Goal: Task Accomplishment & Management: Complete application form

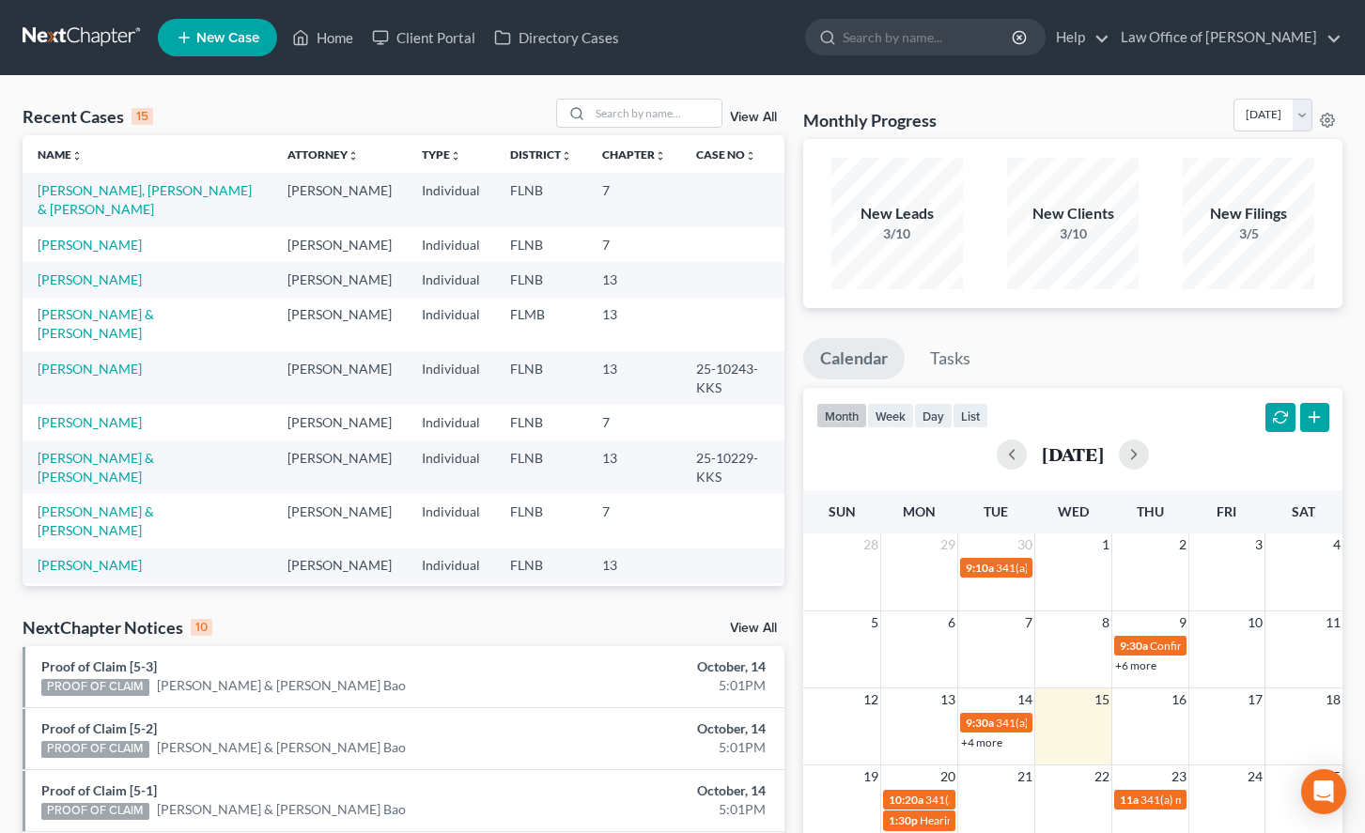
click at [795, 23] on ul "New Case Home Client Portal Directory Cases - No Result - See all results Or Pr…" at bounding box center [750, 37] width 1184 height 49
click at [99, 237] on link "[PERSON_NAME]" at bounding box center [90, 245] width 104 height 16
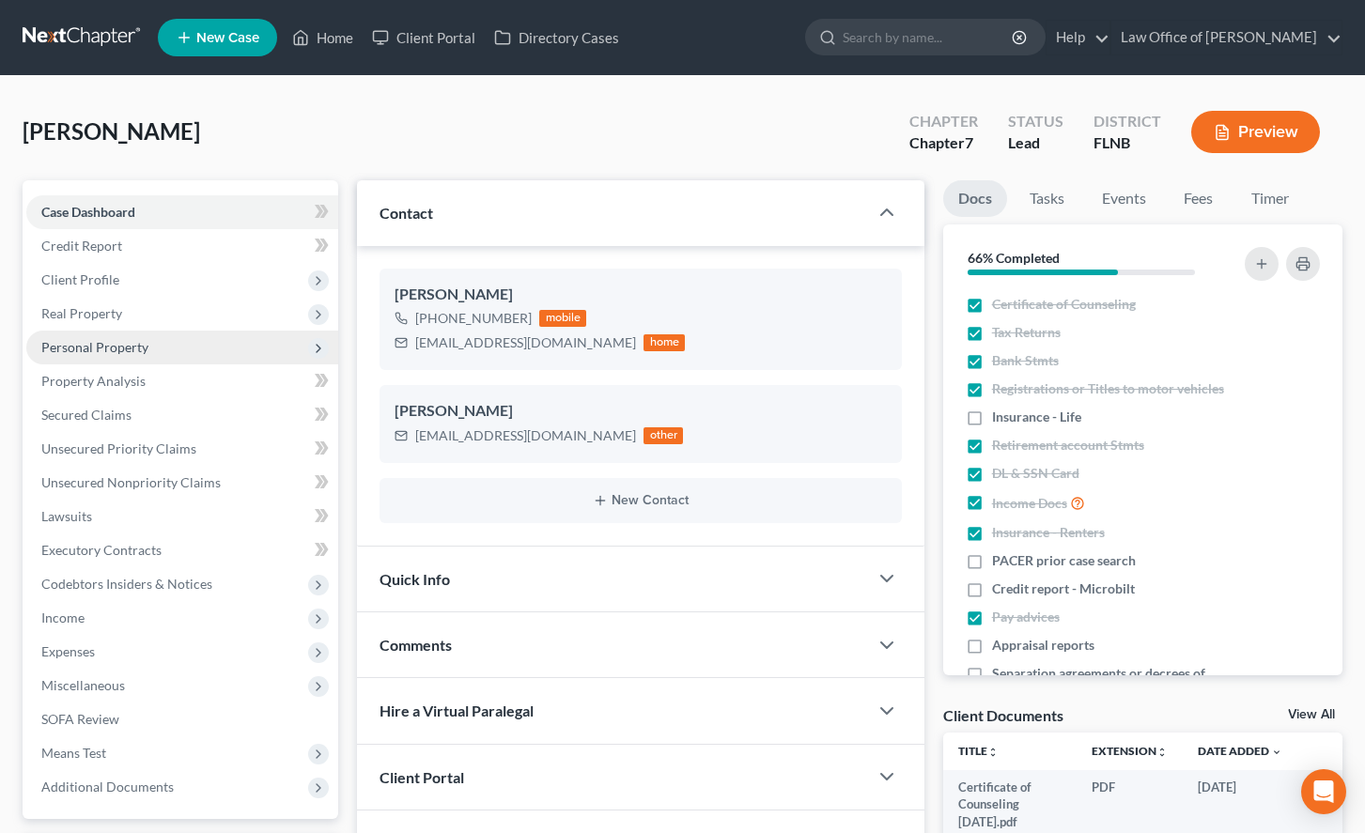
click at [261, 334] on span "Personal Property" at bounding box center [182, 348] width 312 height 34
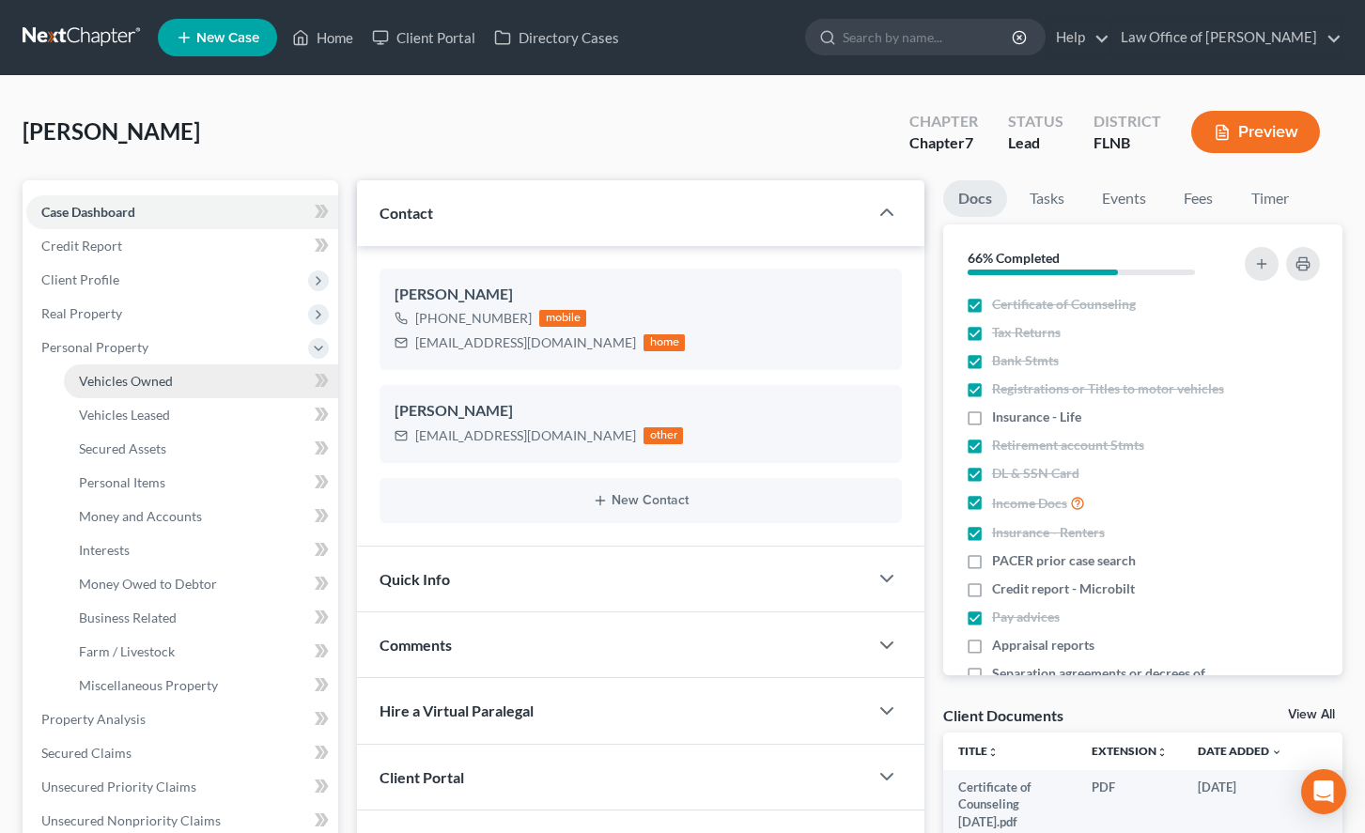
click at [232, 379] on link "Vehicles Owned" at bounding box center [201, 381] width 274 height 34
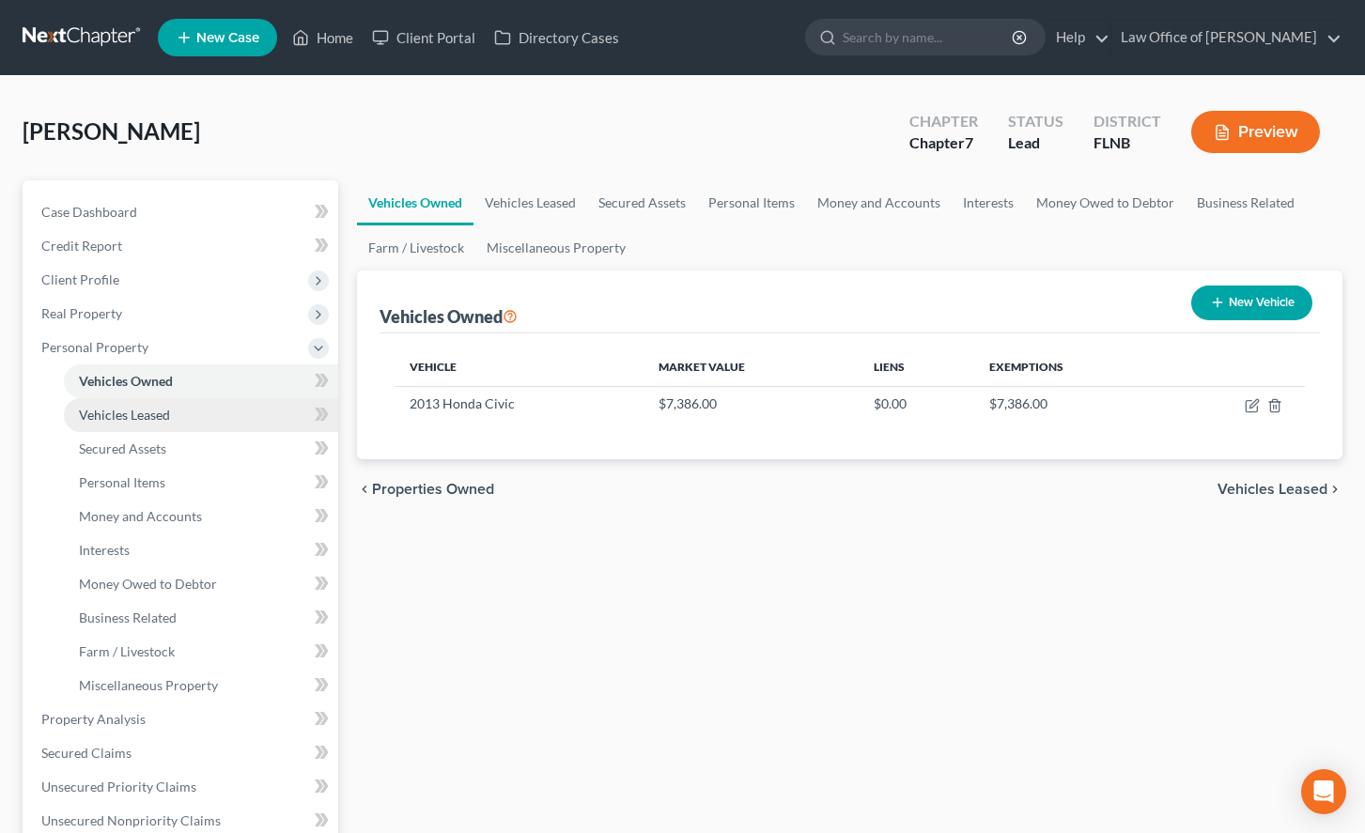
click at [229, 427] on link "Vehicles Leased" at bounding box center [201, 415] width 274 height 34
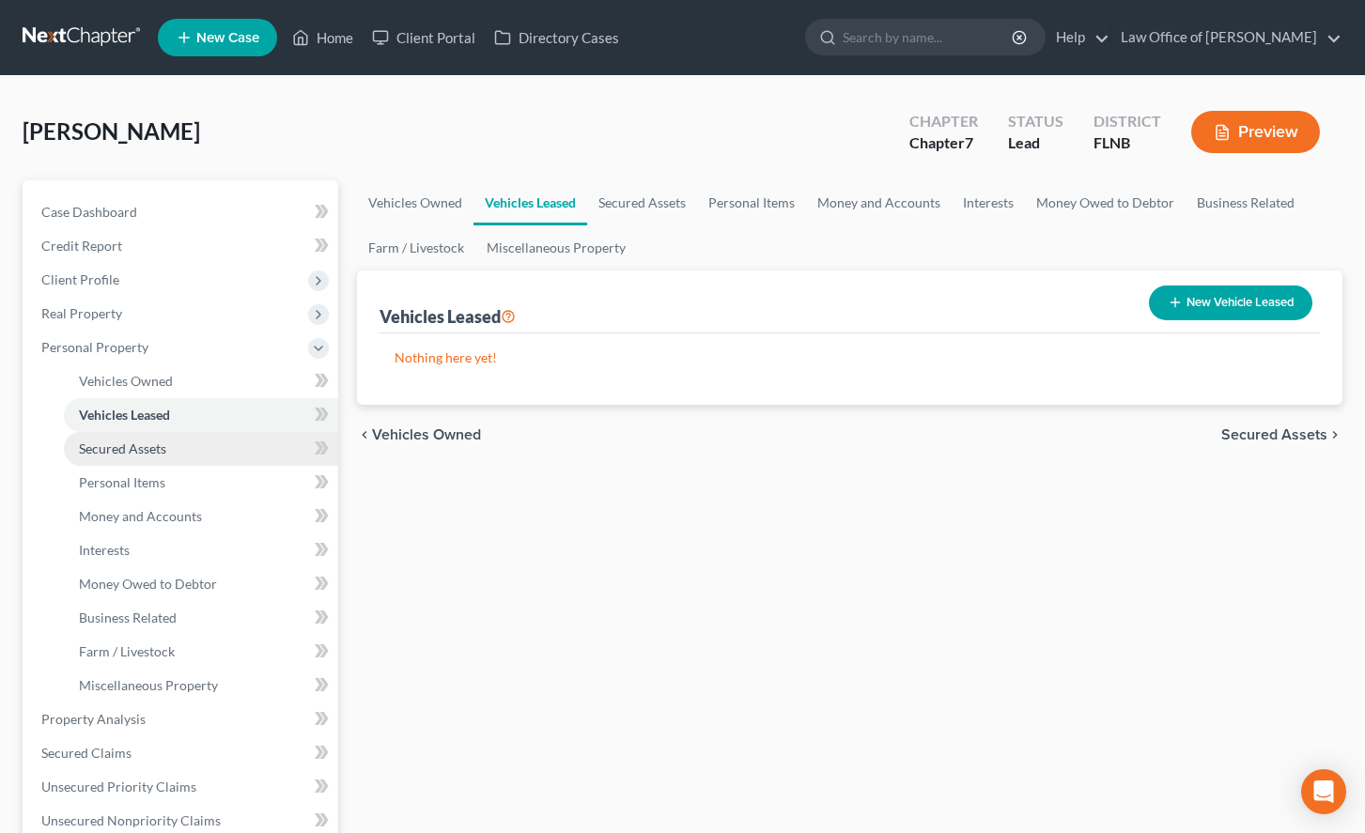
click at [227, 445] on link "Secured Assets" at bounding box center [201, 449] width 274 height 34
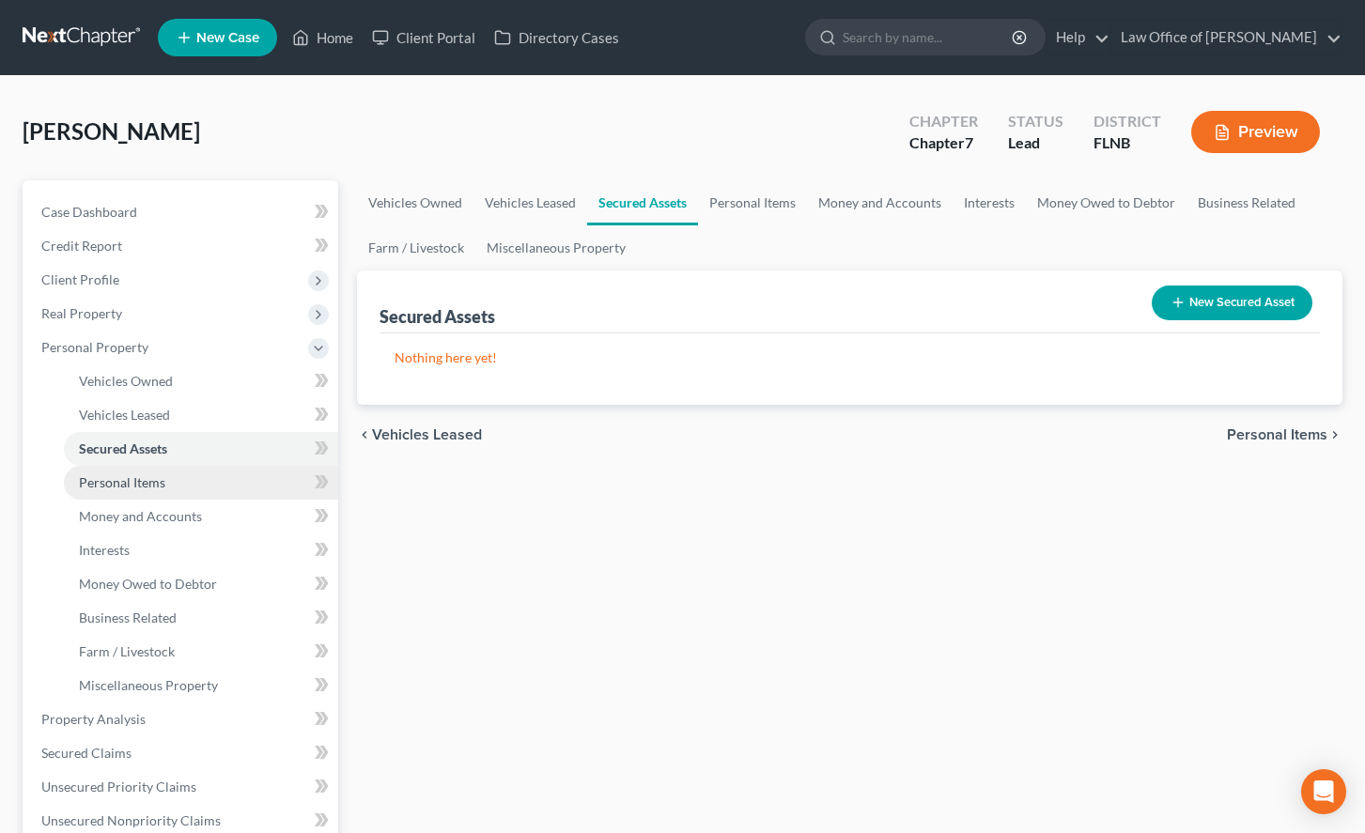
click at [226, 481] on link "Personal Items" at bounding box center [201, 483] width 274 height 34
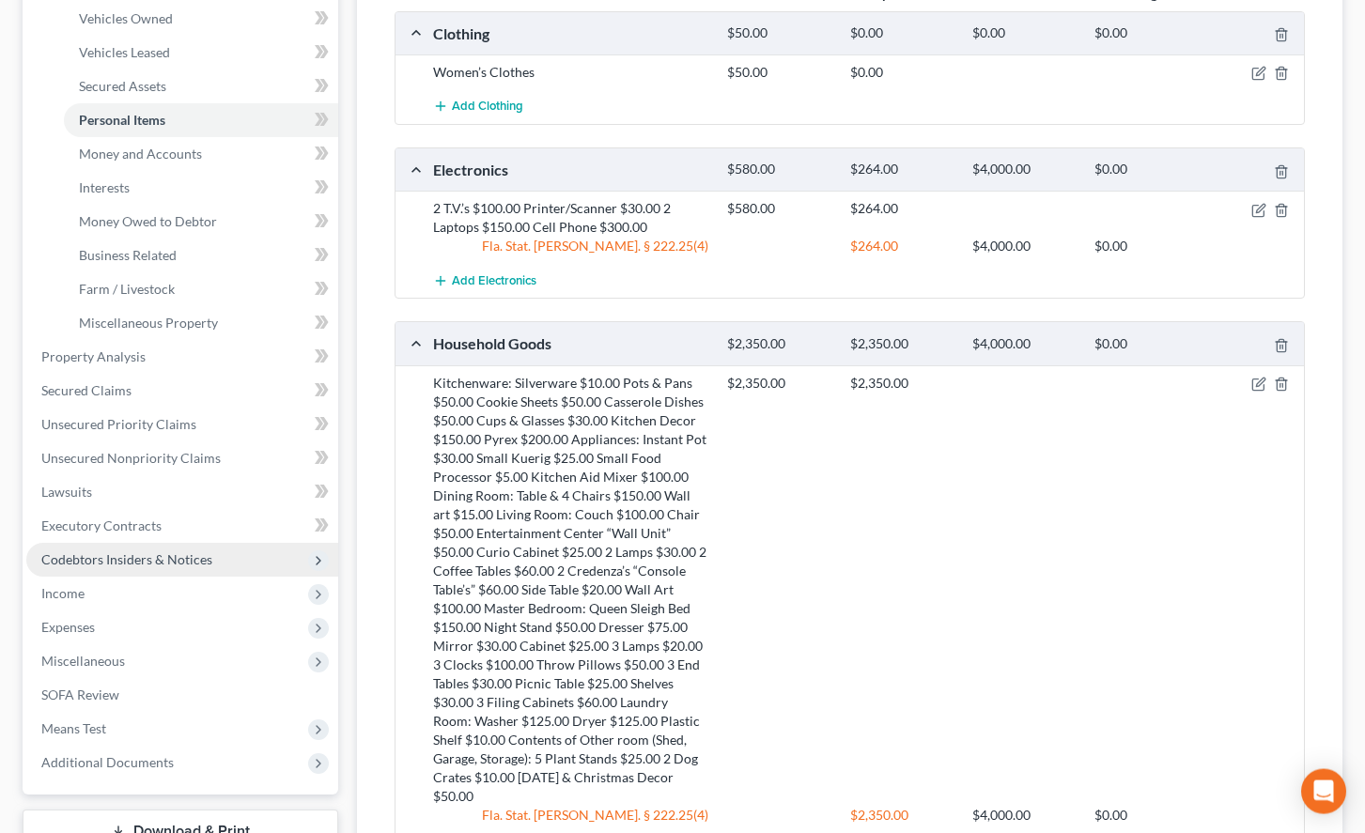
scroll to position [347, 0]
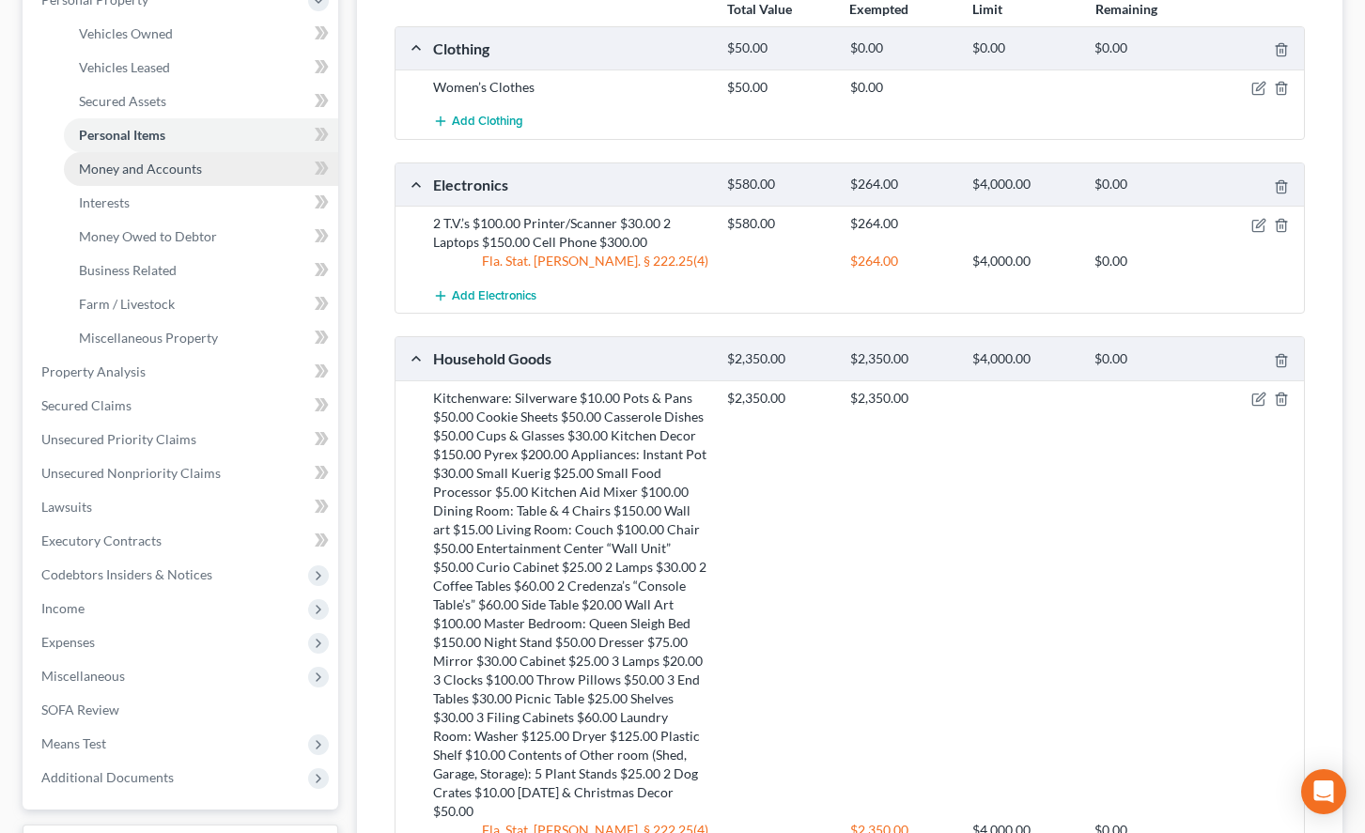
click at [217, 158] on link "Money and Accounts" at bounding box center [201, 169] width 274 height 34
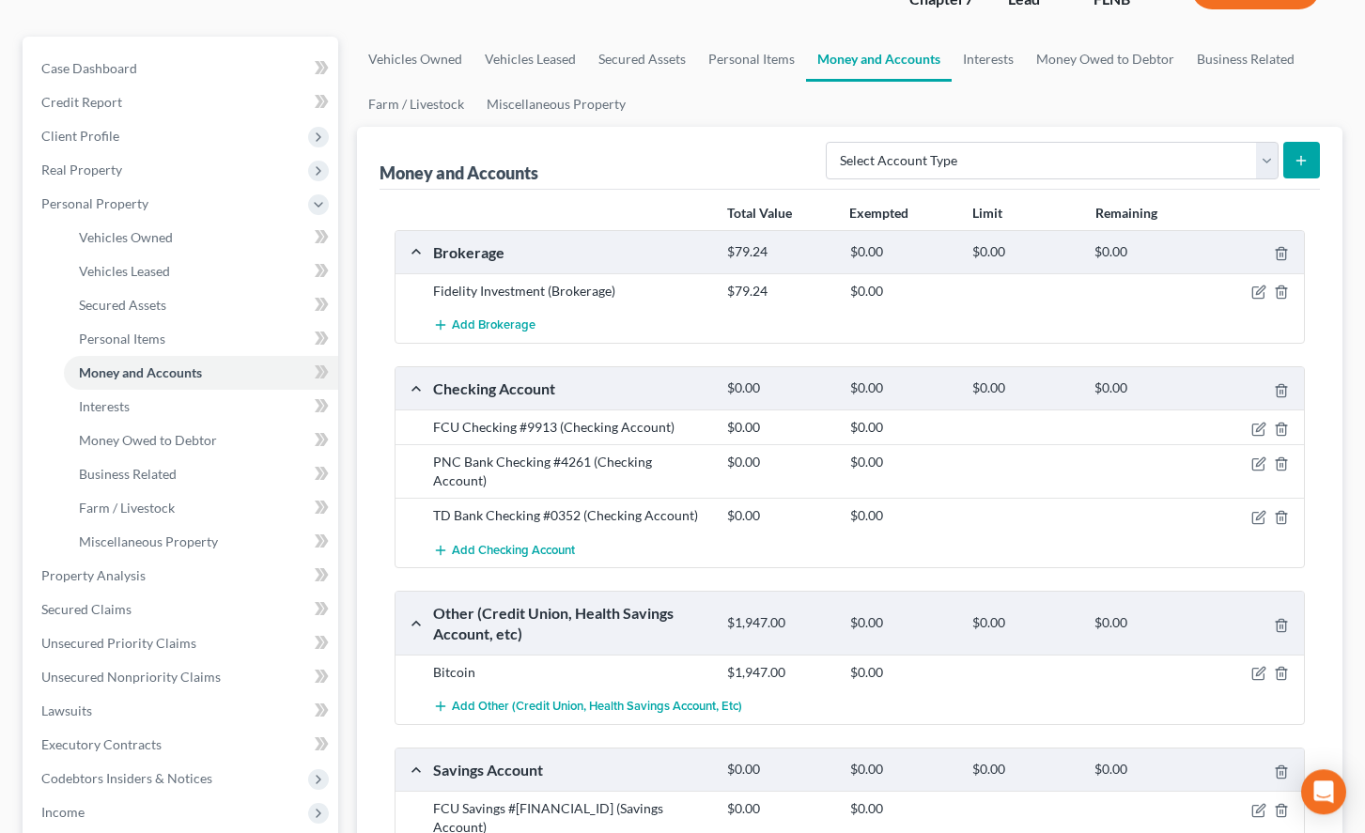
scroll to position [479, 0]
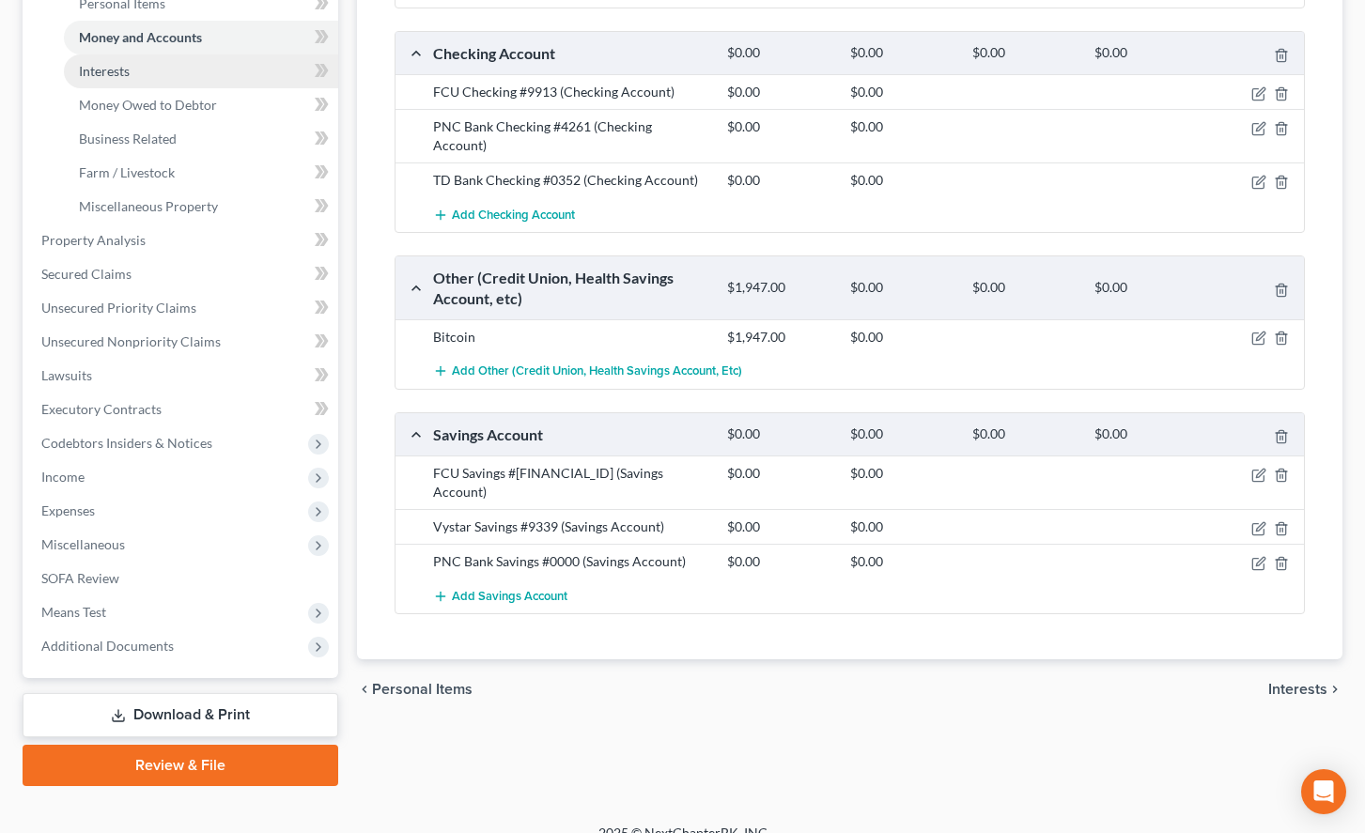
click at [231, 72] on link "Interests" at bounding box center [201, 71] width 274 height 34
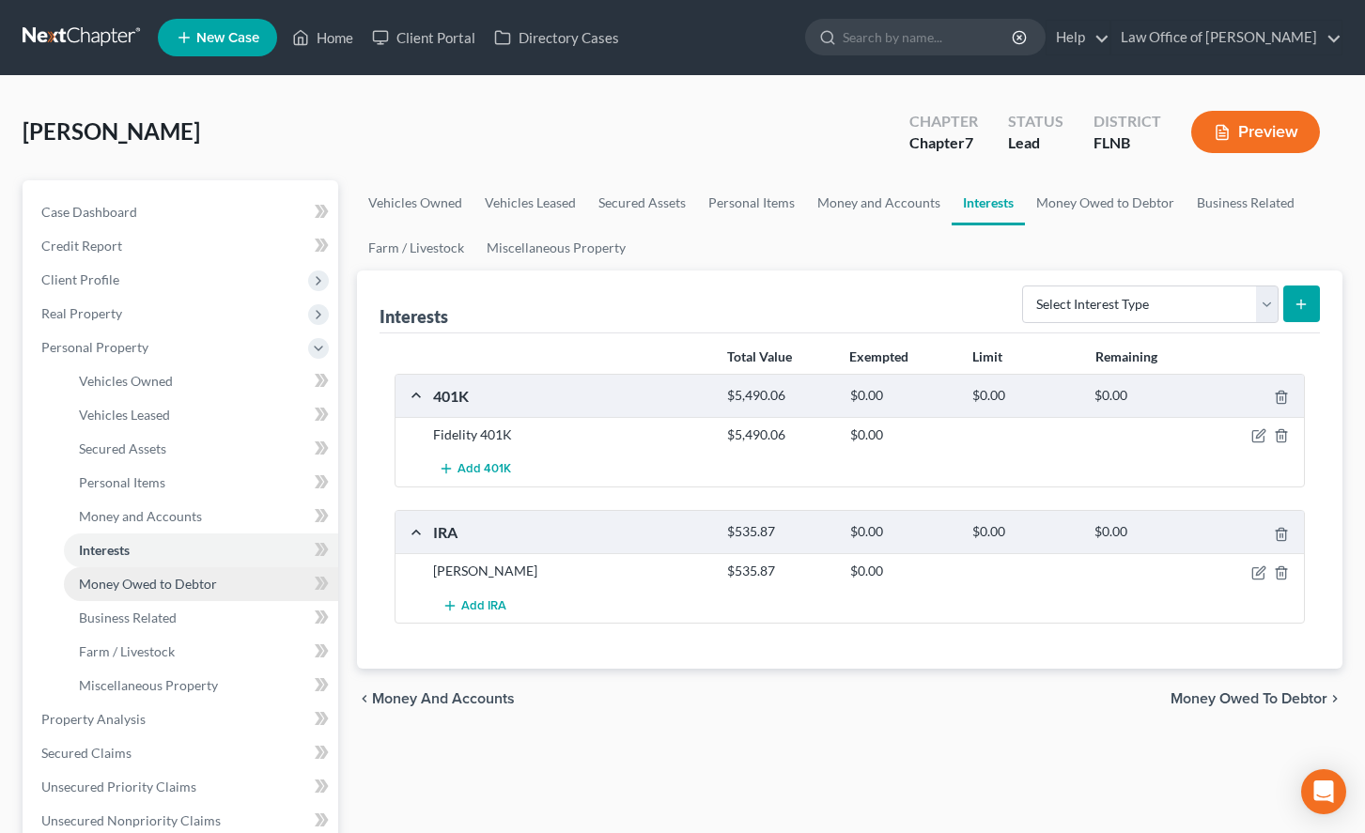
click at [147, 576] on span "Money Owed to Debtor" at bounding box center [148, 584] width 138 height 16
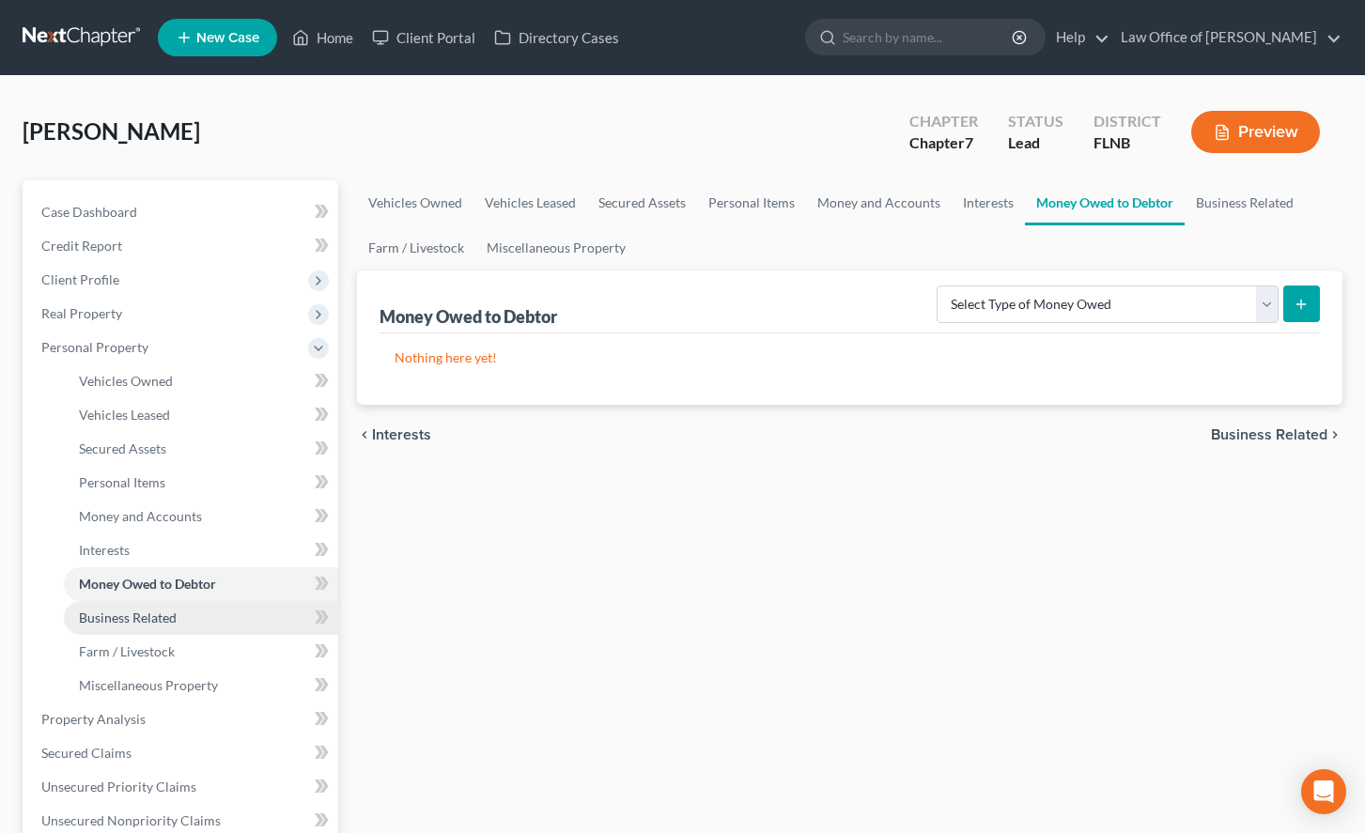
click at [147, 616] on span "Business Related" at bounding box center [128, 618] width 98 height 16
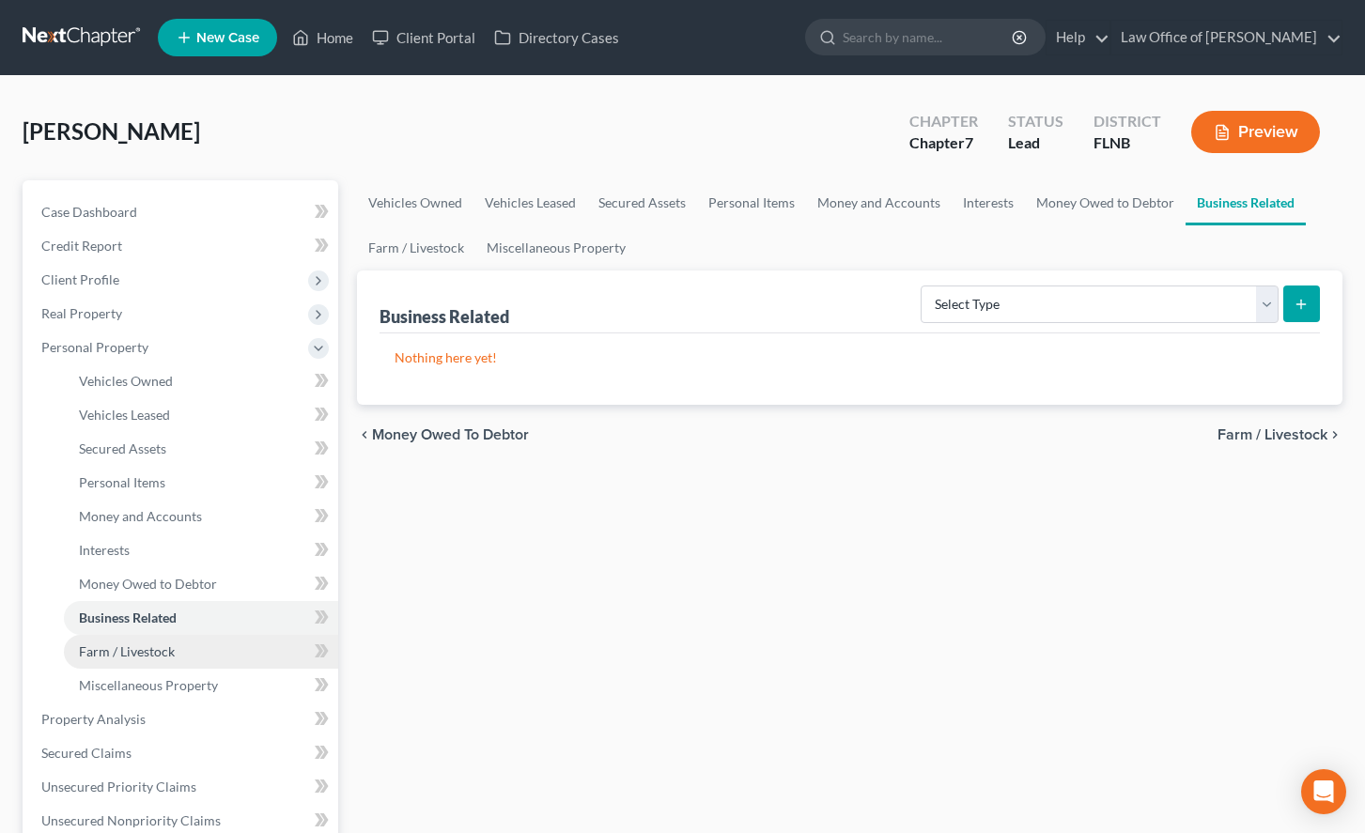
click at [147, 648] on span "Farm / Livestock" at bounding box center [127, 651] width 96 height 16
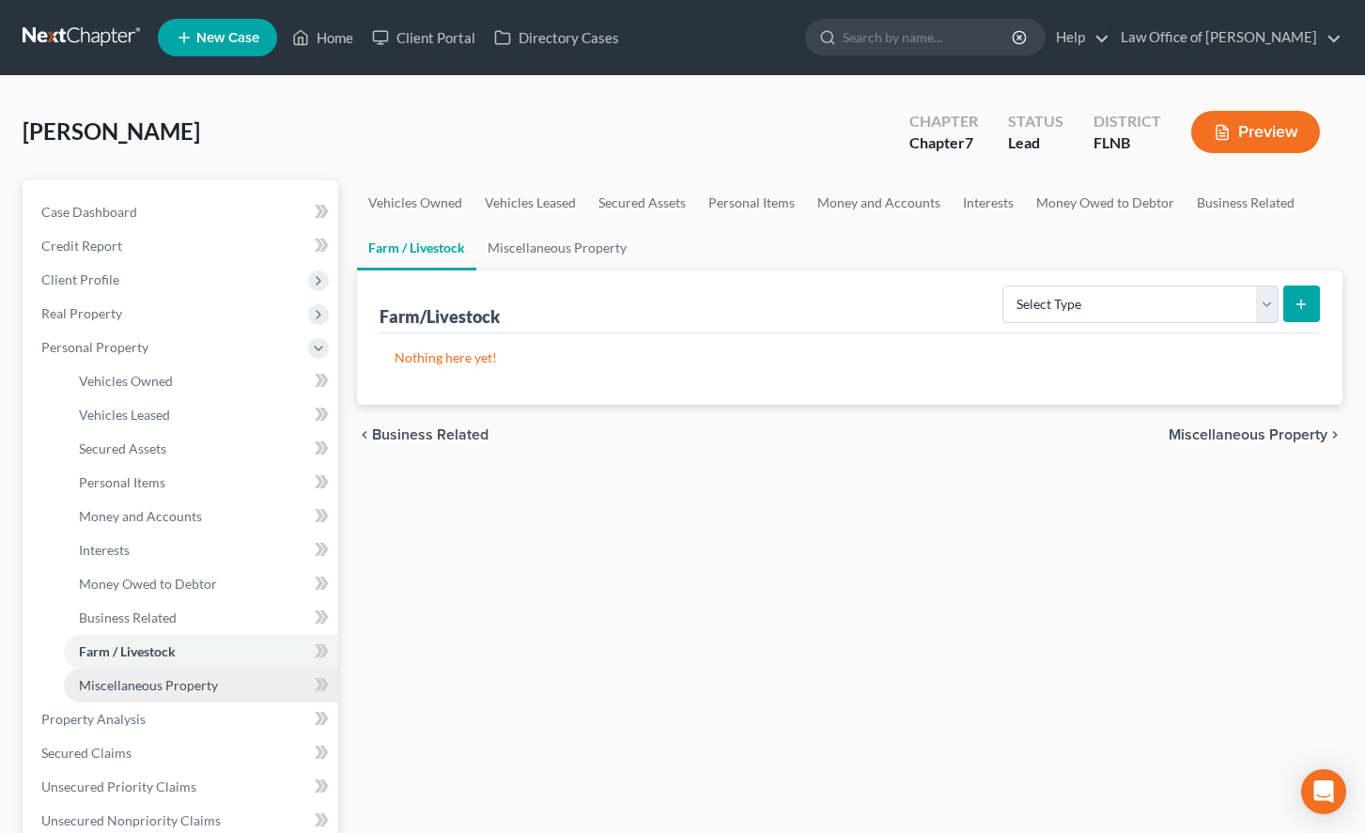
click at [151, 677] on span "Miscellaneous Property" at bounding box center [148, 685] width 139 height 16
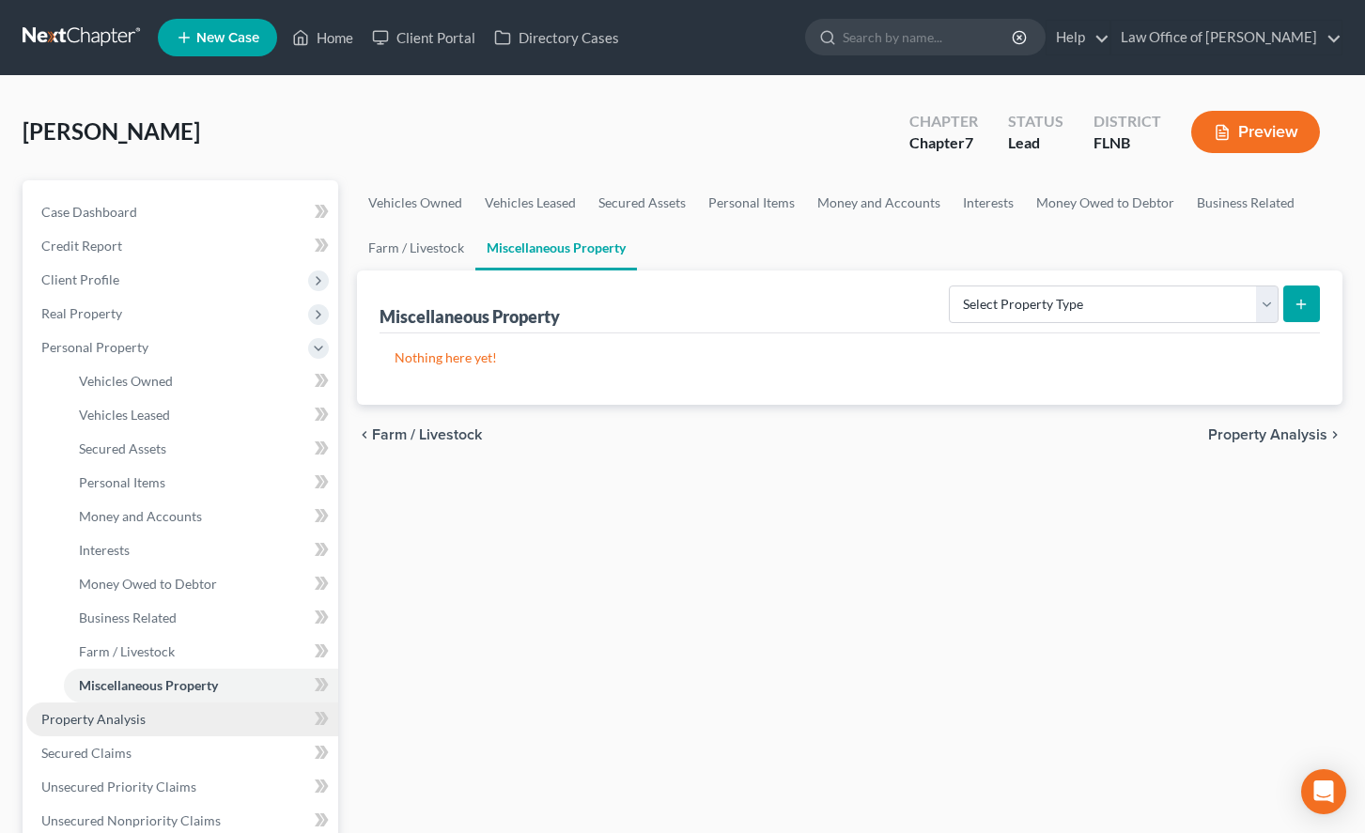
click at [151, 716] on link "Property Analysis" at bounding box center [182, 719] width 312 height 34
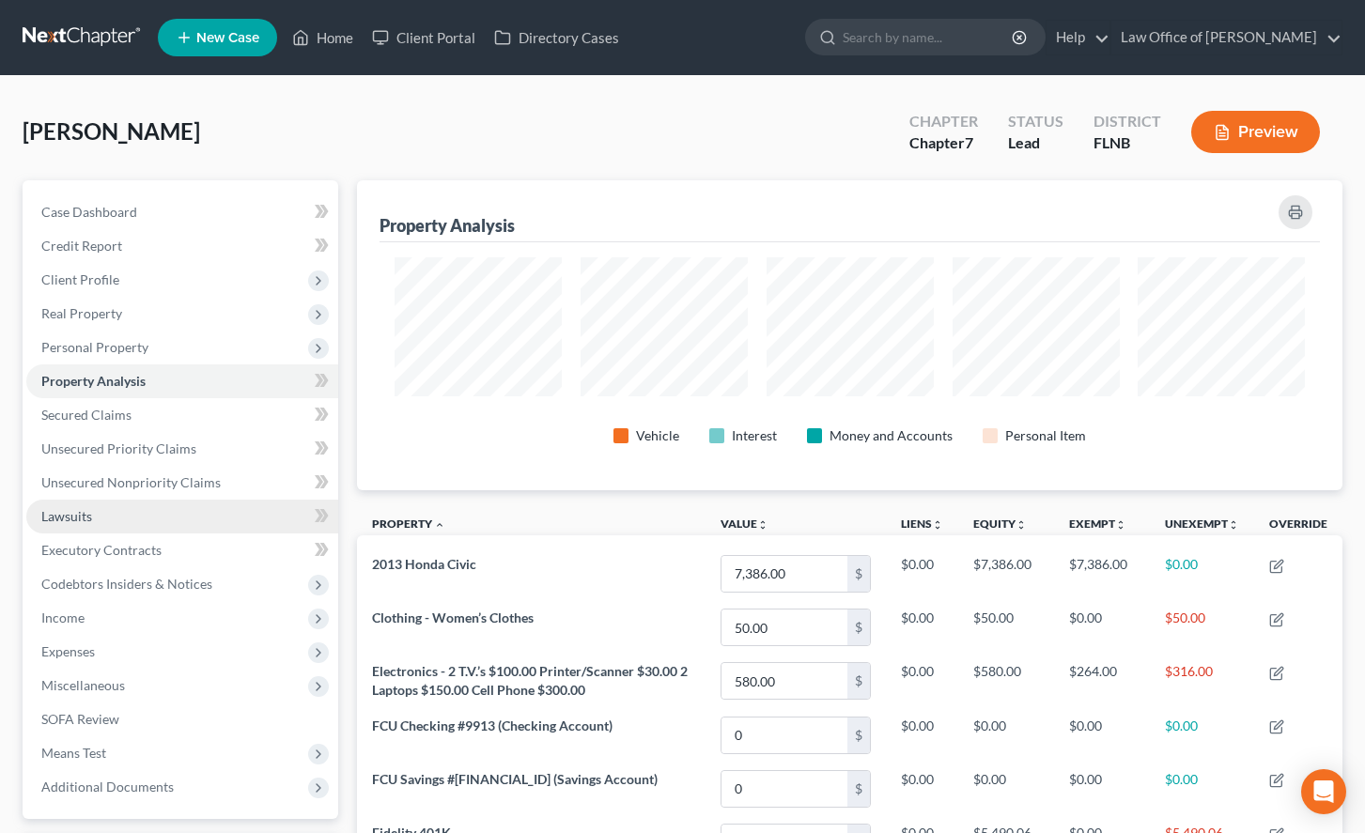
scroll to position [310, 985]
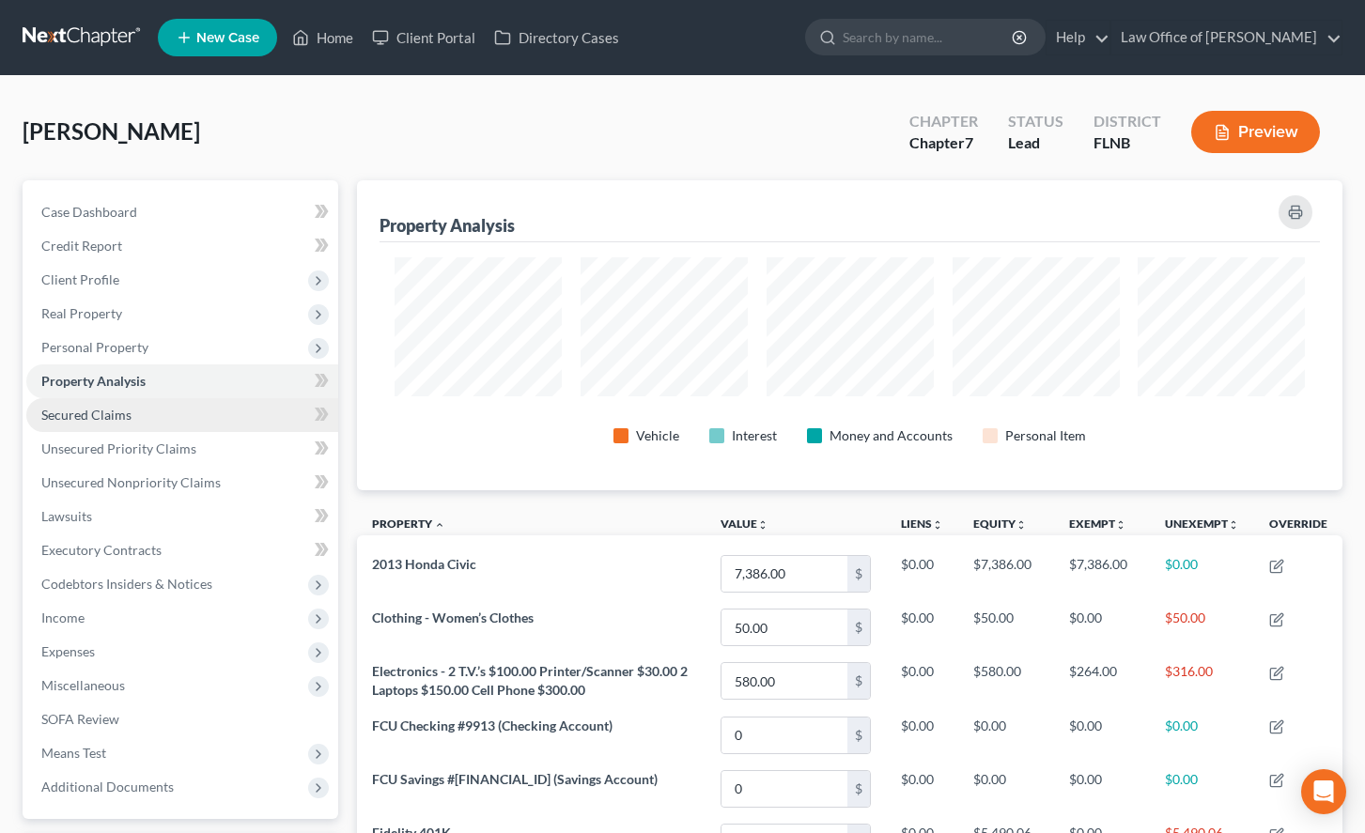
click at [150, 404] on link "Secured Claims" at bounding box center [182, 415] width 312 height 34
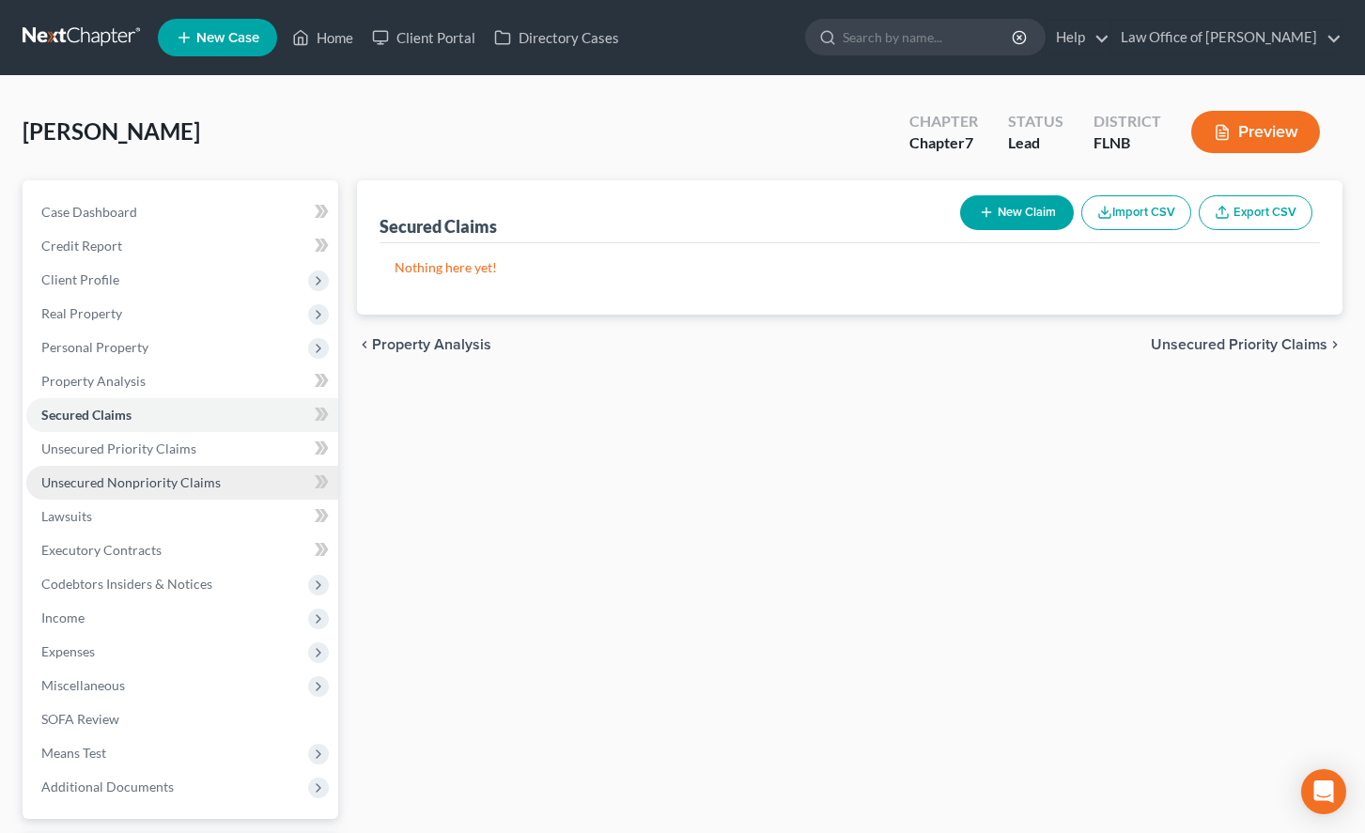
click at [150, 466] on link "Unsecured Nonpriority Claims" at bounding box center [182, 483] width 312 height 34
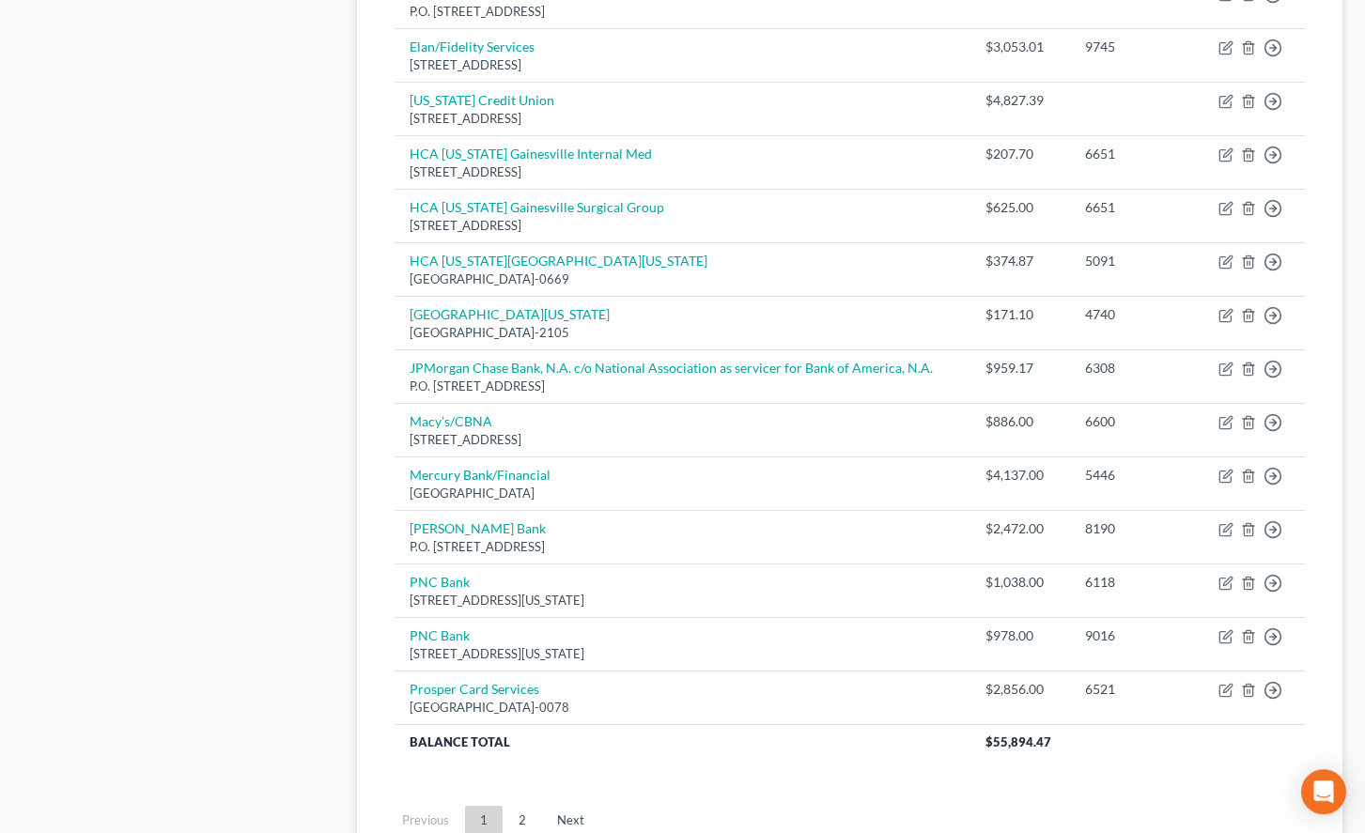
scroll to position [1335, 0]
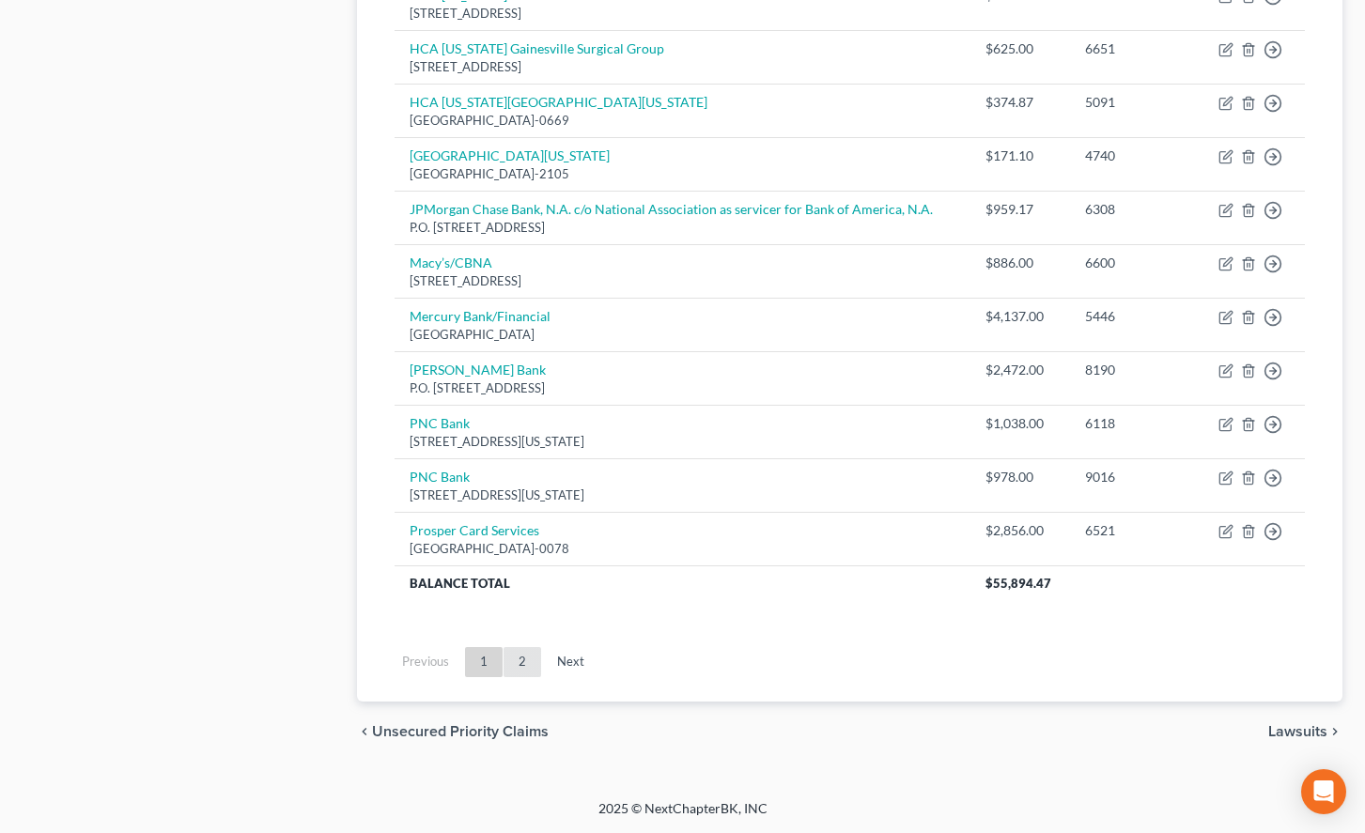
click at [518, 665] on link "2" at bounding box center [522, 662] width 38 height 30
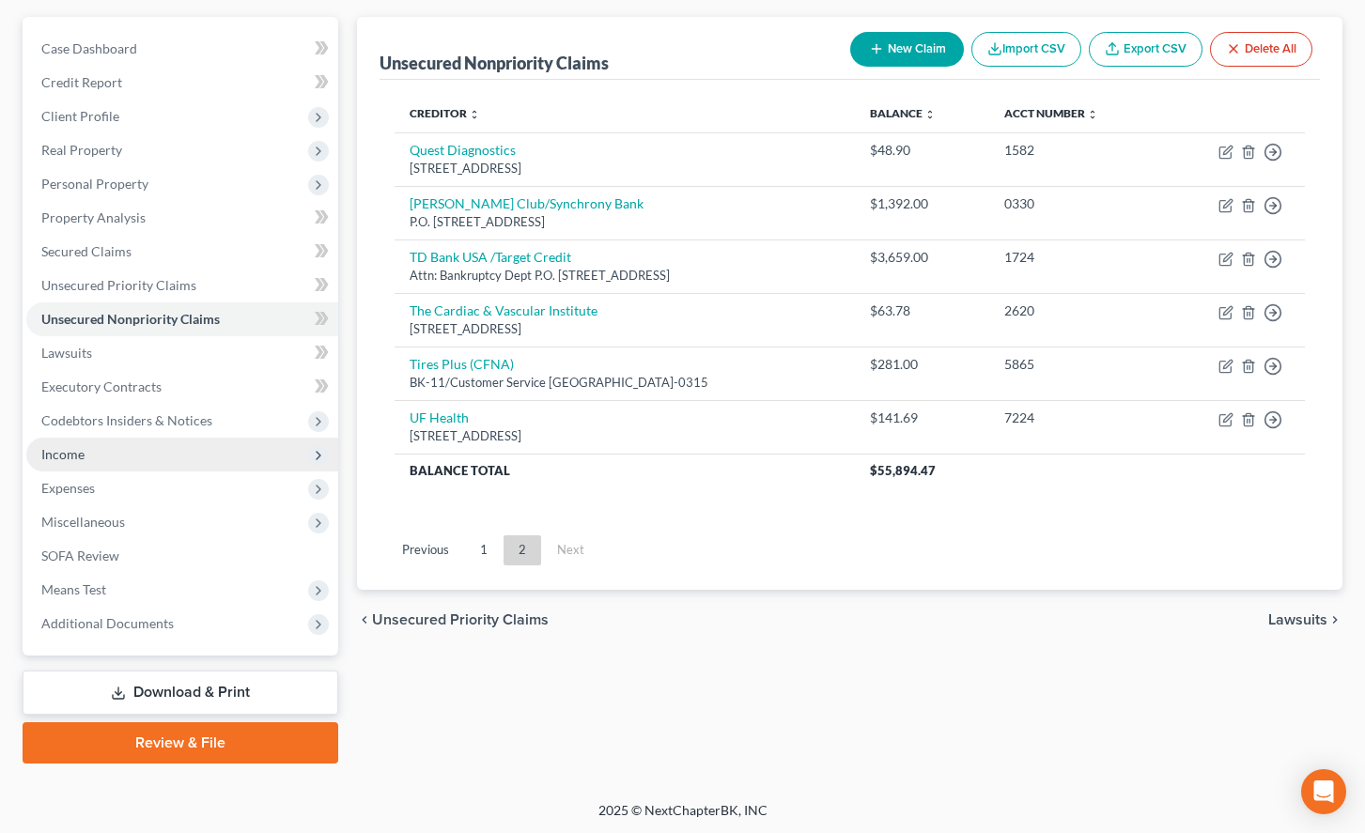
click at [150, 460] on span "Income" at bounding box center [182, 455] width 312 height 34
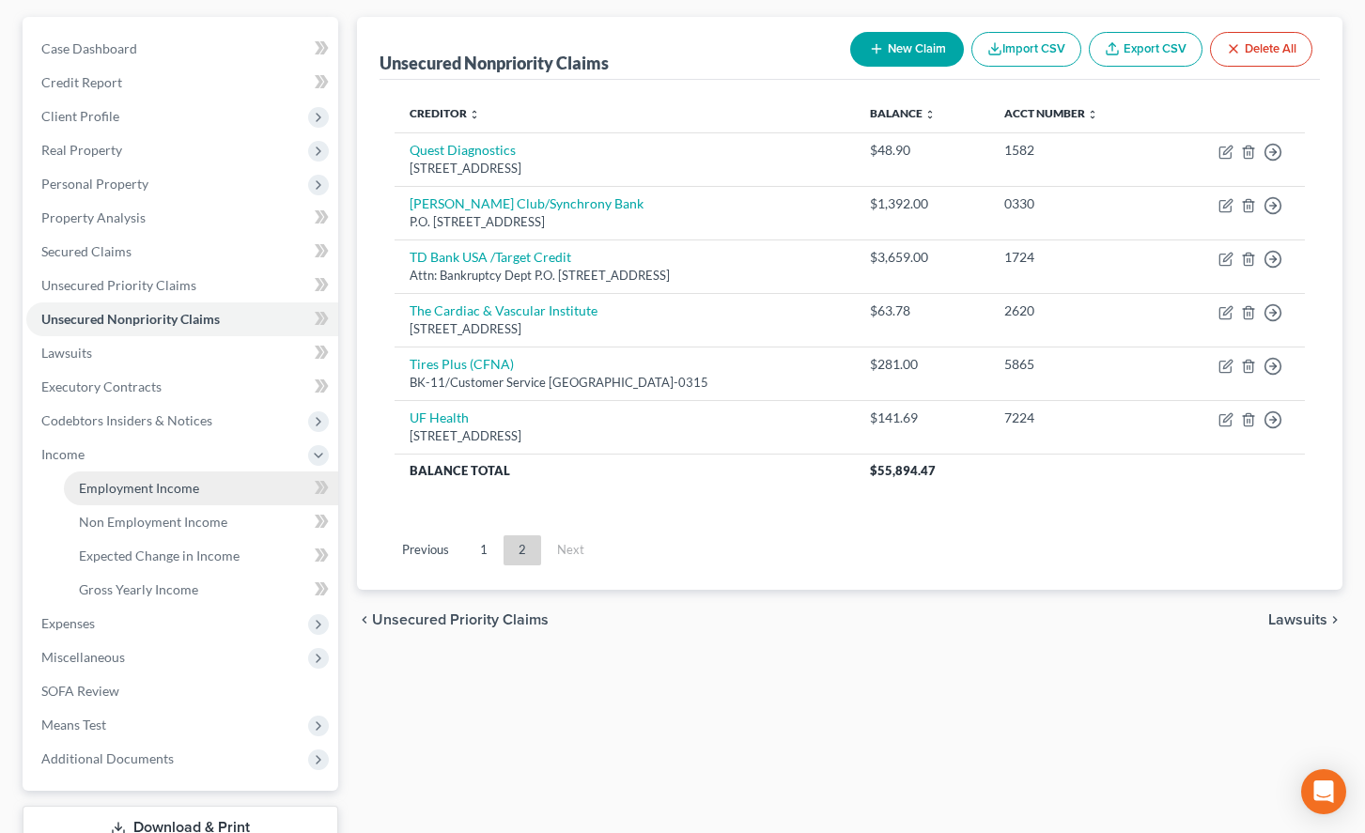
click at [150, 476] on link "Employment Income" at bounding box center [201, 488] width 274 height 34
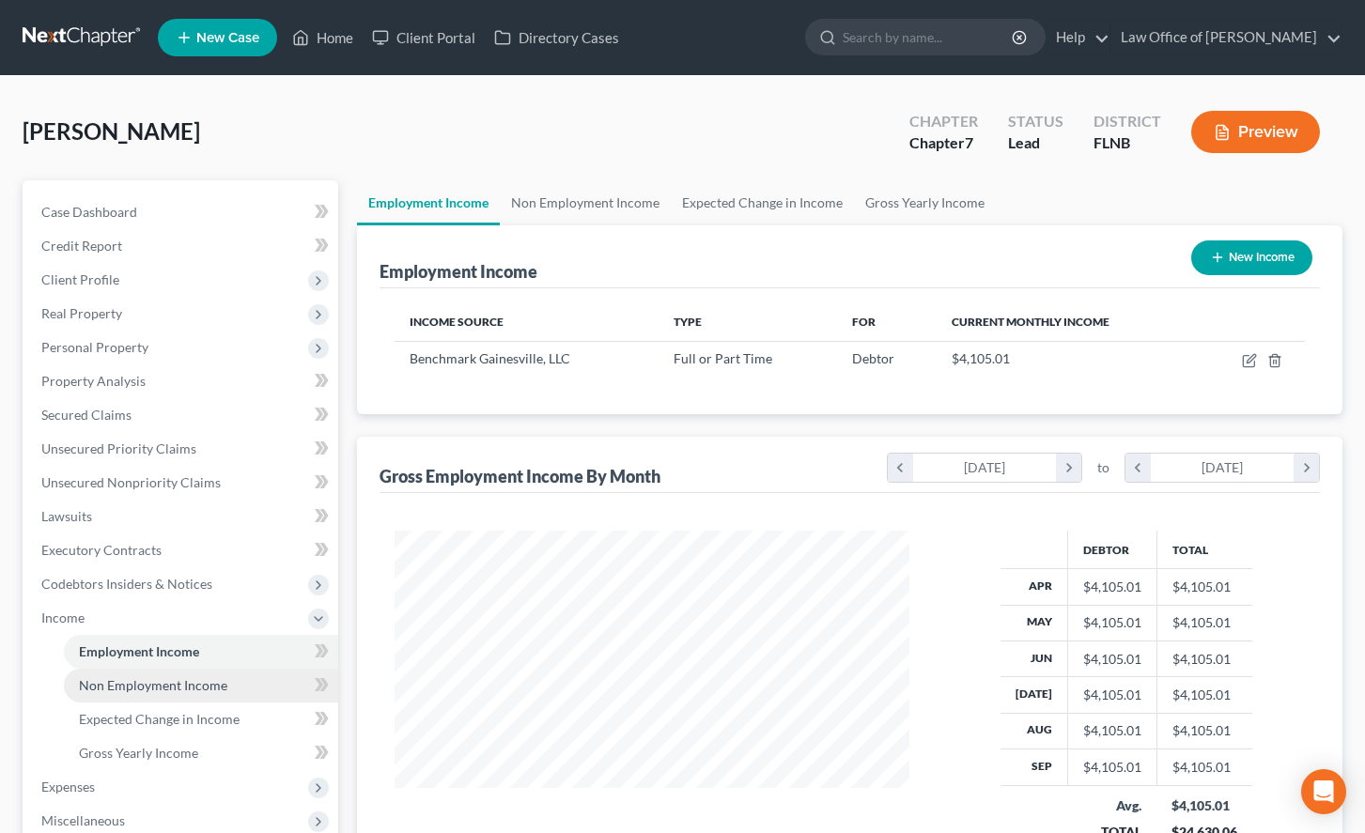
click at [241, 675] on link "Non Employment Income" at bounding box center [201, 686] width 274 height 34
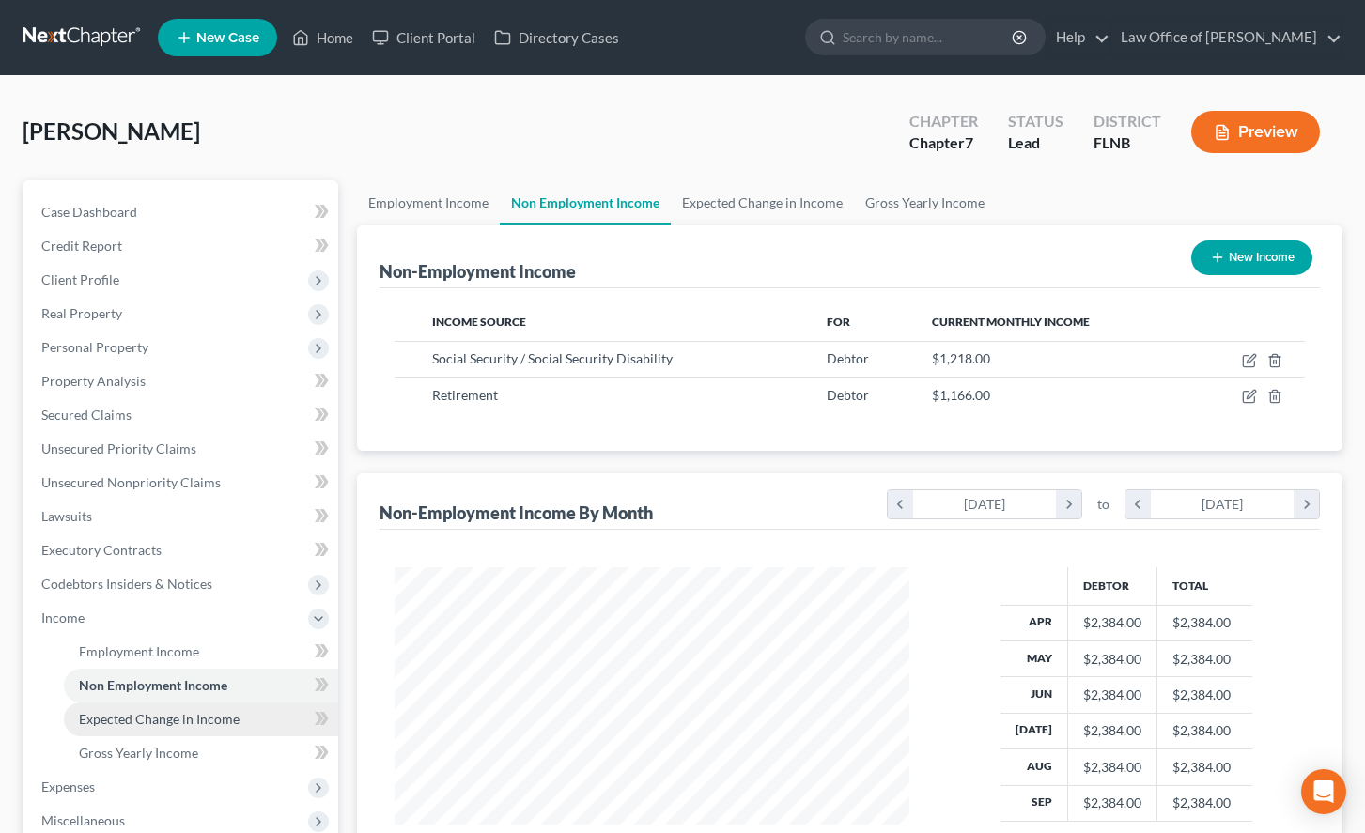
scroll to position [337, 552]
click at [241, 714] on link "Expected Change in Income" at bounding box center [201, 719] width 274 height 34
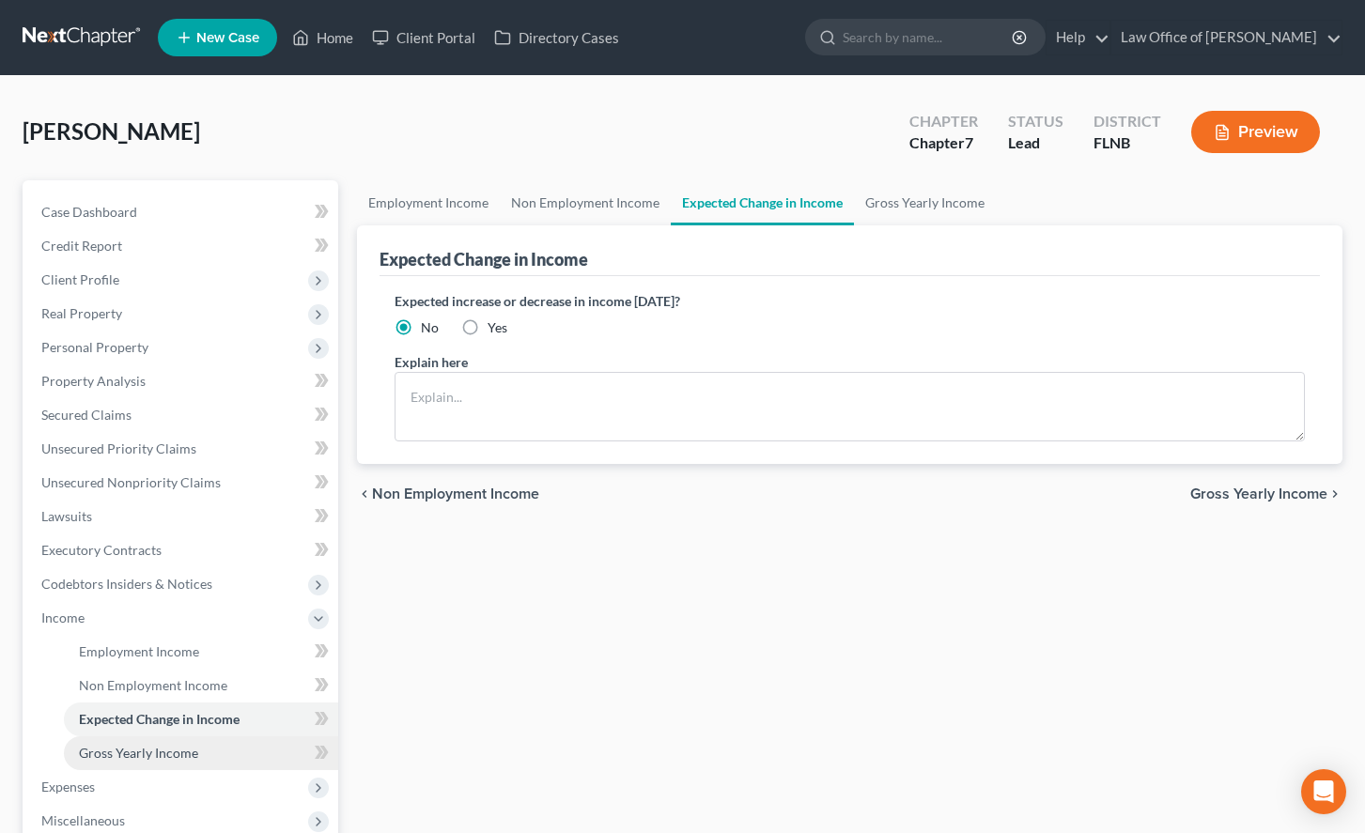
click at [243, 744] on link "Gross Yearly Income" at bounding box center [201, 753] width 274 height 34
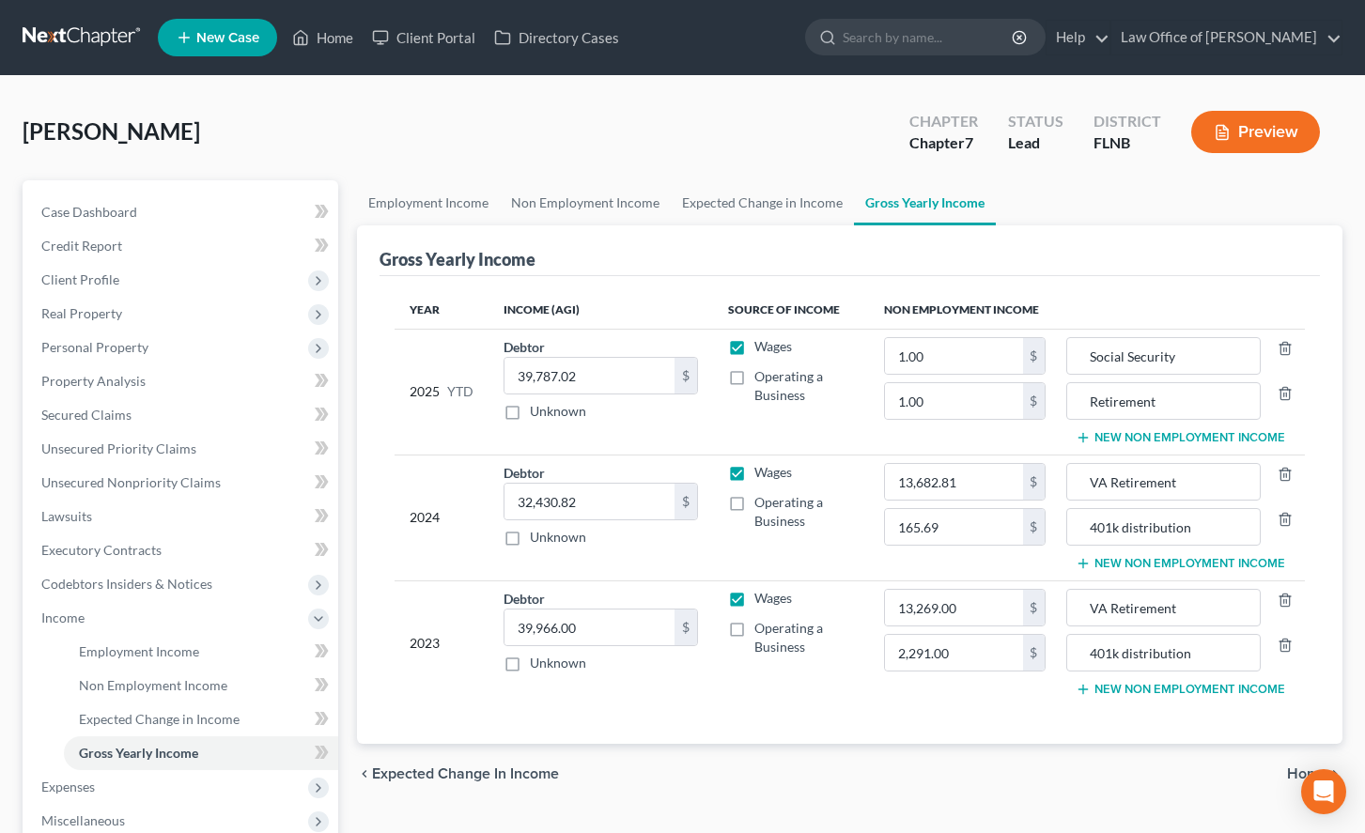
click at [103, 30] on link at bounding box center [83, 38] width 120 height 34
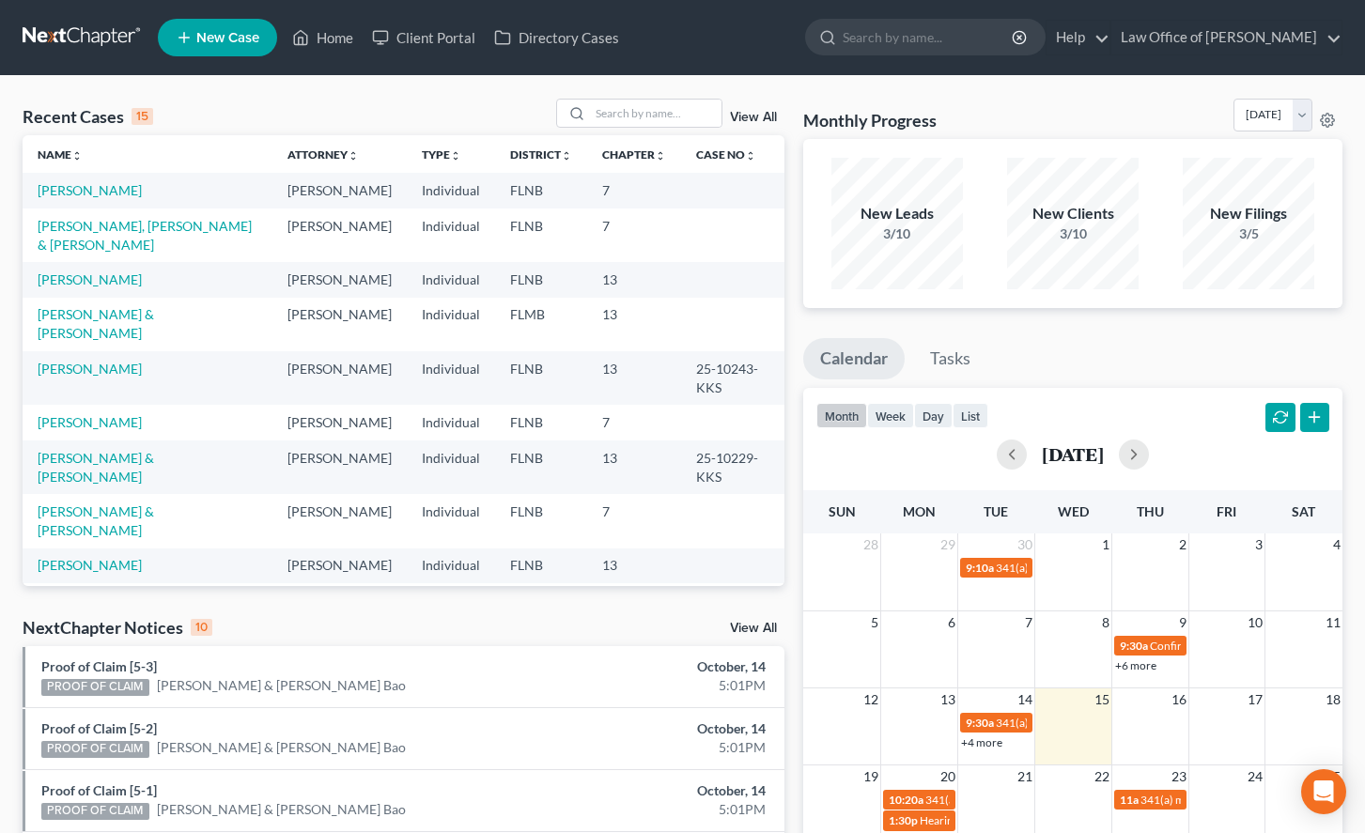
click at [818, 85] on div "Recent Cases 15 View All Name unfold_more expand_more expand_less Attorney unfo…" at bounding box center [682, 706] width 1365 height 1260
click at [78, 191] on link "[PERSON_NAME]" at bounding box center [90, 190] width 104 height 16
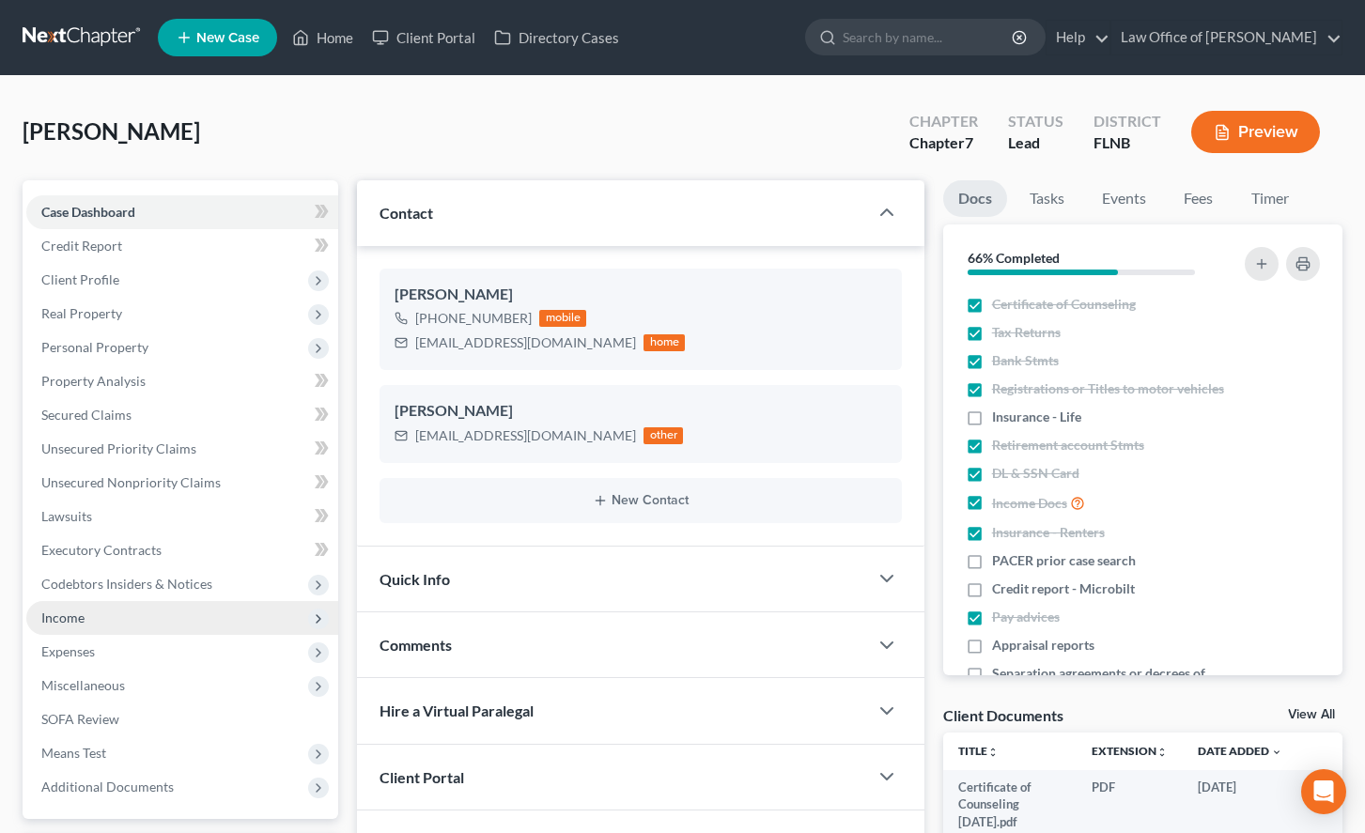
click at [186, 605] on span "Income" at bounding box center [182, 618] width 312 height 34
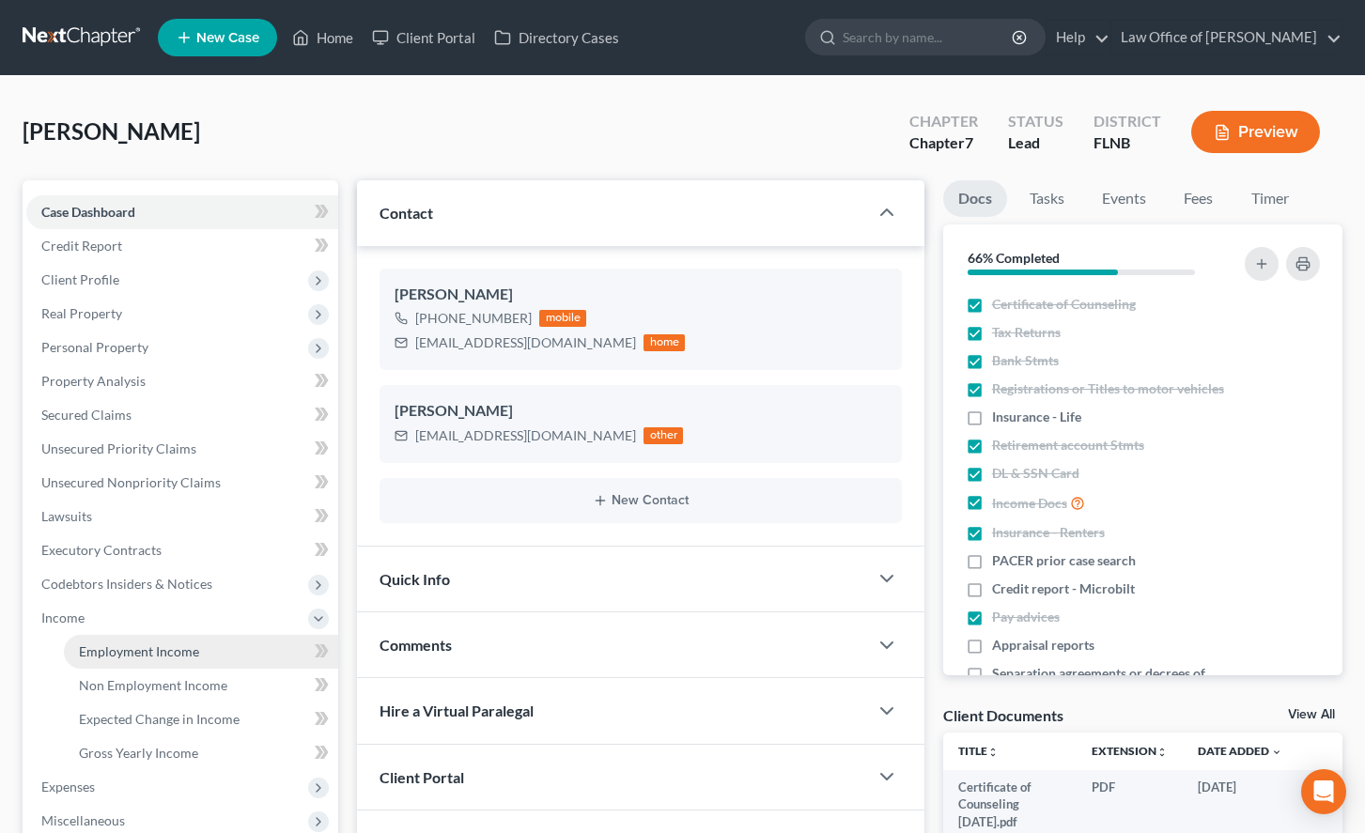
click at [188, 643] on span "Employment Income" at bounding box center [139, 651] width 120 height 16
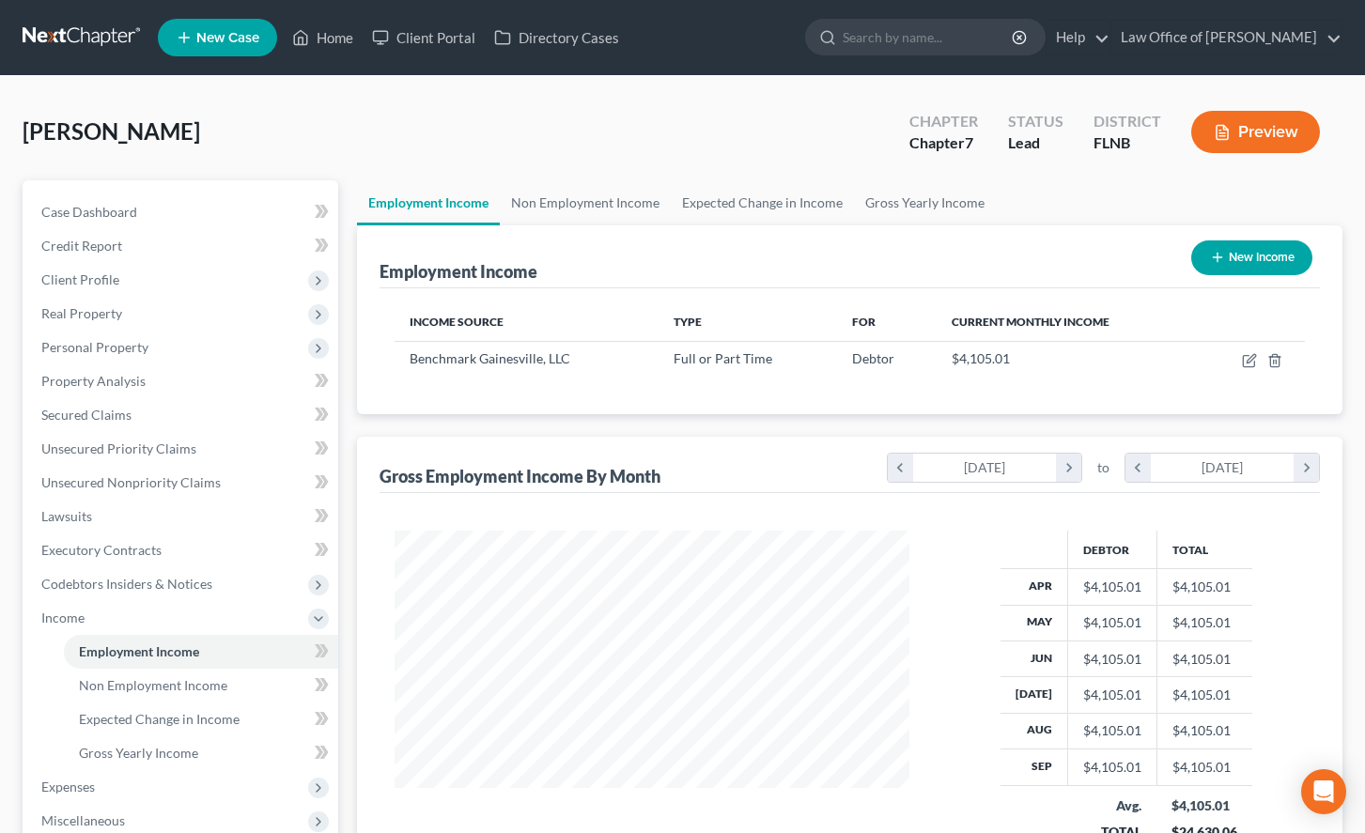
scroll to position [336, 552]
click at [1252, 363] on icon "button" at bounding box center [1249, 360] width 15 height 15
select select "0"
select select "45"
select select "2"
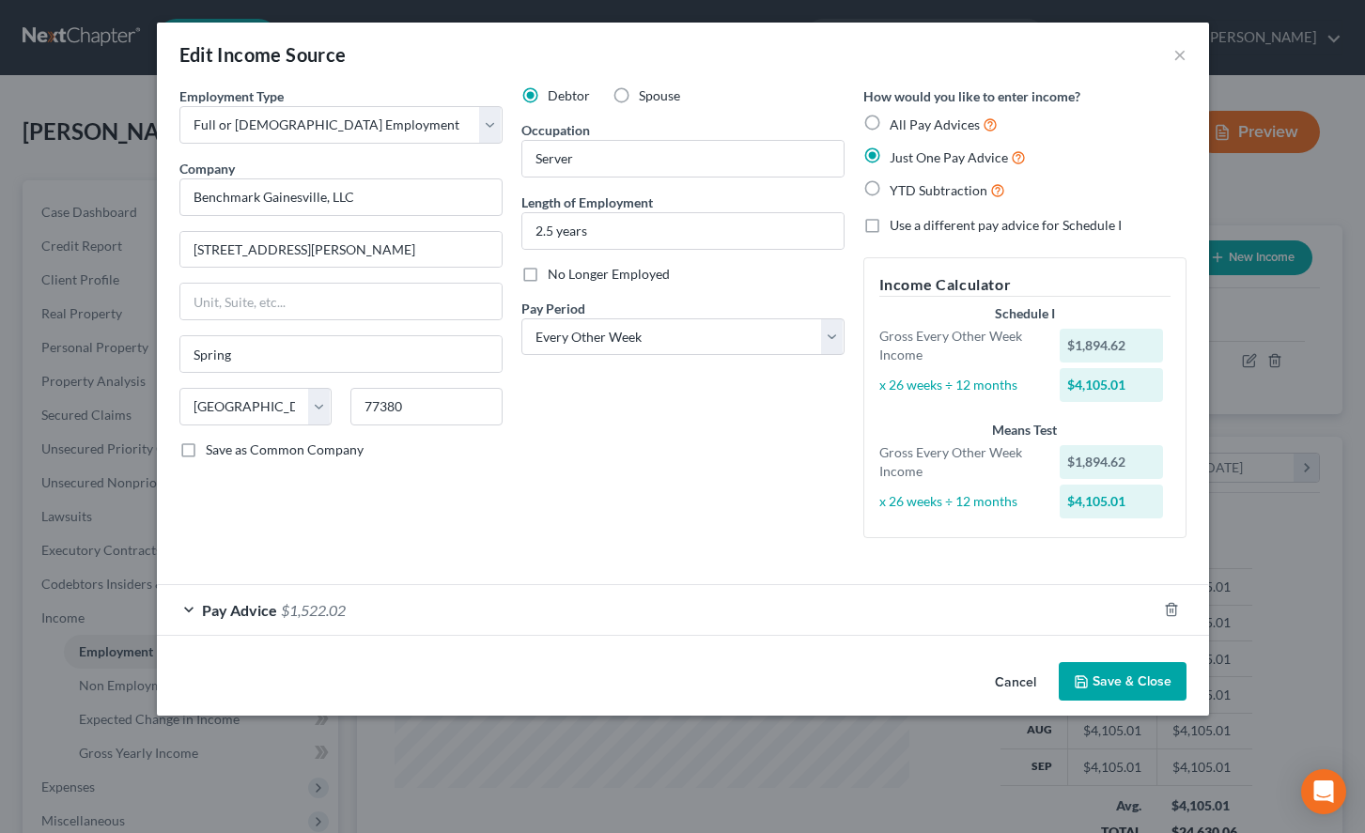
click at [1114, 682] on button "Save & Close" at bounding box center [1122, 681] width 128 height 39
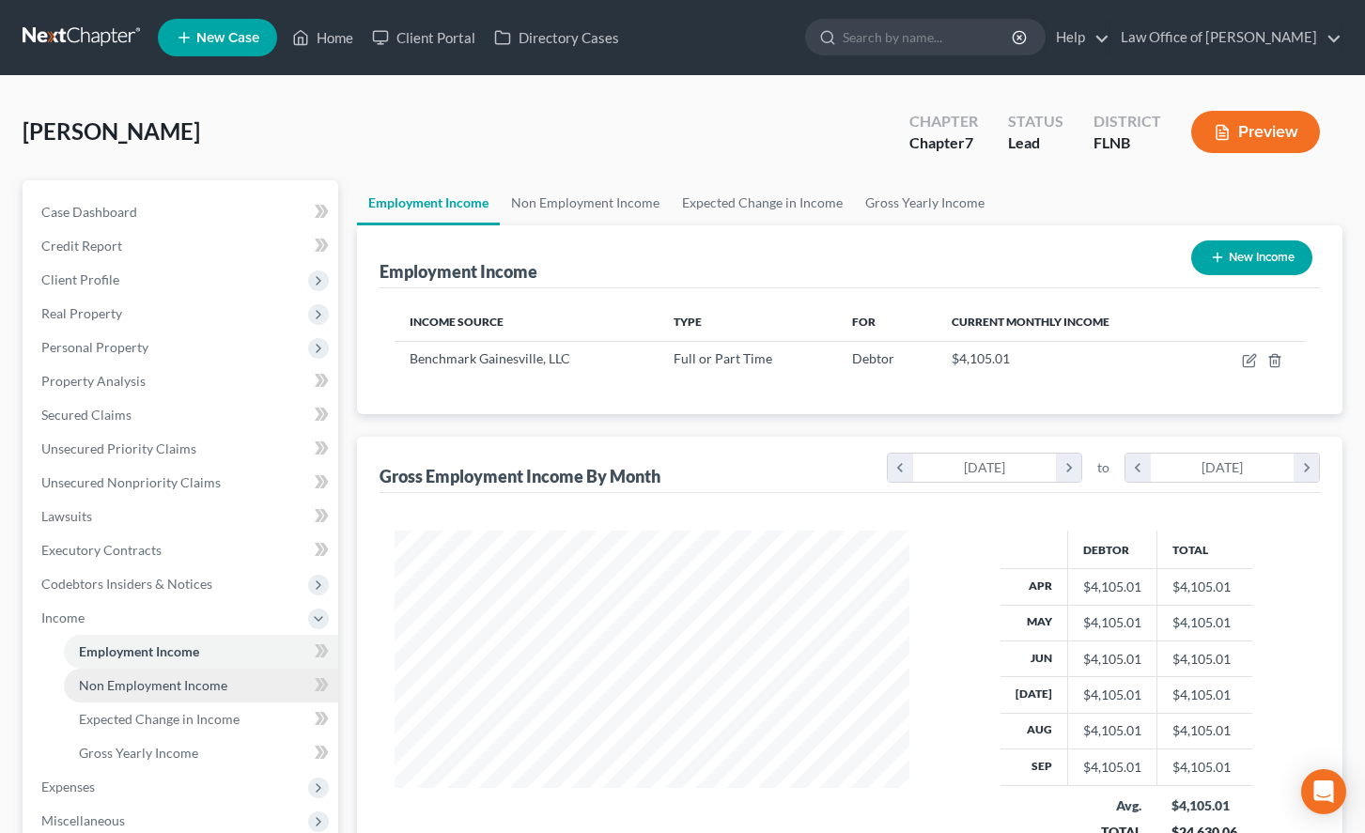
click at [126, 687] on span "Non Employment Income" at bounding box center [153, 685] width 148 height 16
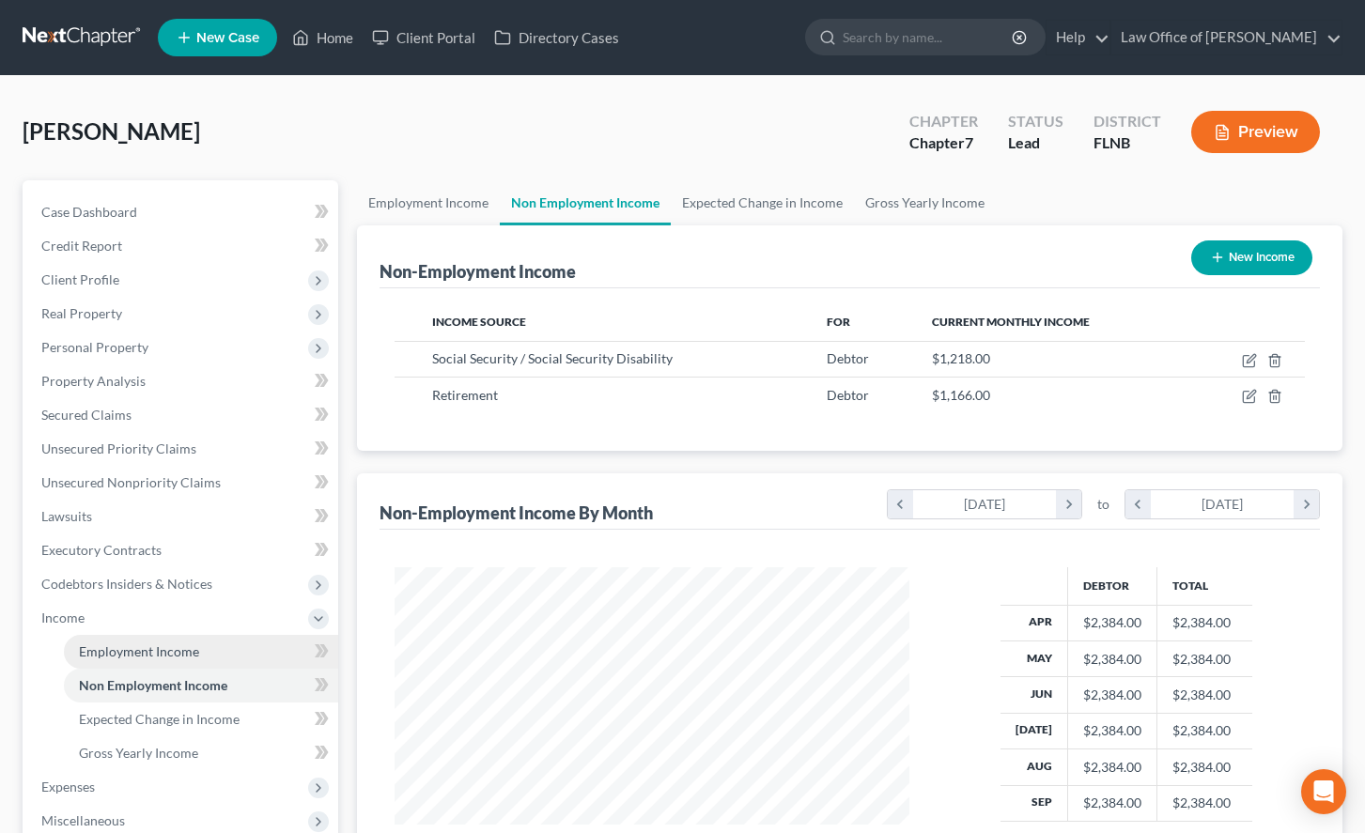
scroll to position [337, 552]
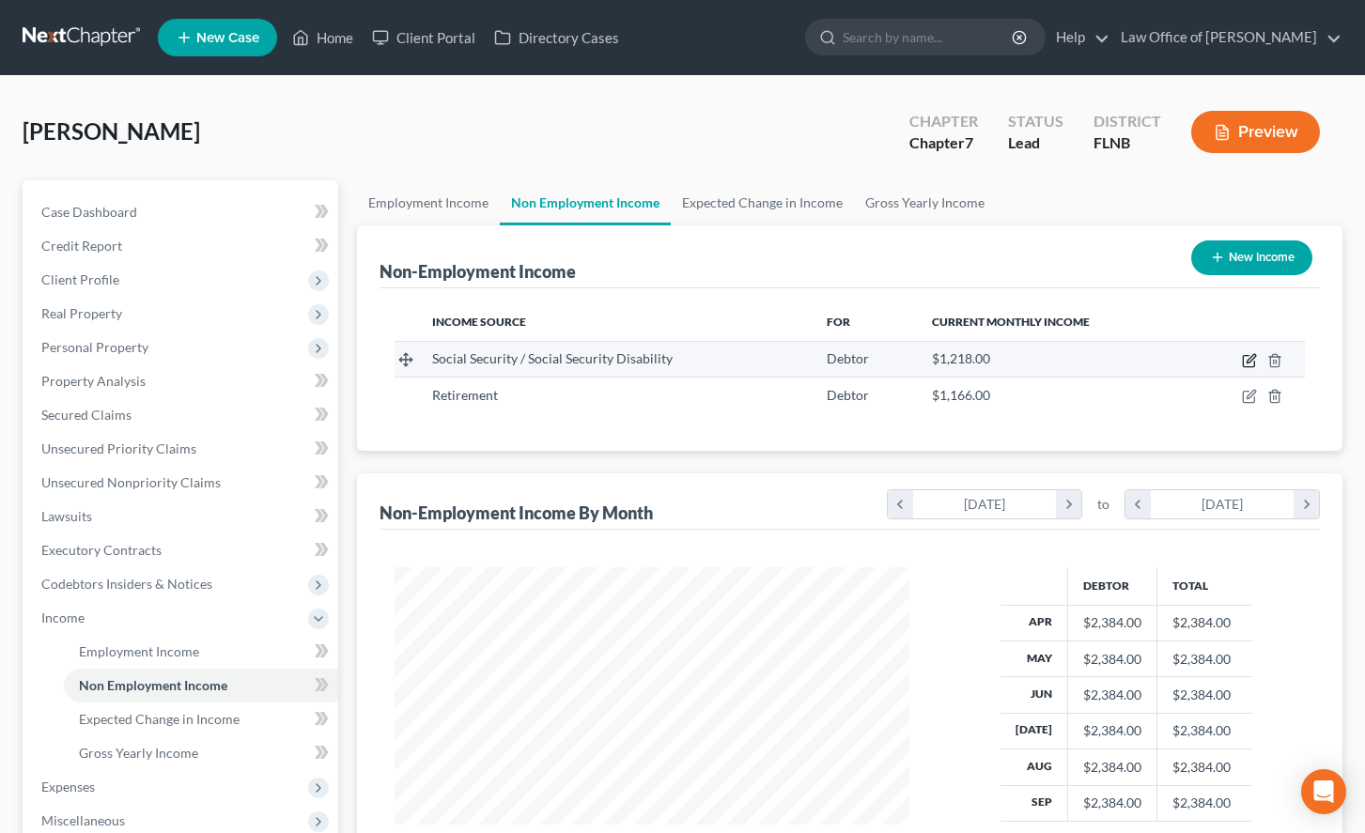
click at [1246, 358] on icon "button" at bounding box center [1249, 360] width 15 height 15
select select "4"
select select "0"
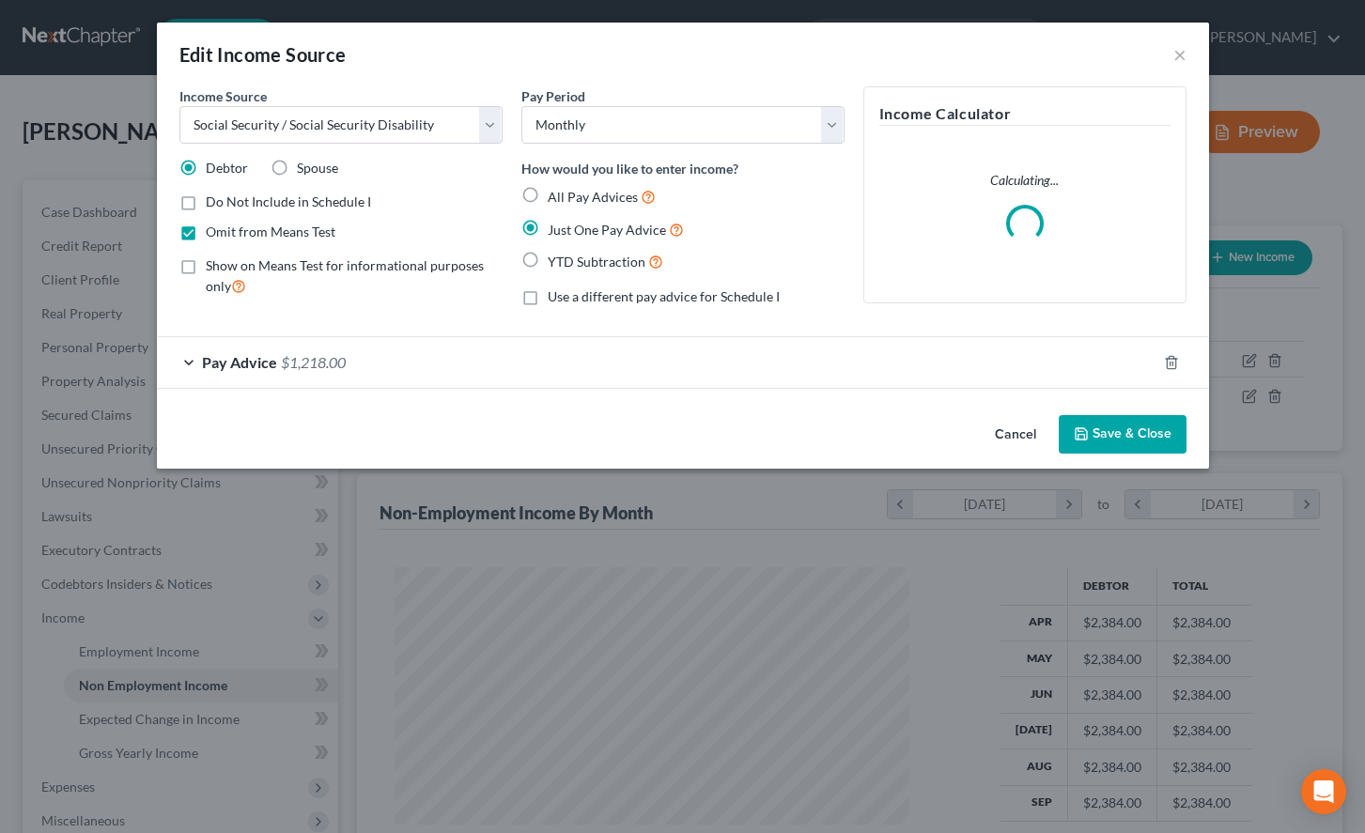
click at [1158, 440] on button "Save & Close" at bounding box center [1122, 434] width 128 height 39
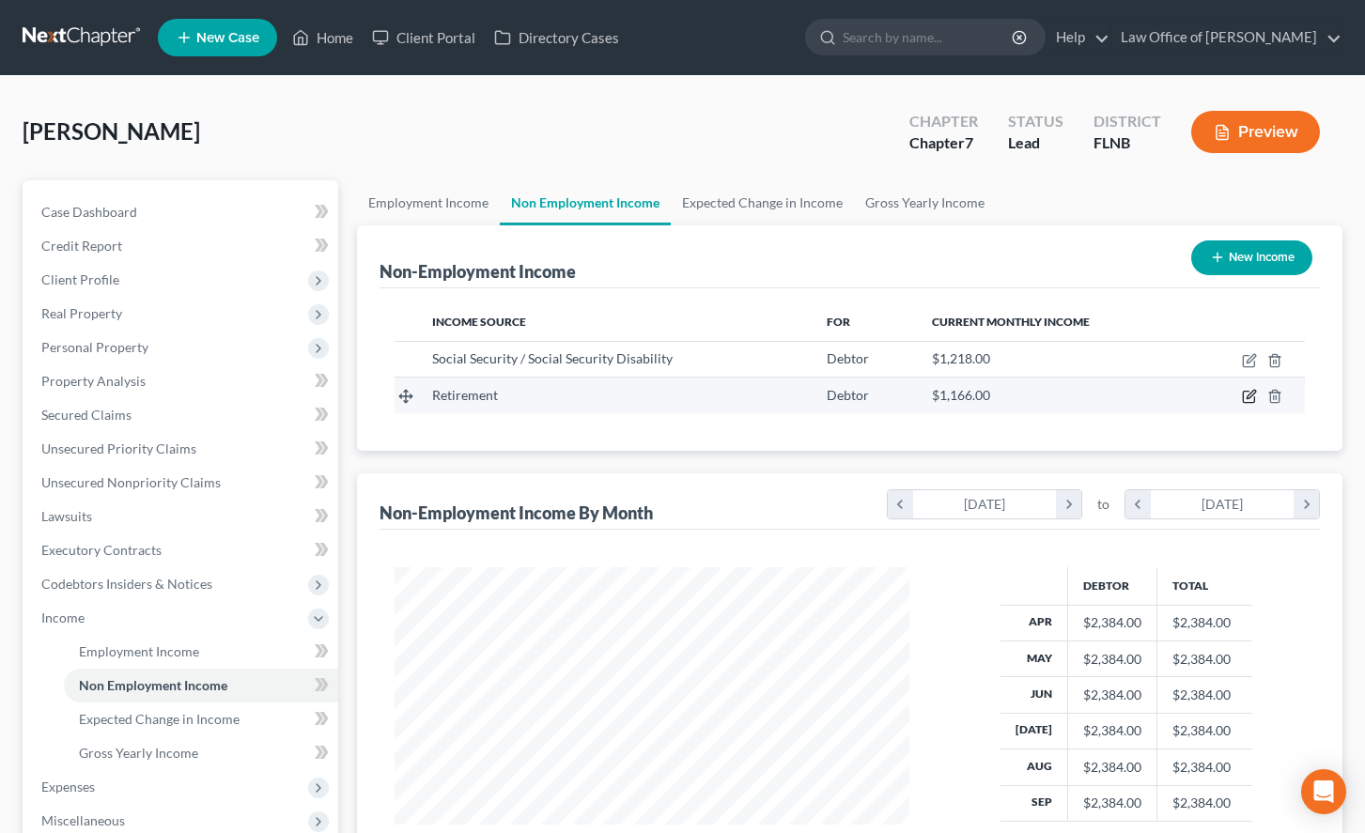
click at [1244, 399] on icon "button" at bounding box center [1249, 396] width 15 height 15
select select "3"
select select "0"
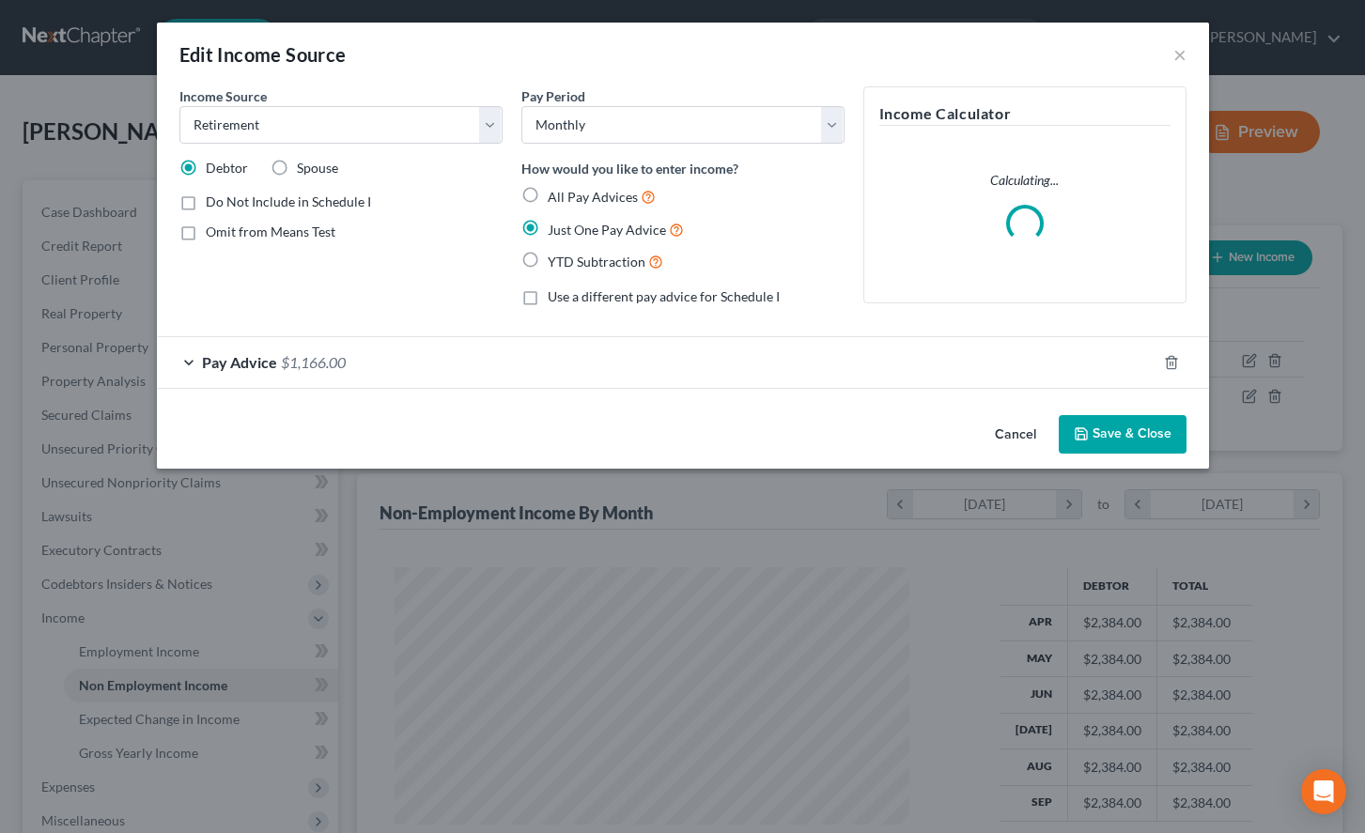
click at [1158, 440] on button "Save & Close" at bounding box center [1122, 434] width 128 height 39
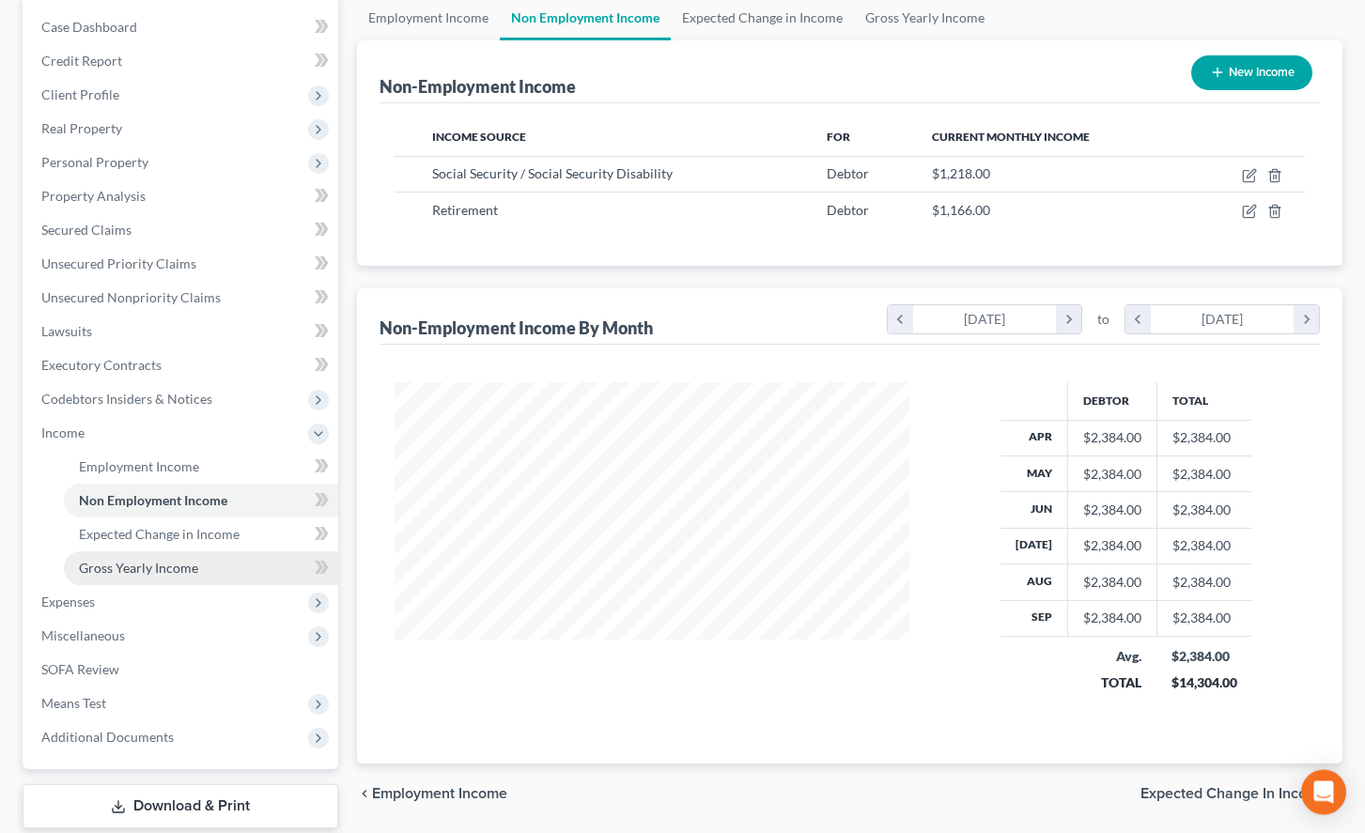
scroll to position [192, 0]
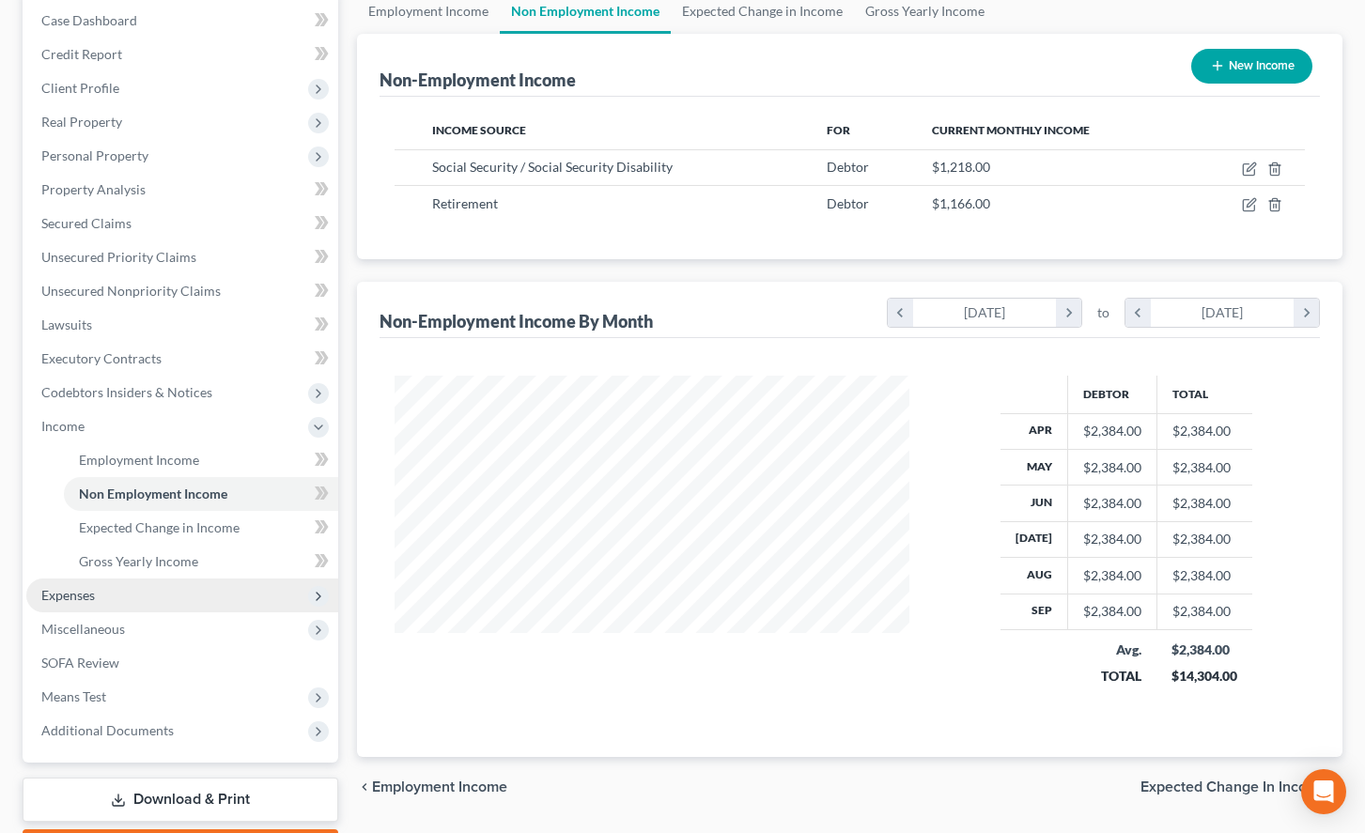
click at [138, 596] on span "Expenses" at bounding box center [182, 596] width 312 height 34
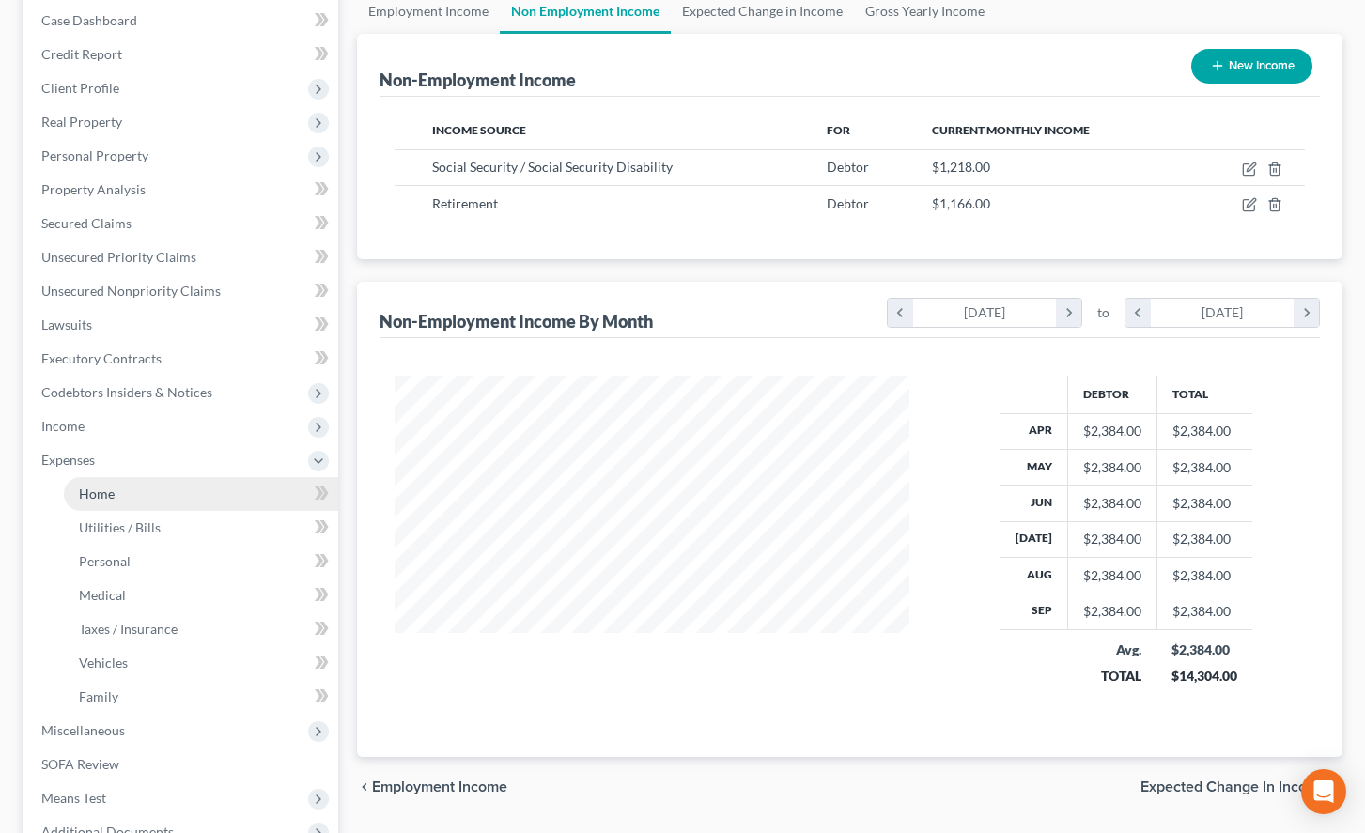
click at [152, 490] on link "Home" at bounding box center [201, 494] width 274 height 34
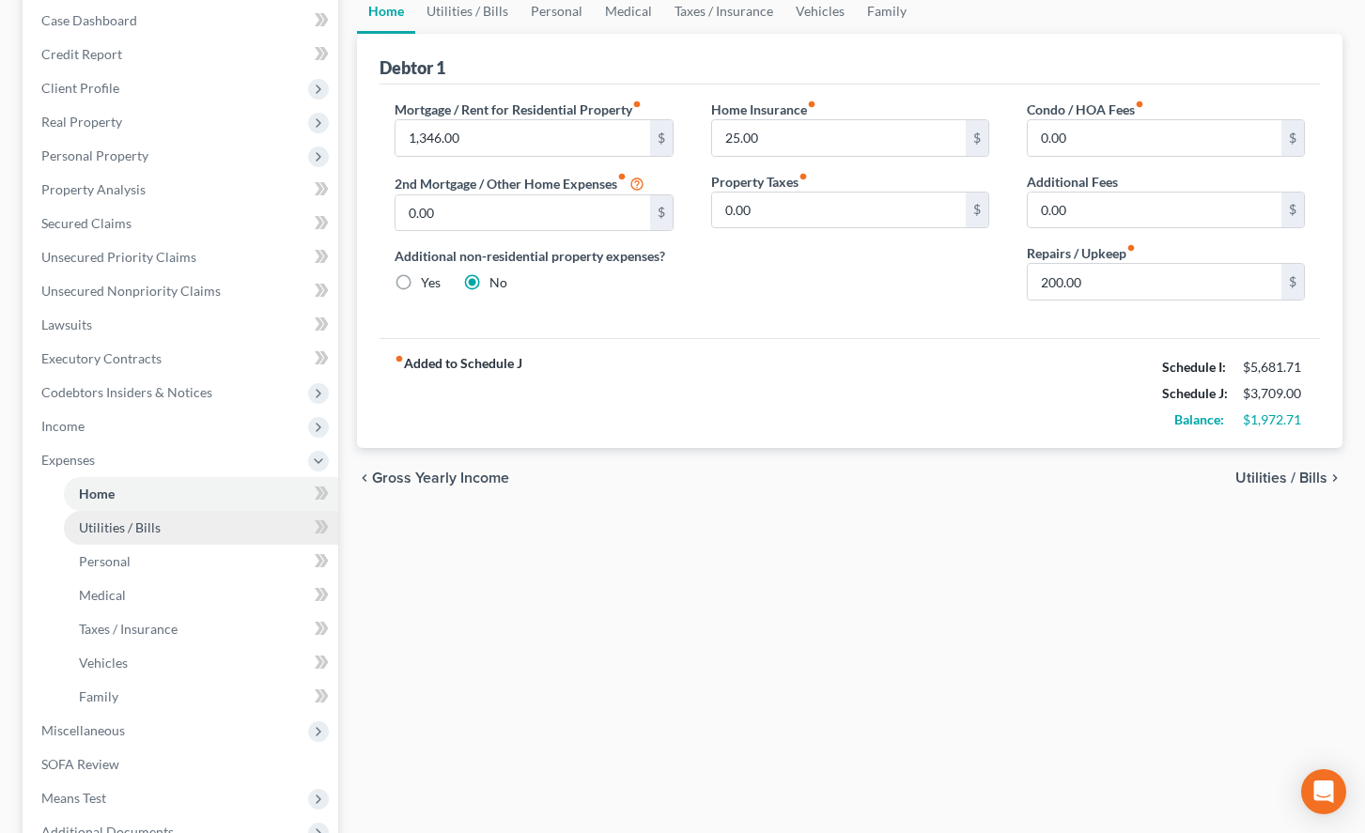
click at [116, 527] on span "Utilities / Bills" at bounding box center [120, 527] width 82 height 16
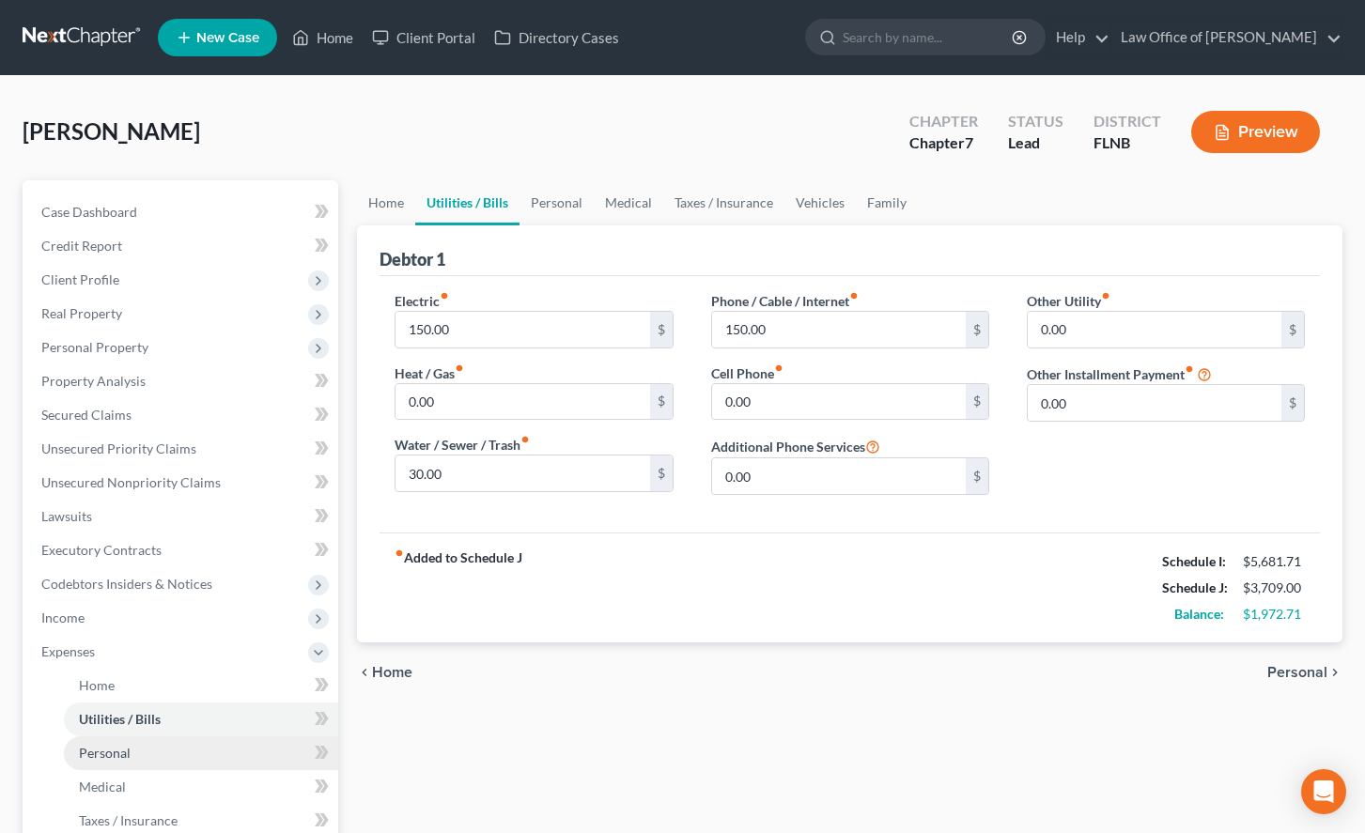
click at [213, 741] on link "Personal" at bounding box center [201, 753] width 274 height 34
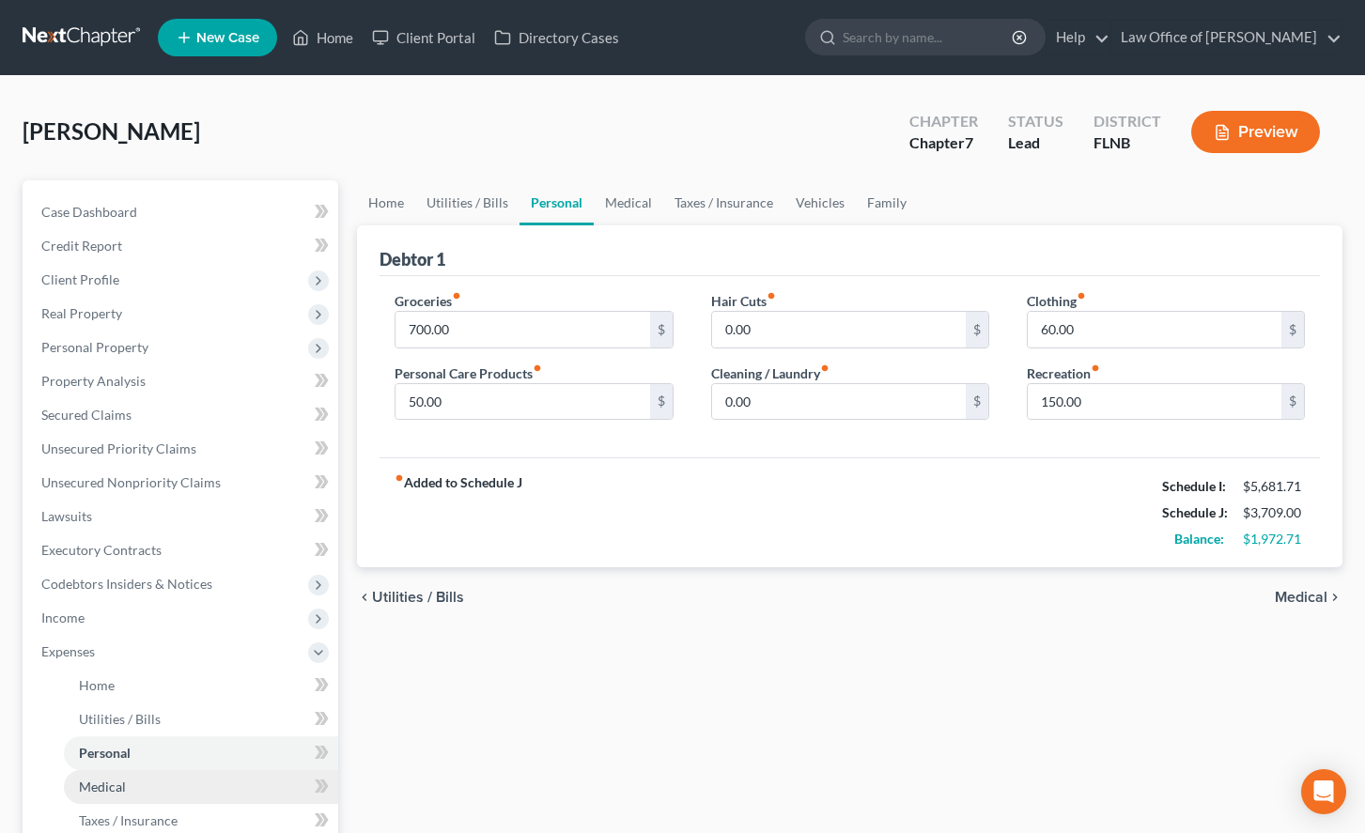
click at [211, 778] on link "Medical" at bounding box center [201, 787] width 274 height 34
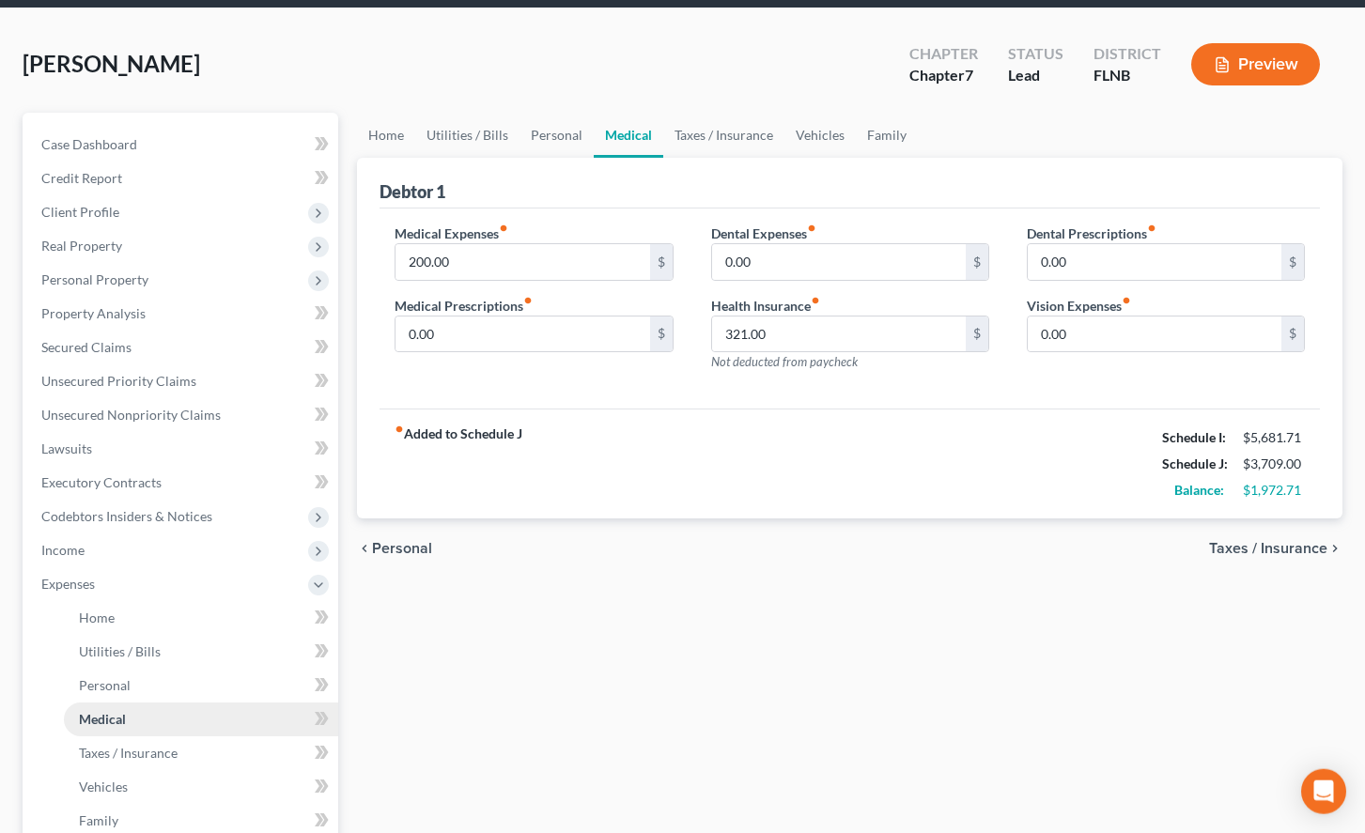
scroll to position [96, 0]
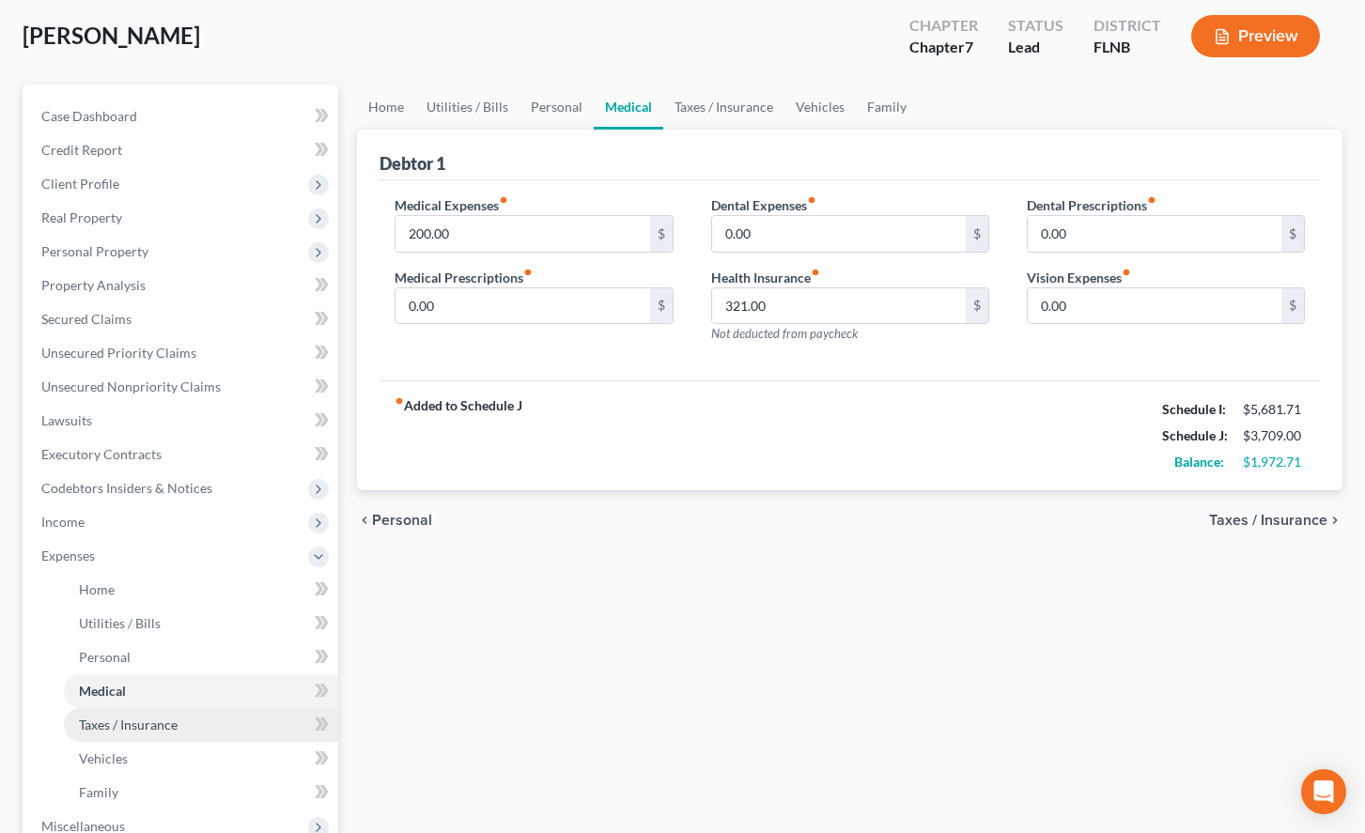
click at [199, 723] on link "Taxes / Insurance" at bounding box center [201, 725] width 274 height 34
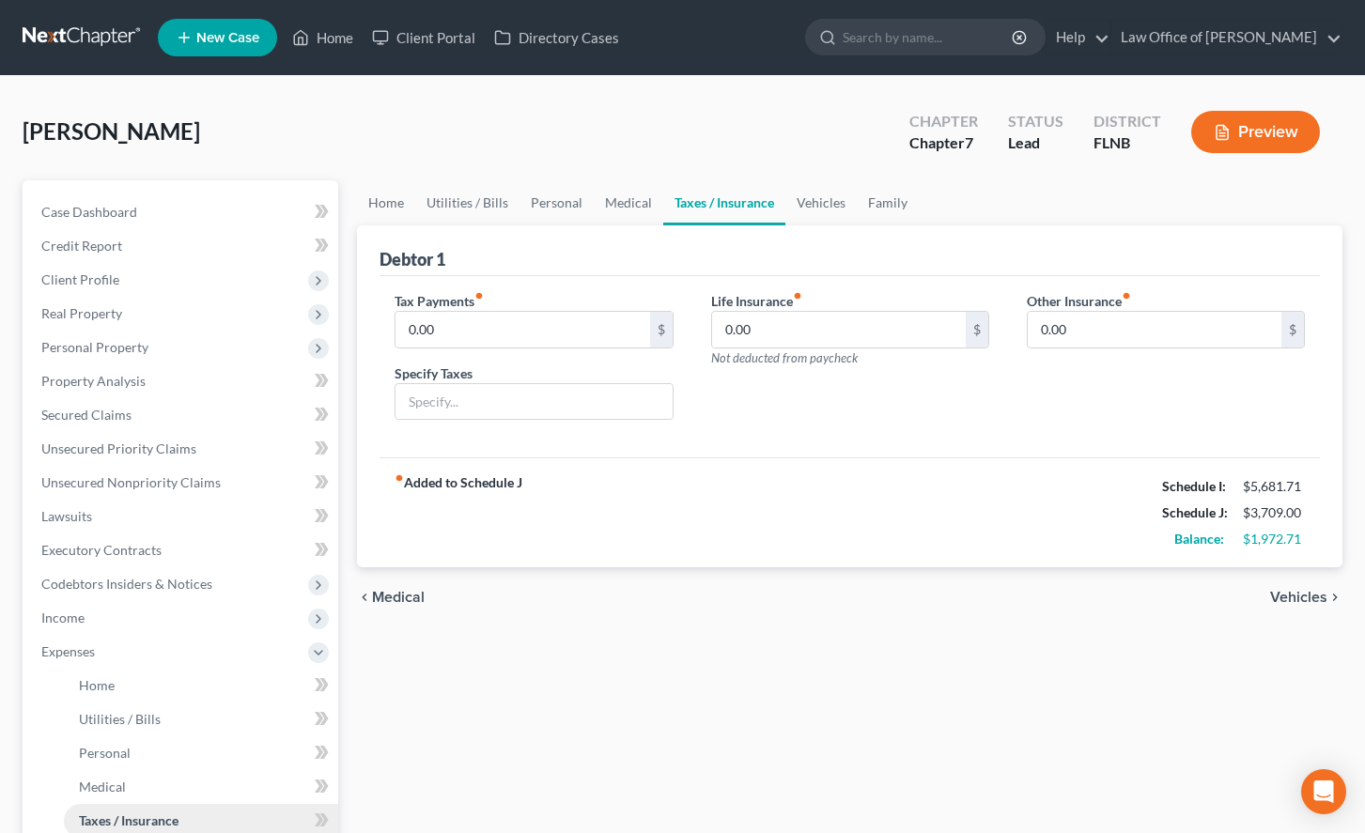
scroll to position [96, 0]
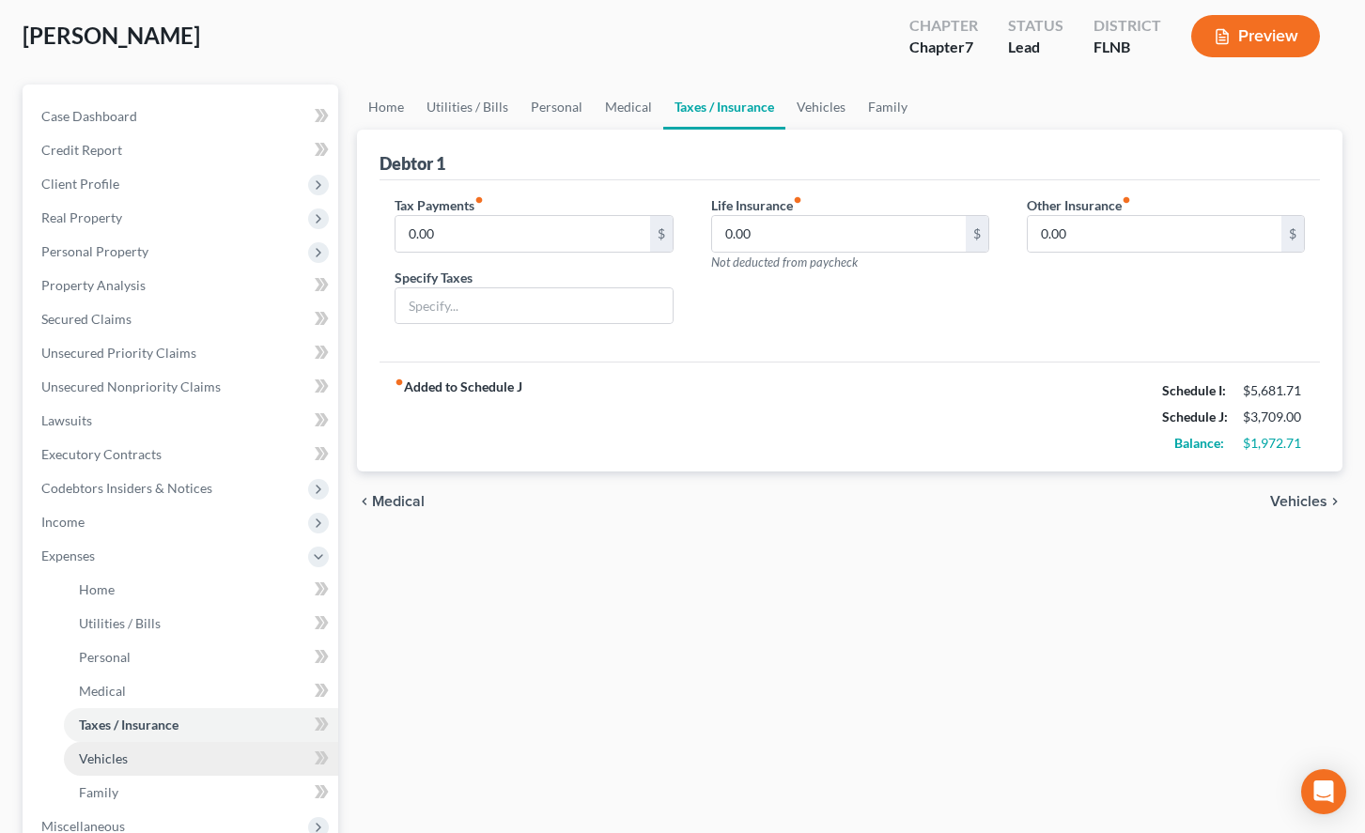
click at [195, 769] on link "Vehicles" at bounding box center [201, 759] width 274 height 34
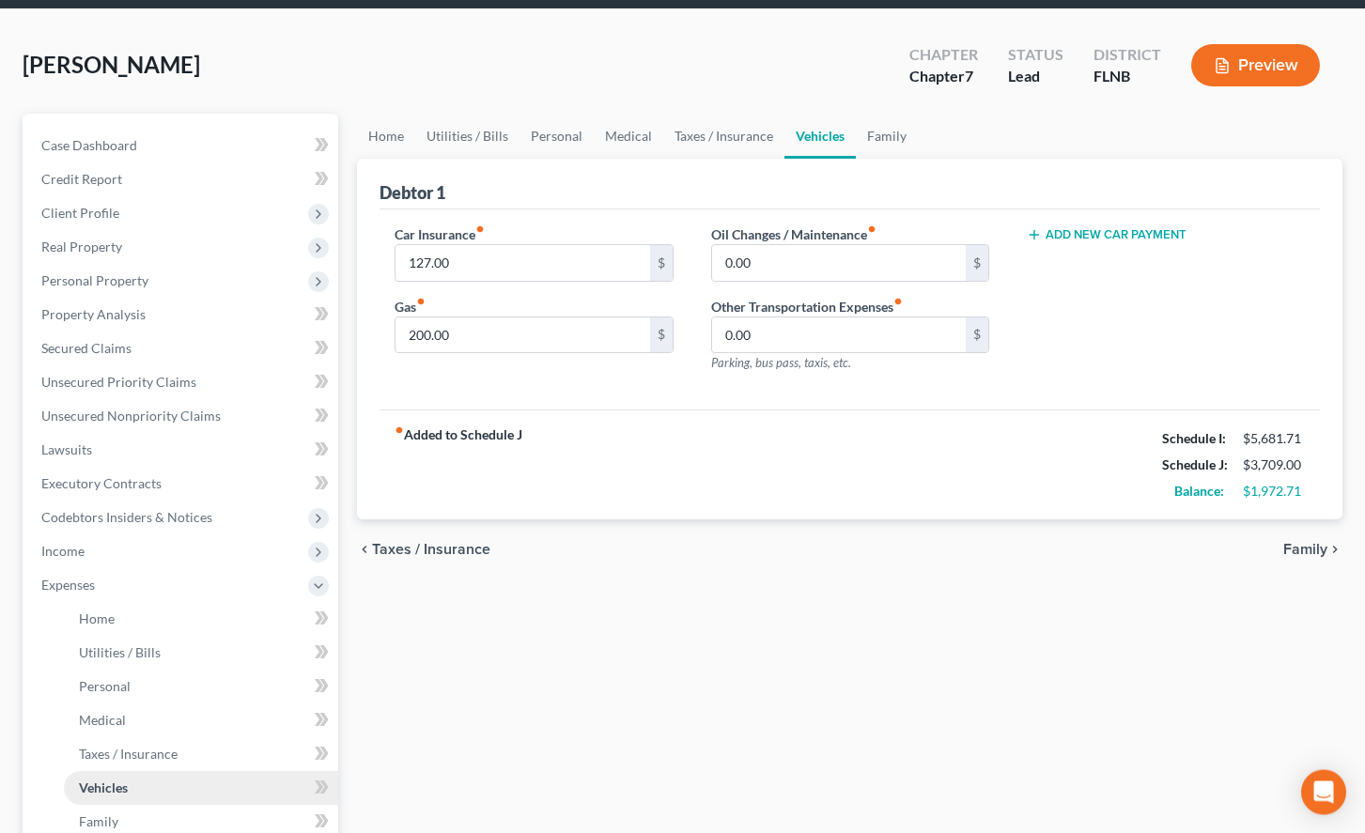
scroll to position [96, 0]
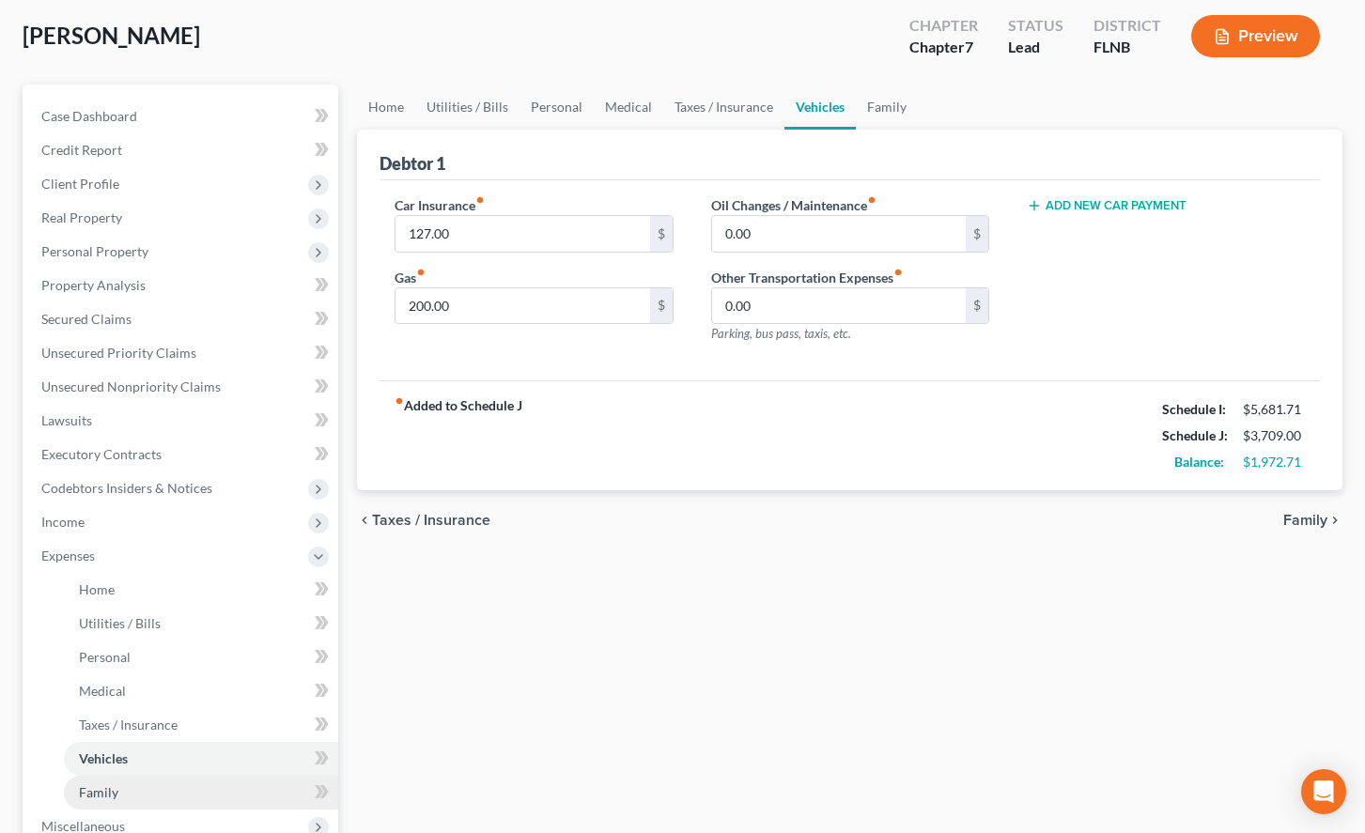
click at [193, 783] on link "Family" at bounding box center [201, 793] width 274 height 34
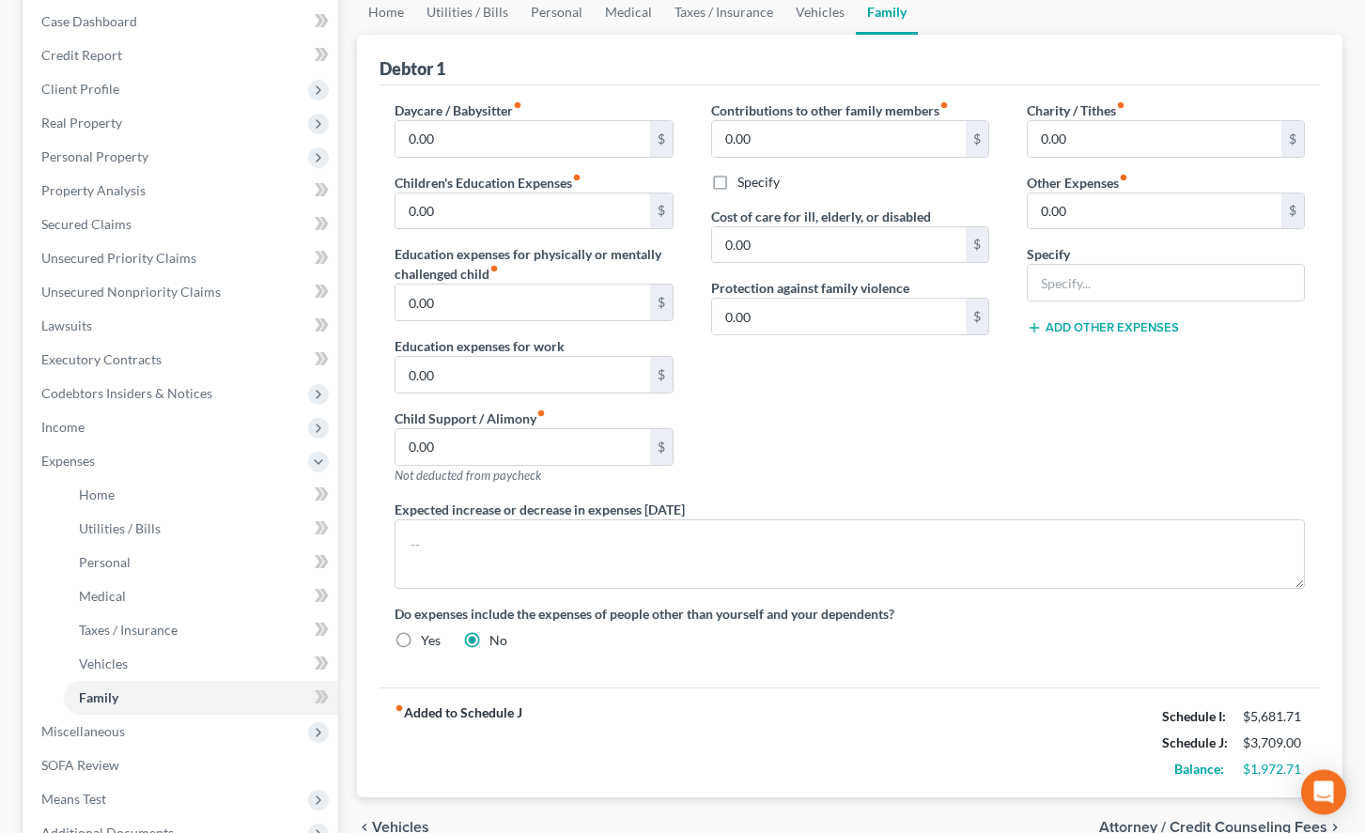
scroll to position [192, 0]
click at [150, 743] on span "Miscellaneous" at bounding box center [182, 731] width 312 height 34
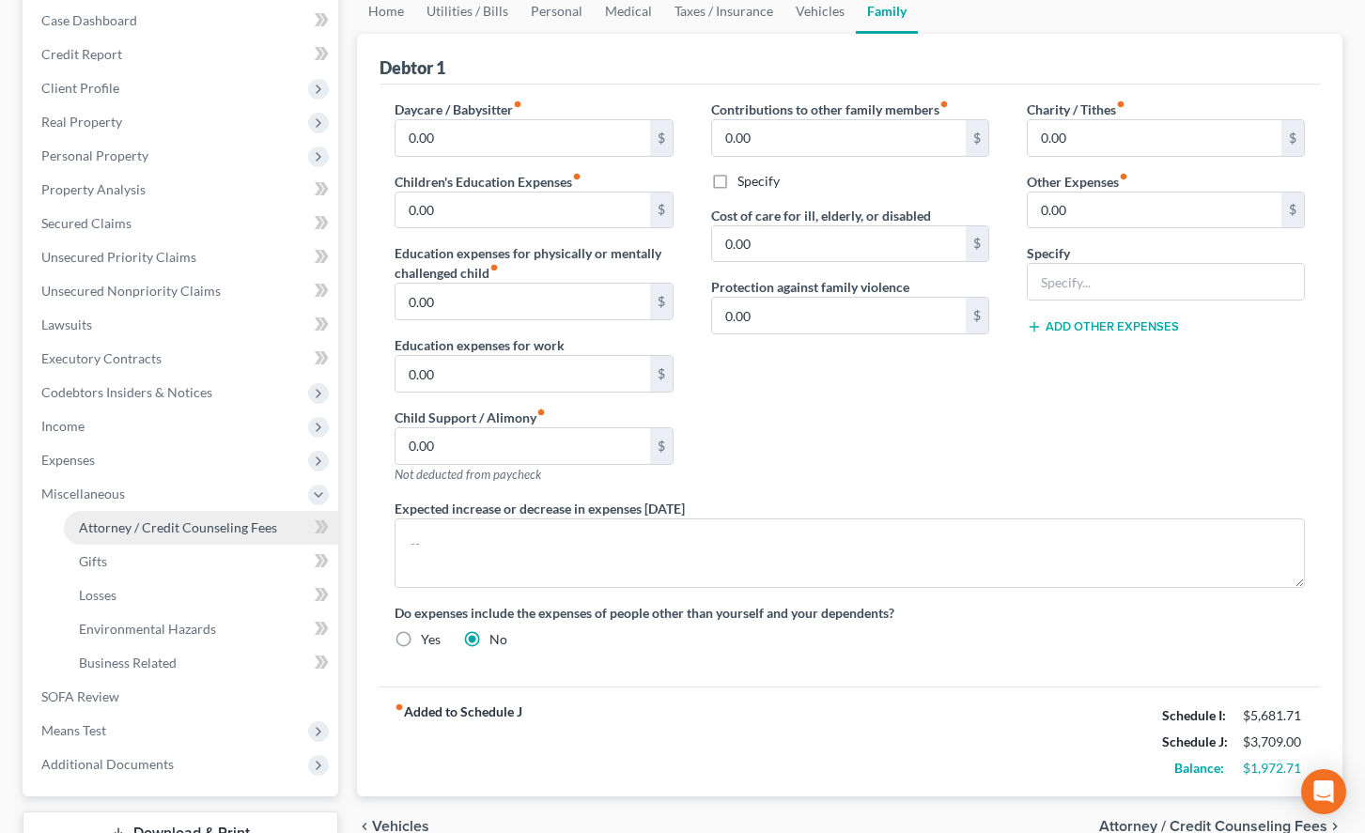
click at [207, 524] on span "Attorney / Credit Counseling Fees" at bounding box center [178, 527] width 198 height 16
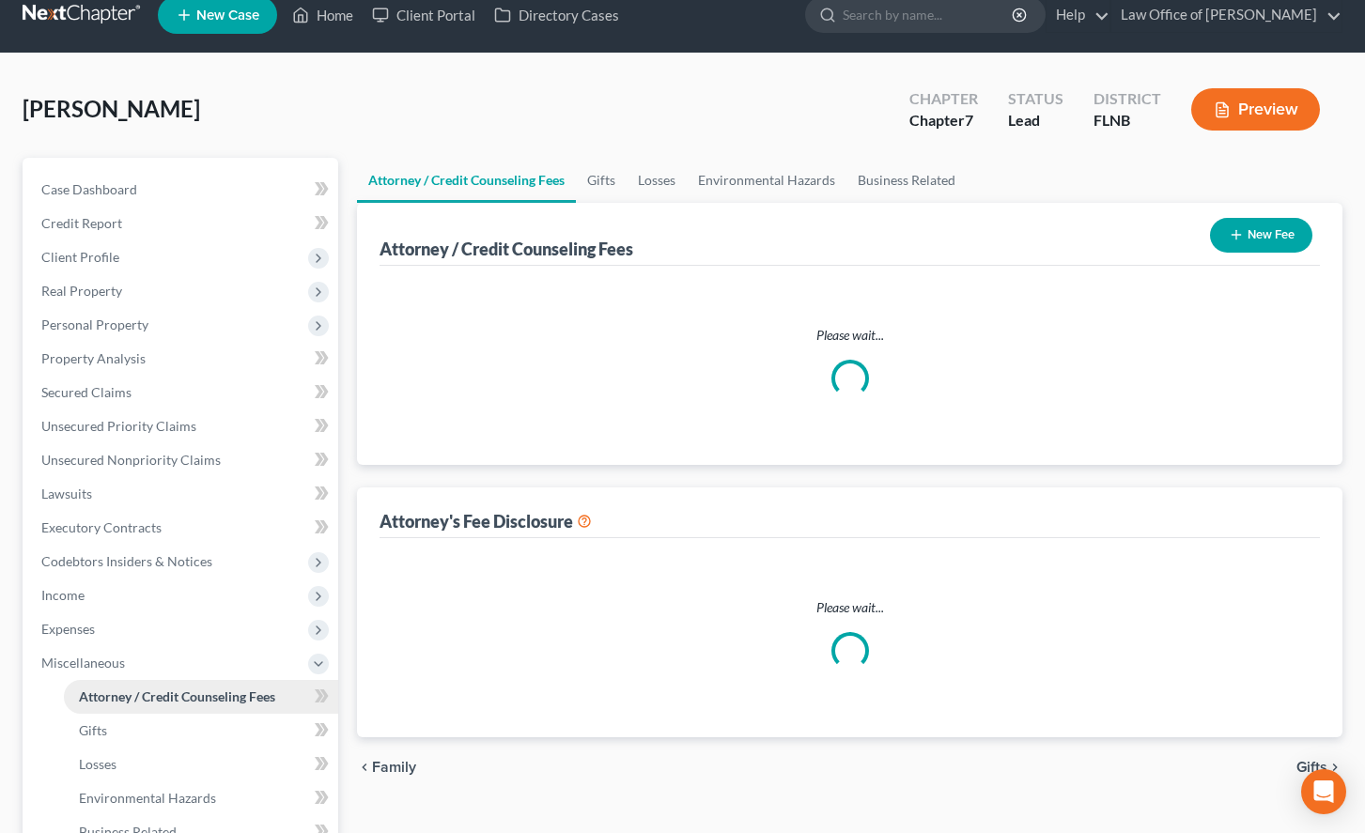
select select "6"
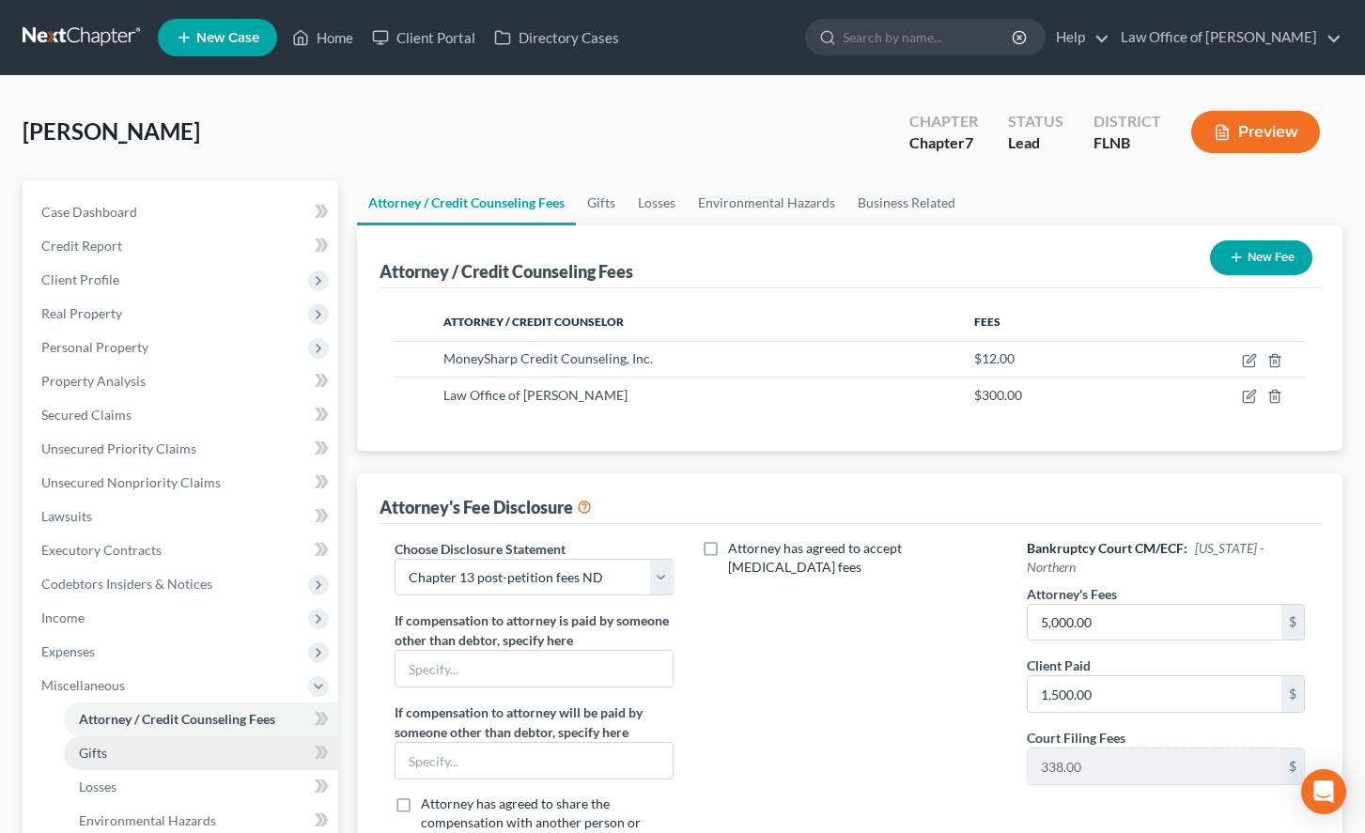
click at [225, 760] on link "Gifts" at bounding box center [201, 753] width 274 height 34
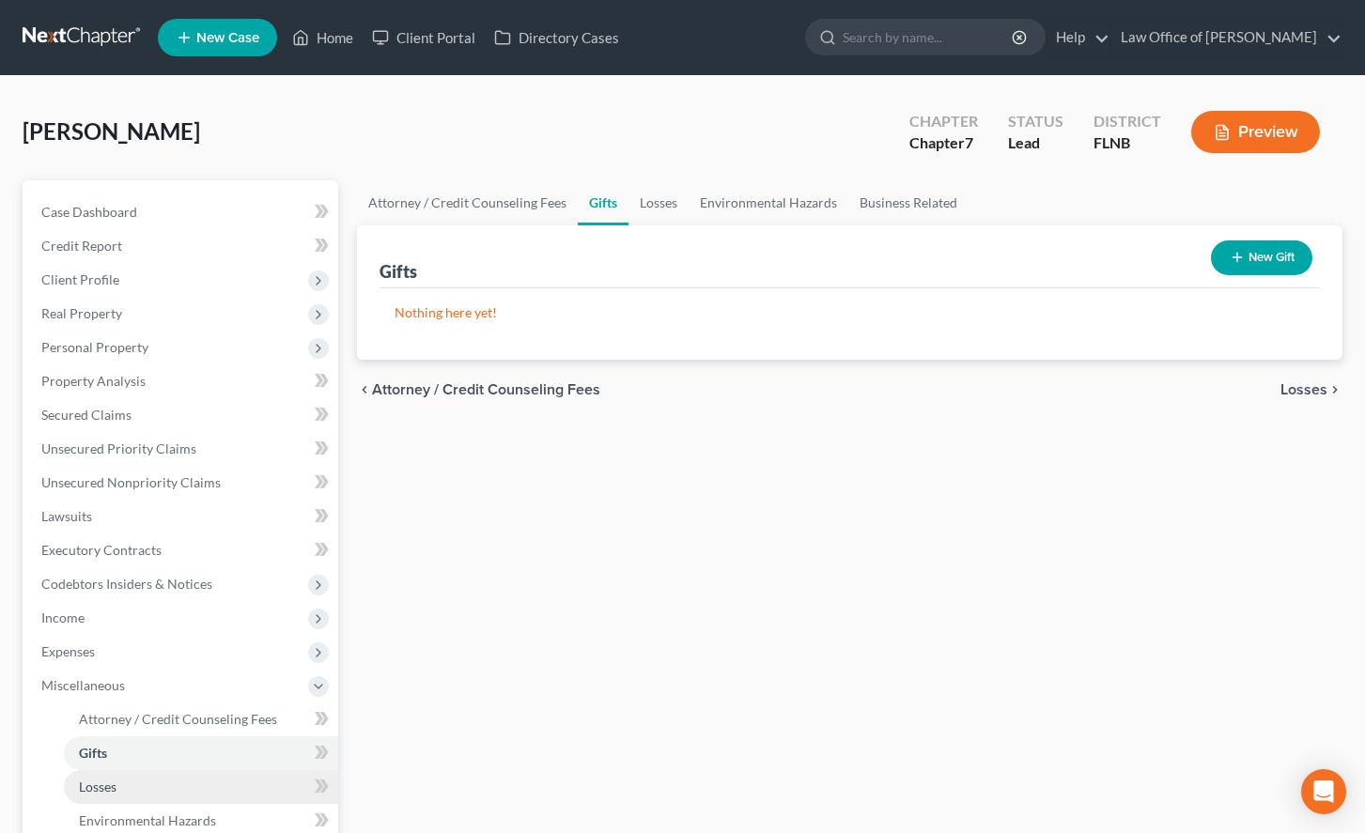
click at [226, 791] on link "Losses" at bounding box center [201, 787] width 274 height 34
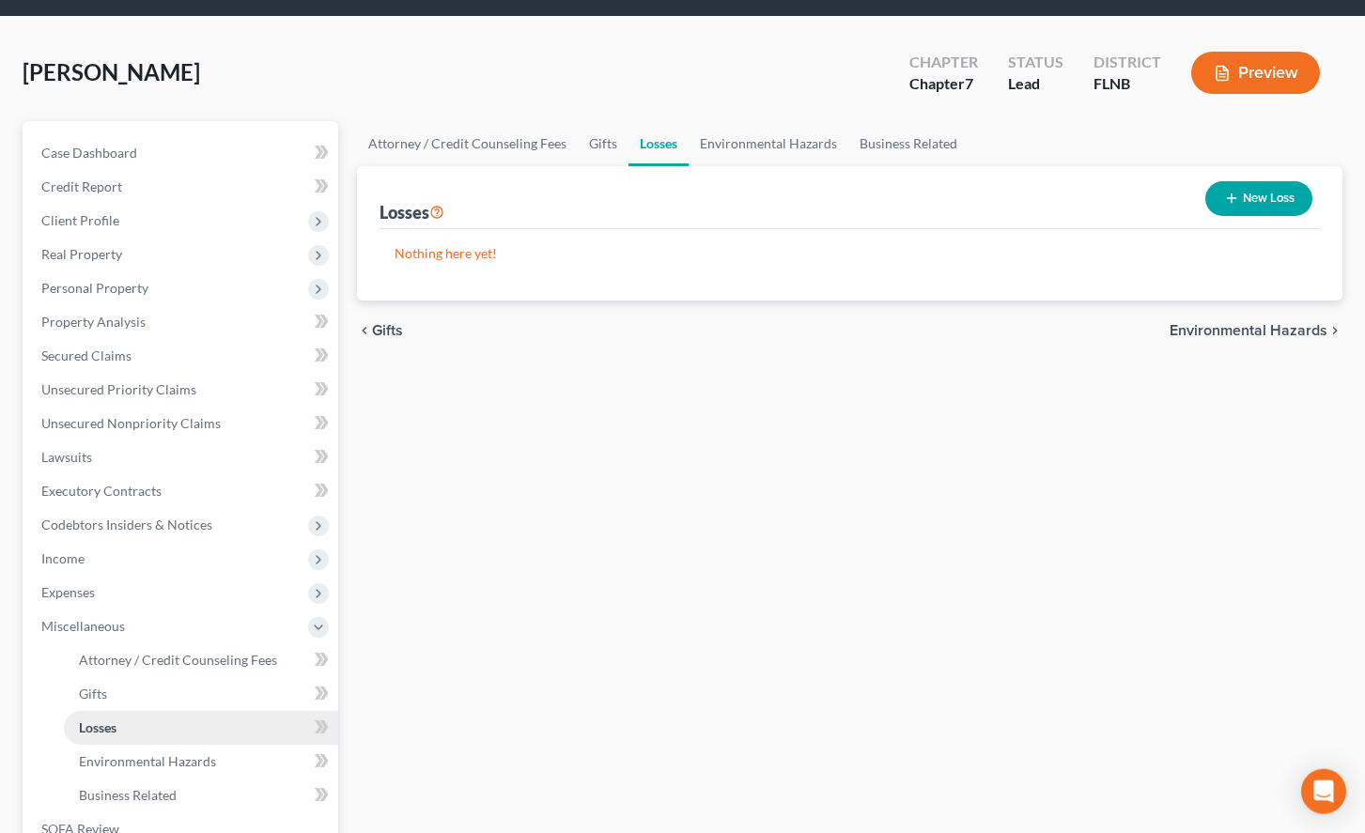
scroll to position [96, 0]
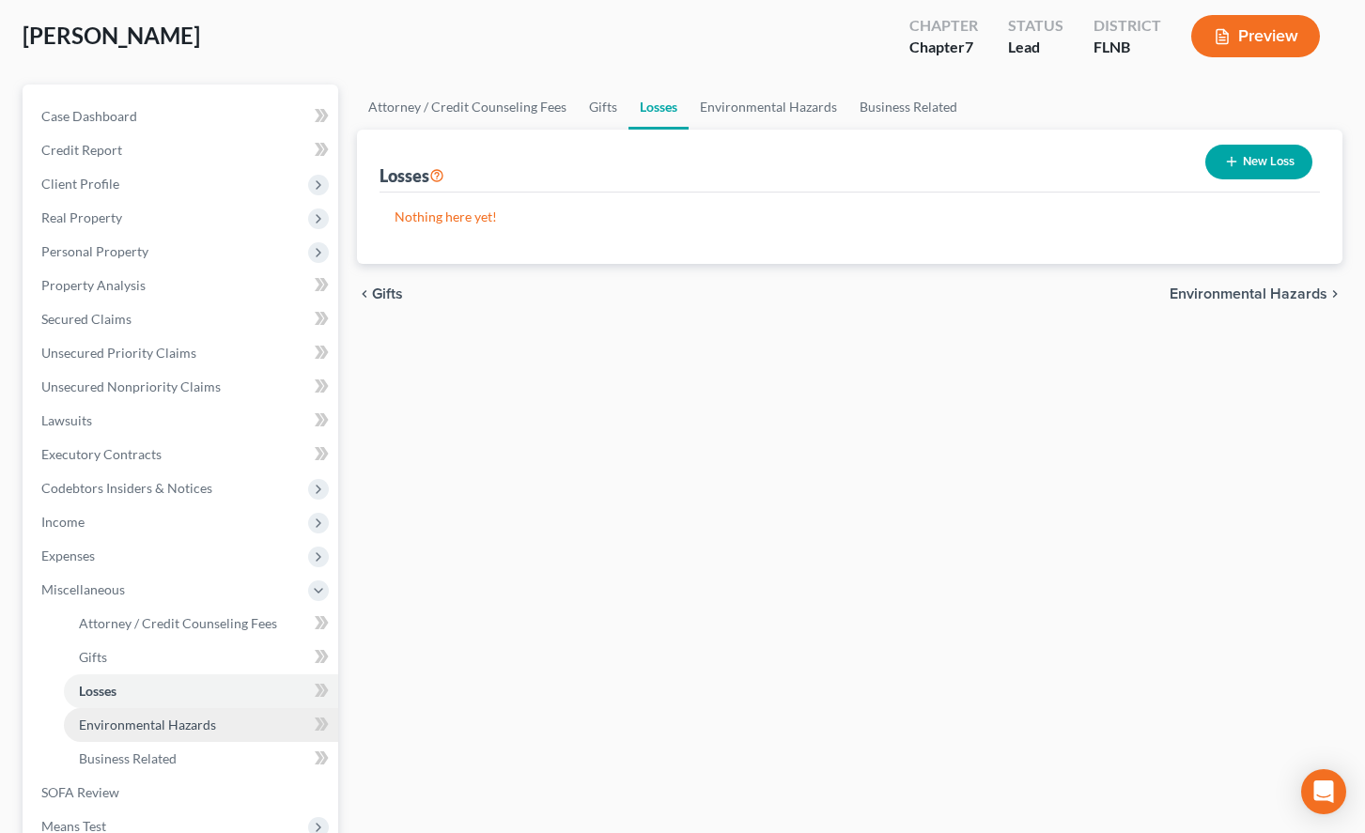
click at [214, 730] on link "Environmental Hazards" at bounding box center [201, 725] width 274 height 34
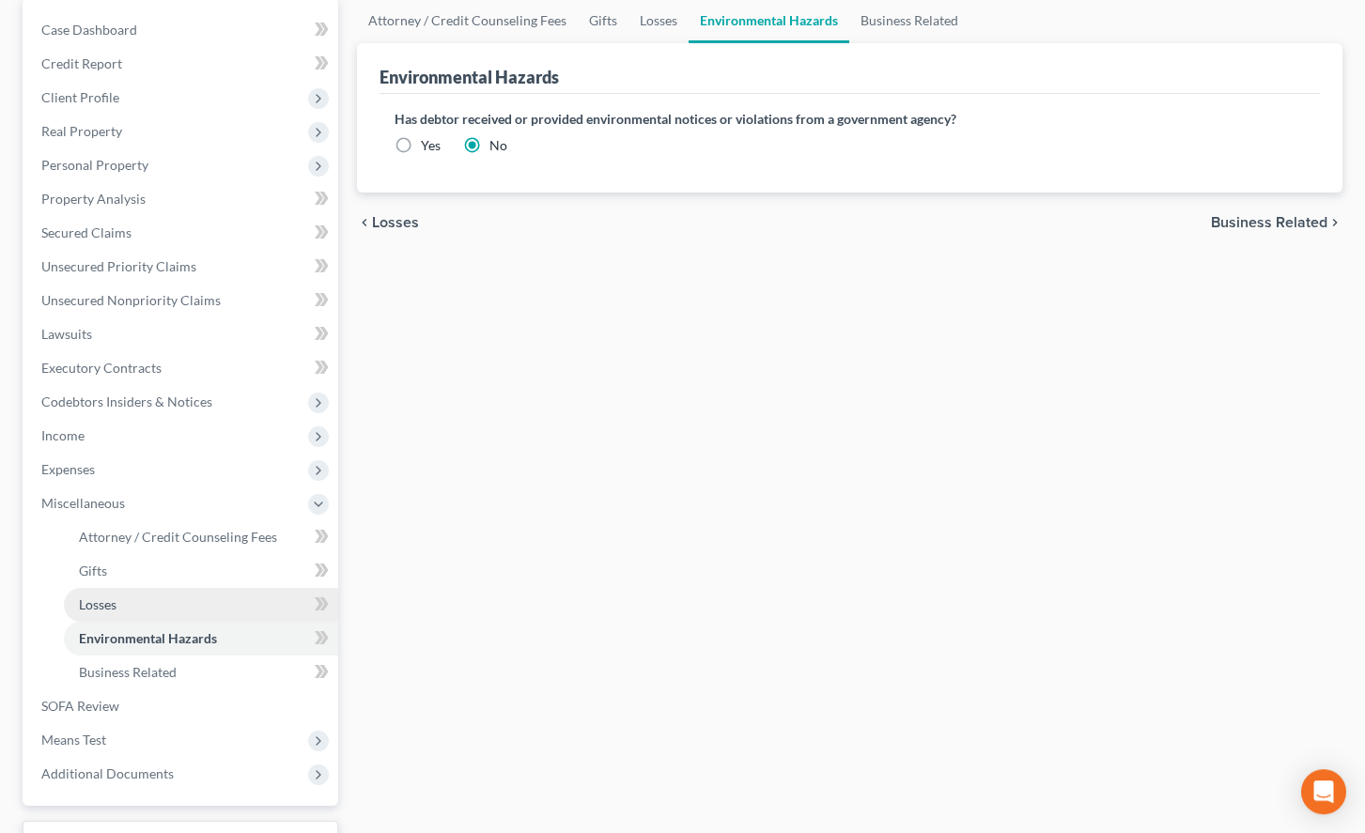
scroll to position [192, 0]
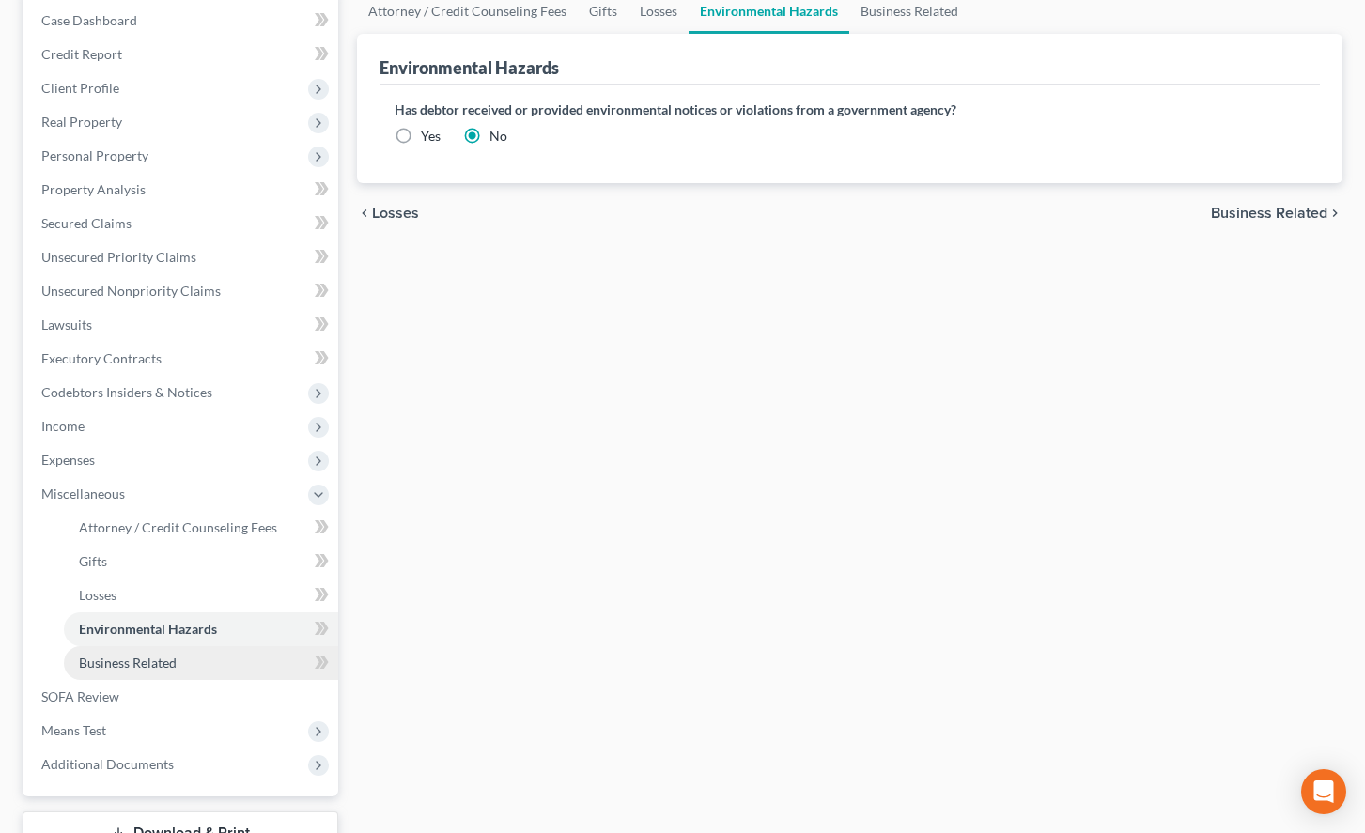
click at [193, 663] on link "Business Related" at bounding box center [201, 663] width 274 height 34
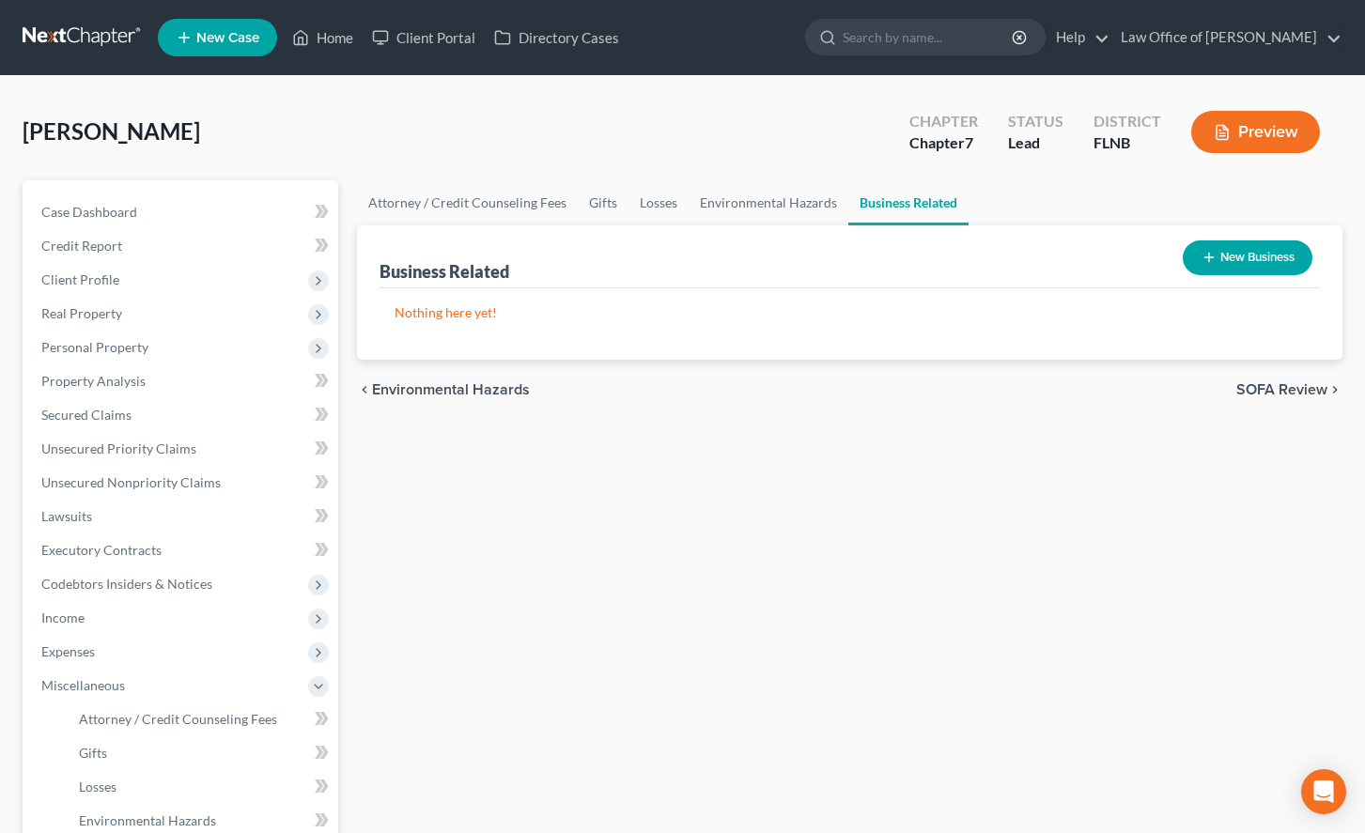
click at [72, 43] on link at bounding box center [83, 38] width 120 height 34
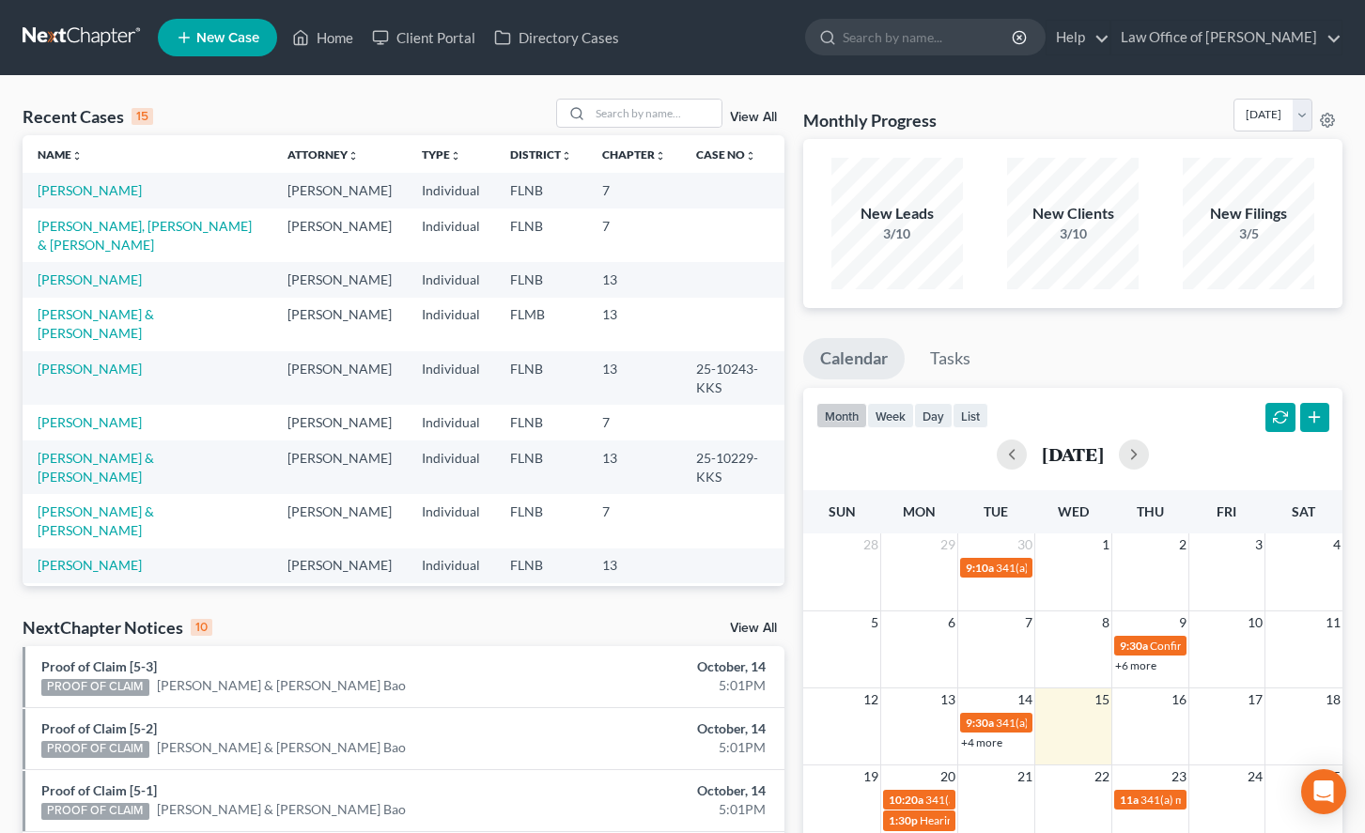
click at [796, 579] on div "Monthly Progress Bankruptcy Bankruptcy October 2025 September 2025 August 2025 …" at bounding box center [1073, 706] width 558 height 1215
click at [142, 227] on link "[PERSON_NAME], [PERSON_NAME] & [PERSON_NAME]" at bounding box center [145, 235] width 214 height 35
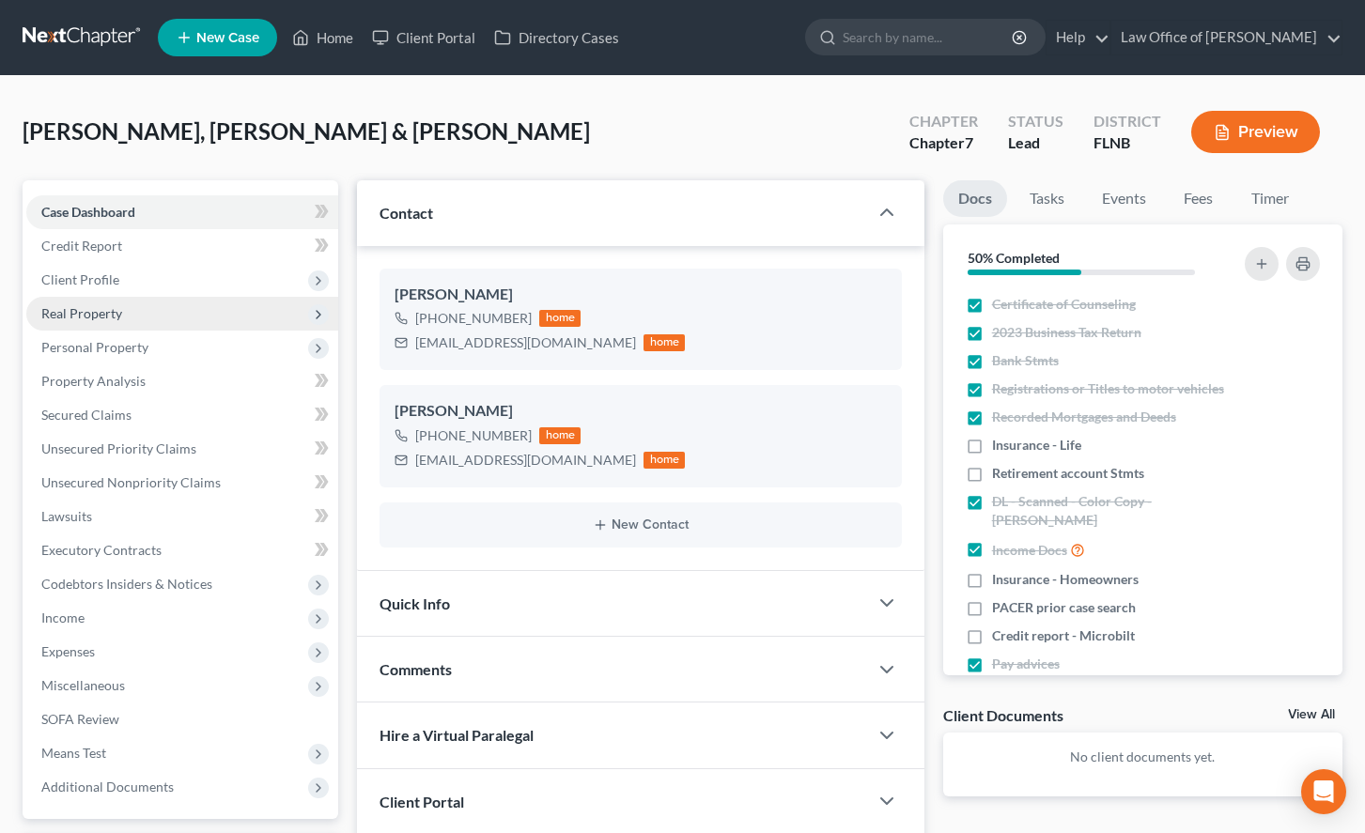
click at [234, 297] on span "Real Property" at bounding box center [182, 314] width 312 height 34
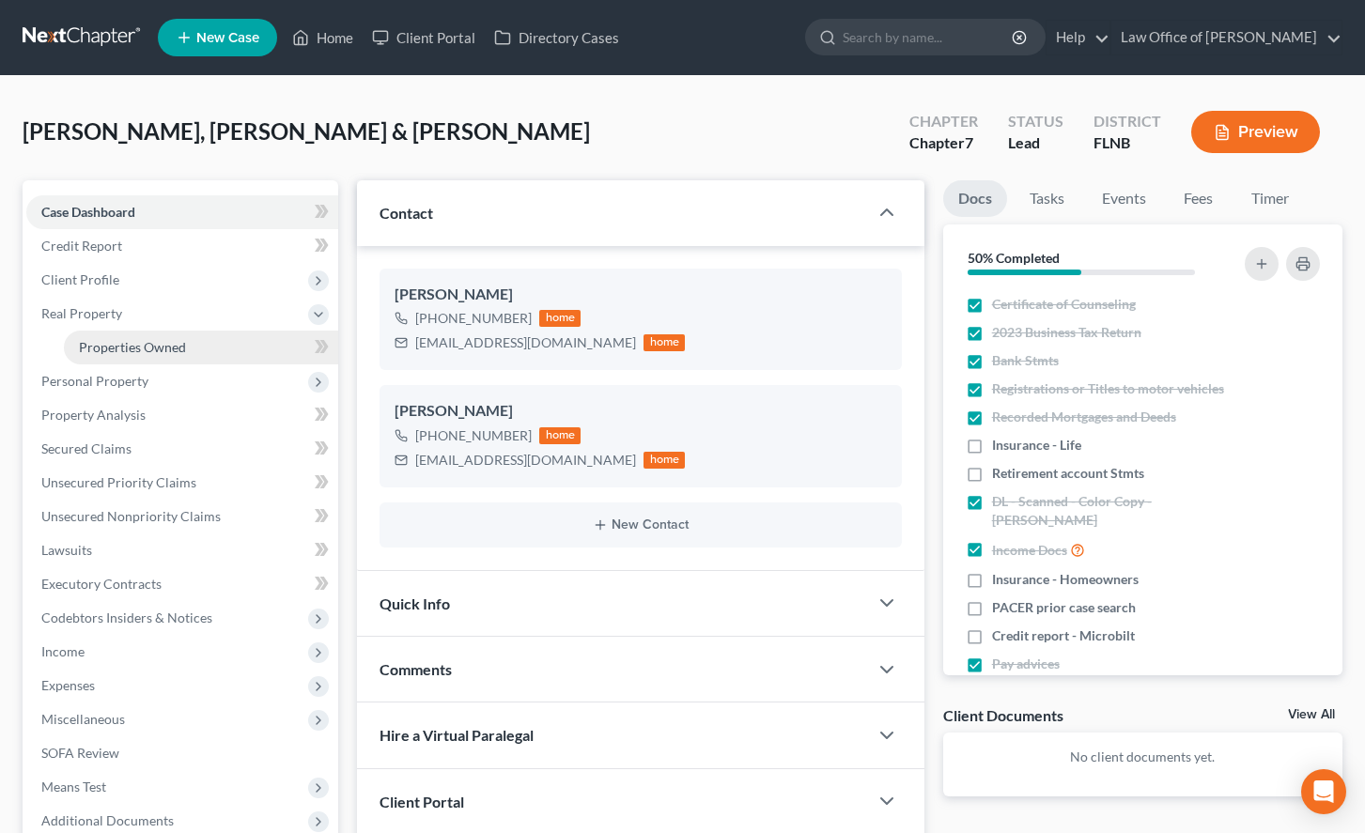
click at [229, 349] on link "Properties Owned" at bounding box center [201, 348] width 274 height 34
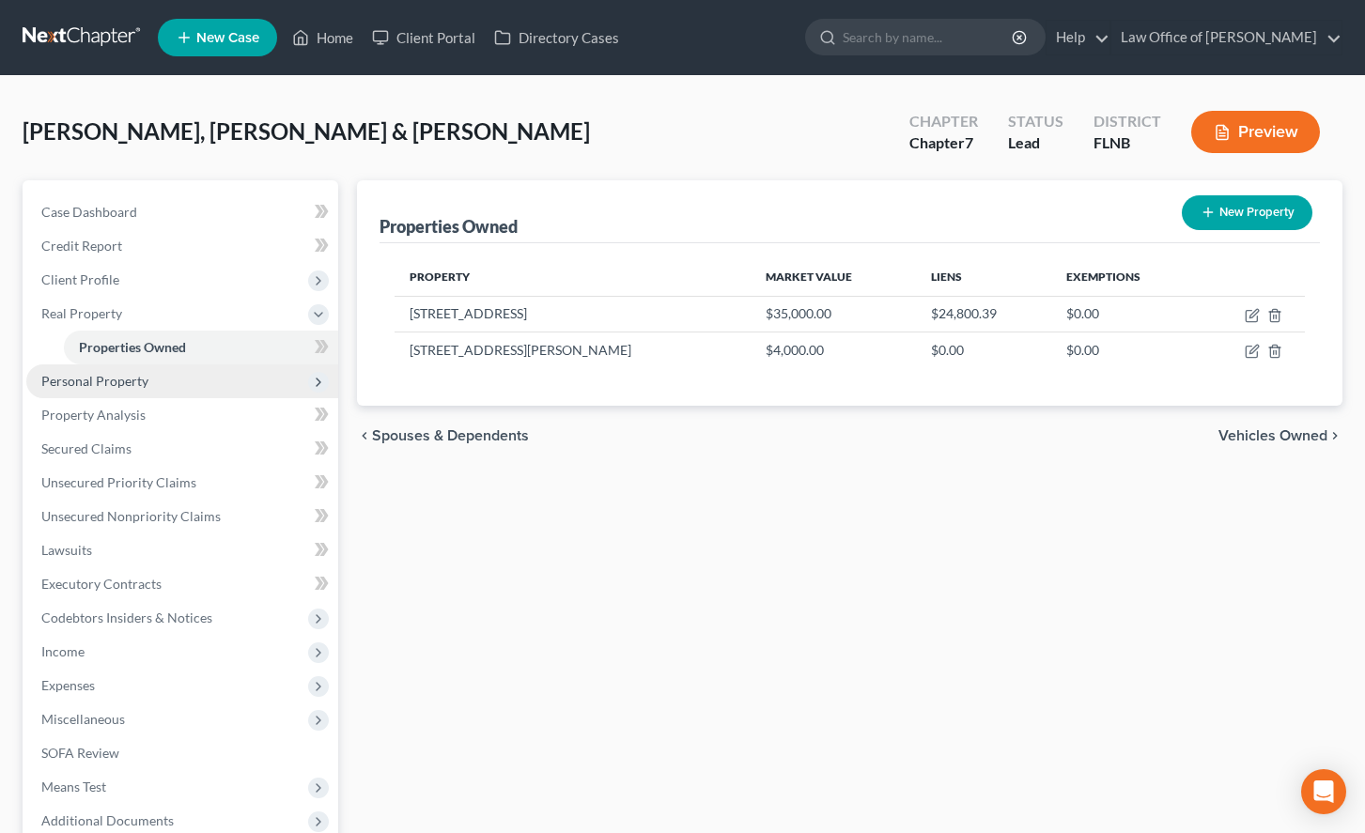
click at [224, 369] on span "Personal Property" at bounding box center [182, 381] width 312 height 34
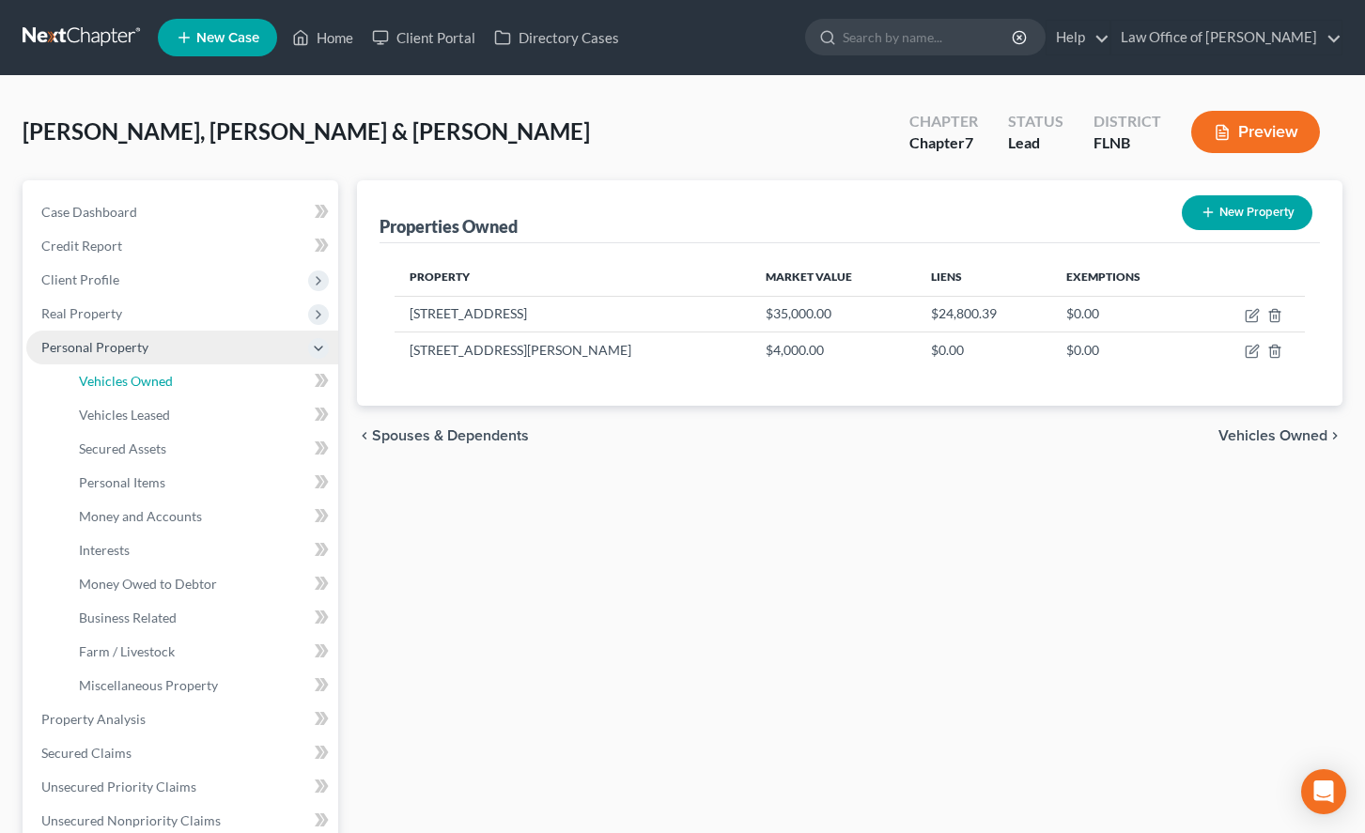
click at [224, 369] on link "Vehicles Owned" at bounding box center [201, 381] width 274 height 34
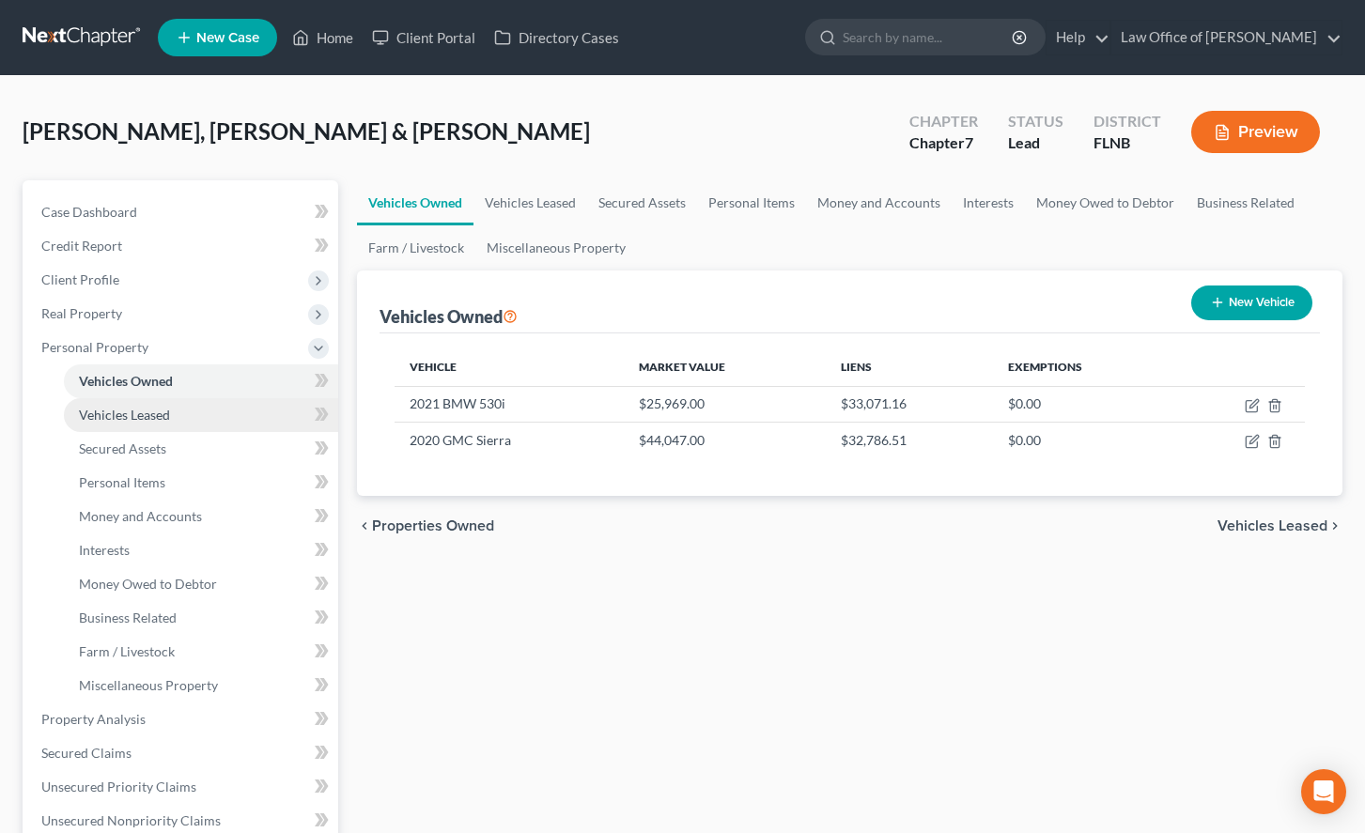
click at [222, 399] on link "Vehicles Leased" at bounding box center [201, 415] width 274 height 34
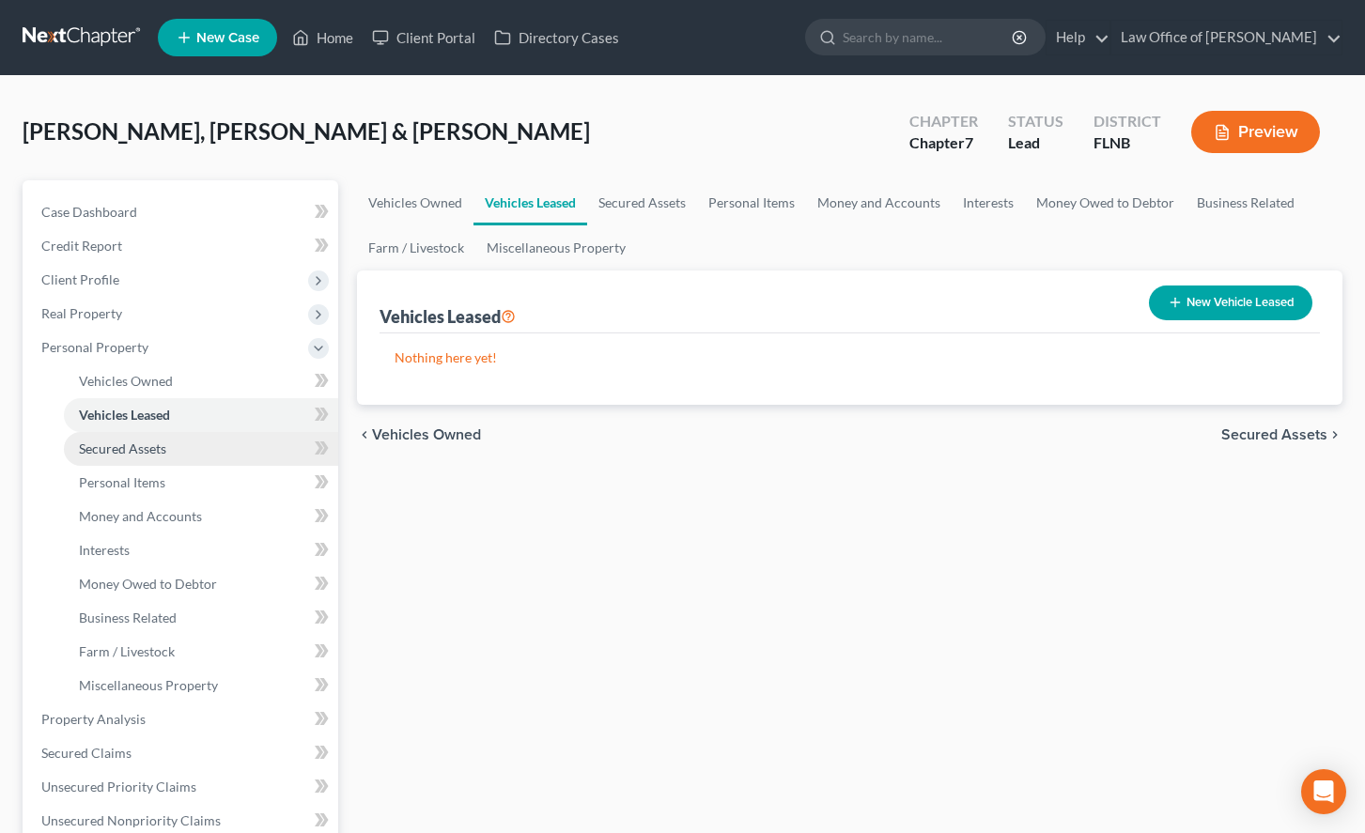
click at [213, 442] on link "Secured Assets" at bounding box center [201, 449] width 274 height 34
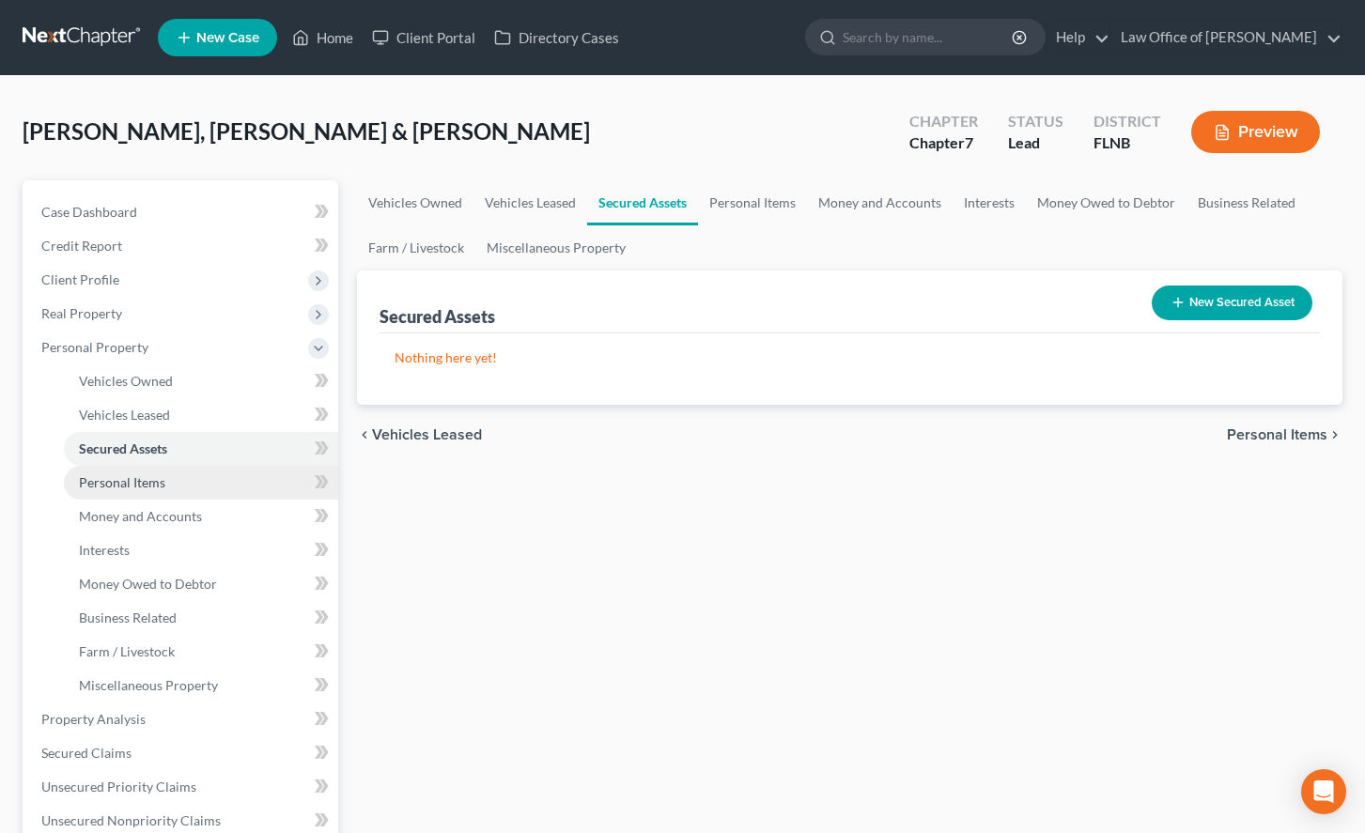
click at [202, 475] on link "Personal Items" at bounding box center [201, 483] width 274 height 34
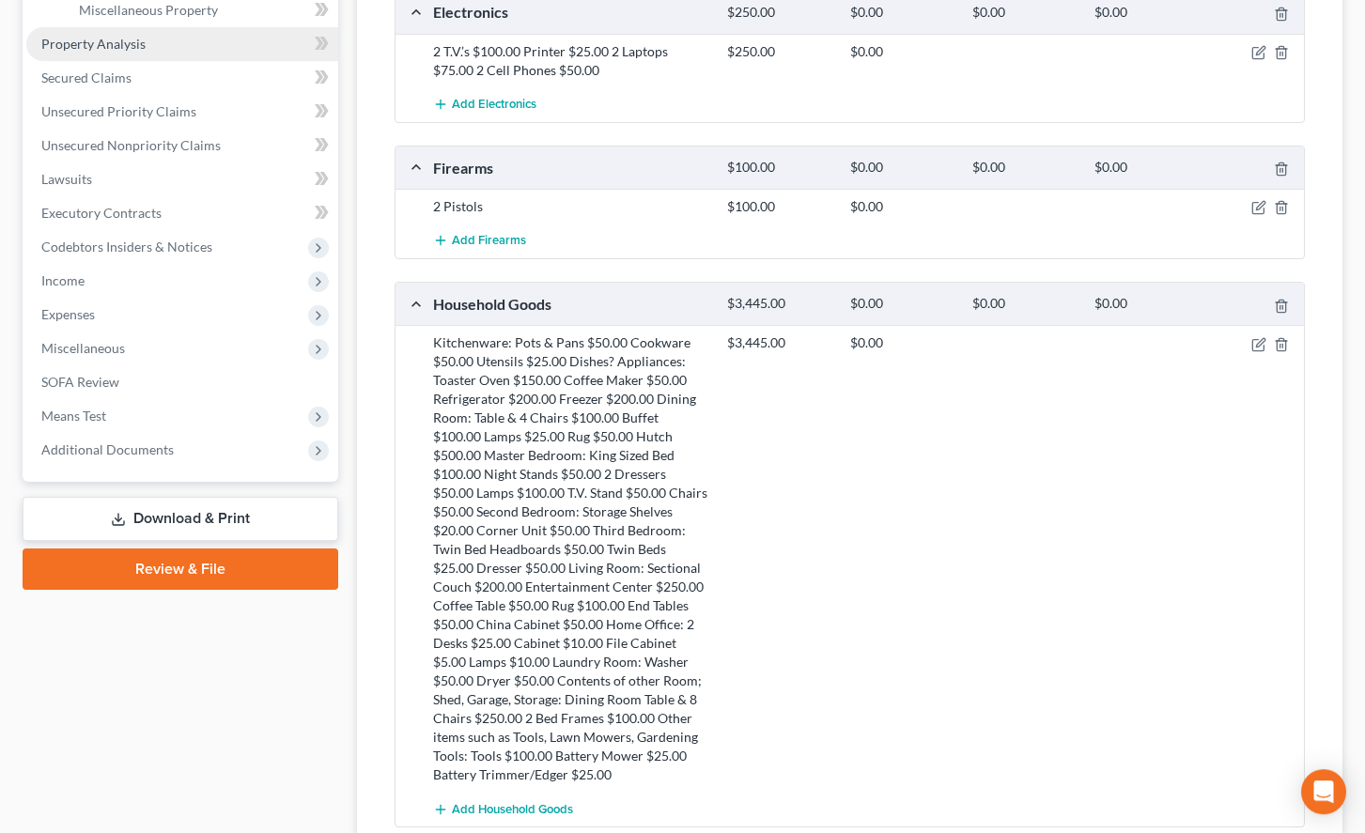
scroll to position [563, 0]
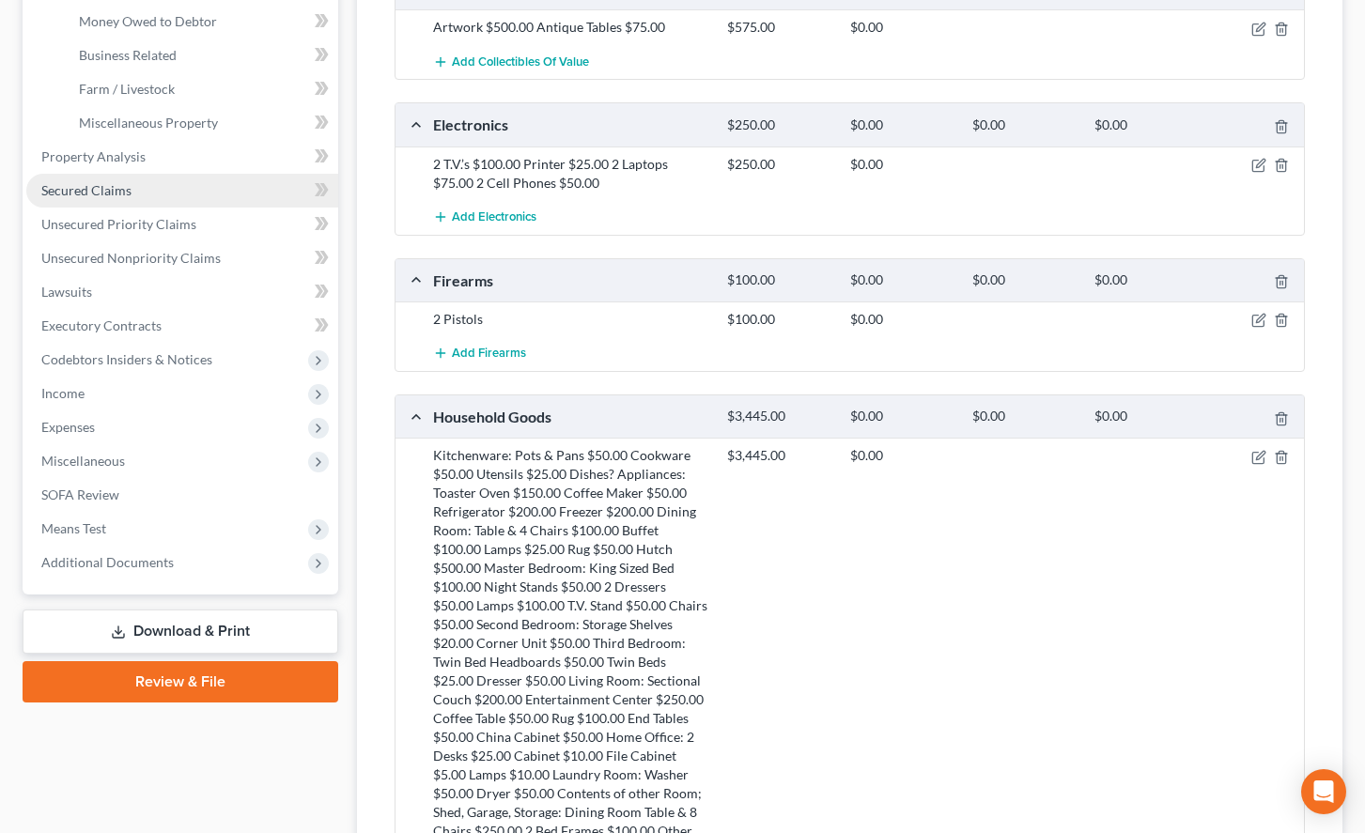
click at [152, 184] on link "Secured Claims" at bounding box center [182, 191] width 312 height 34
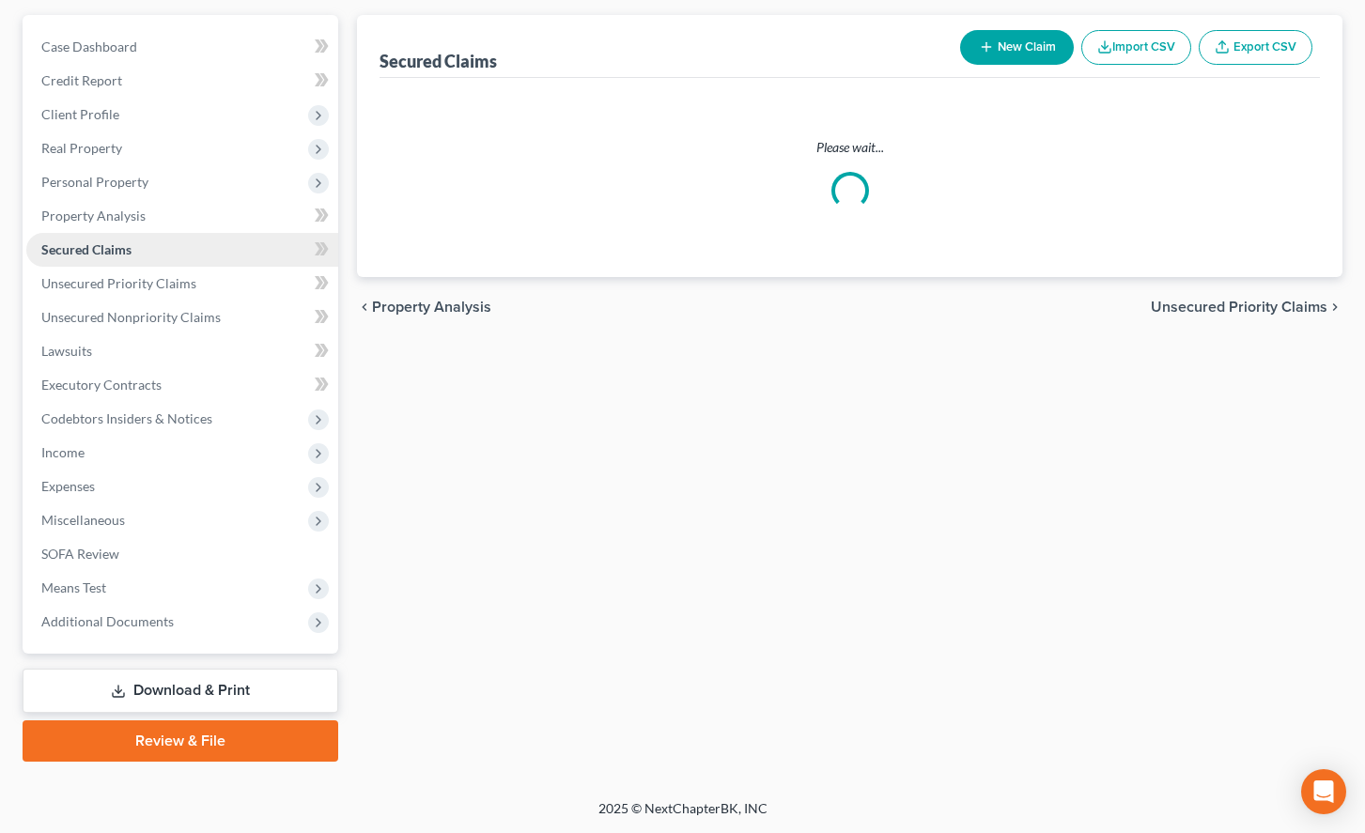
scroll to position [163, 0]
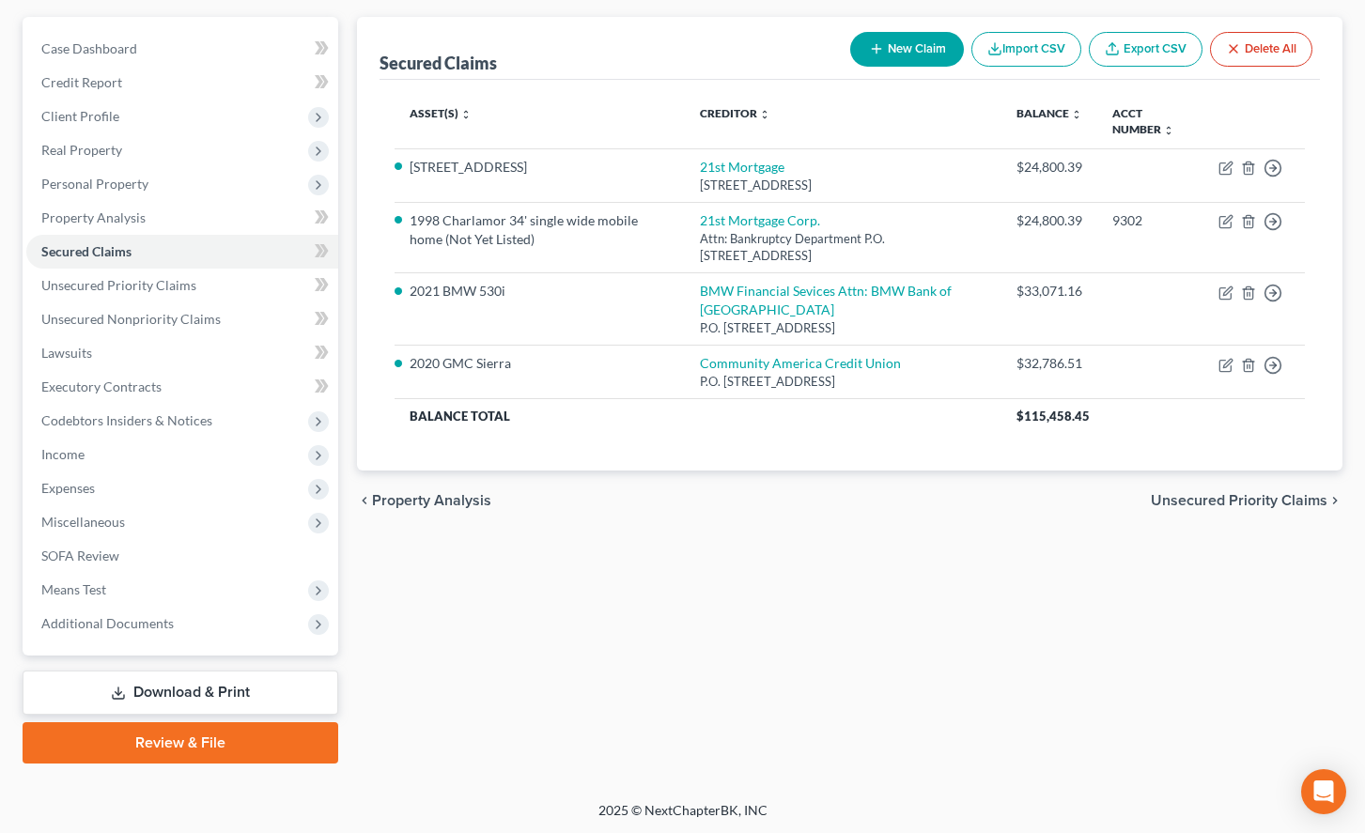
click at [893, 653] on div "Secured Claims New Claim Import CSV Export CSV Delete All Asset(s) expand_more …" at bounding box center [849, 390] width 1004 height 747
click at [915, 609] on div "Secured Claims New Claim Import CSV Export CSV Delete All Asset(s) expand_more …" at bounding box center [849, 390] width 1004 height 747
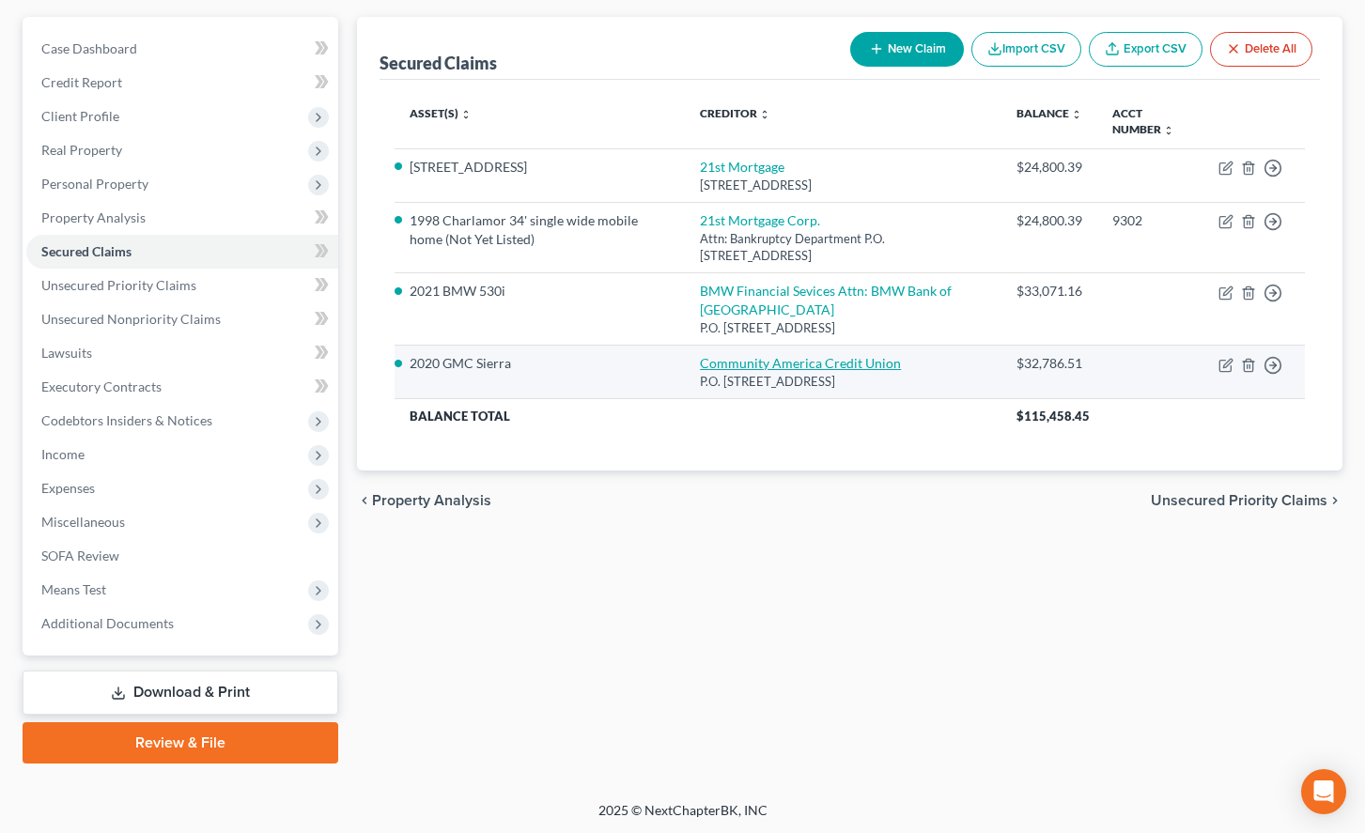
click at [874, 371] on link "Community America Credit Union" at bounding box center [800, 363] width 201 height 16
select select "17"
select select "2"
select select "1"
select select "0"
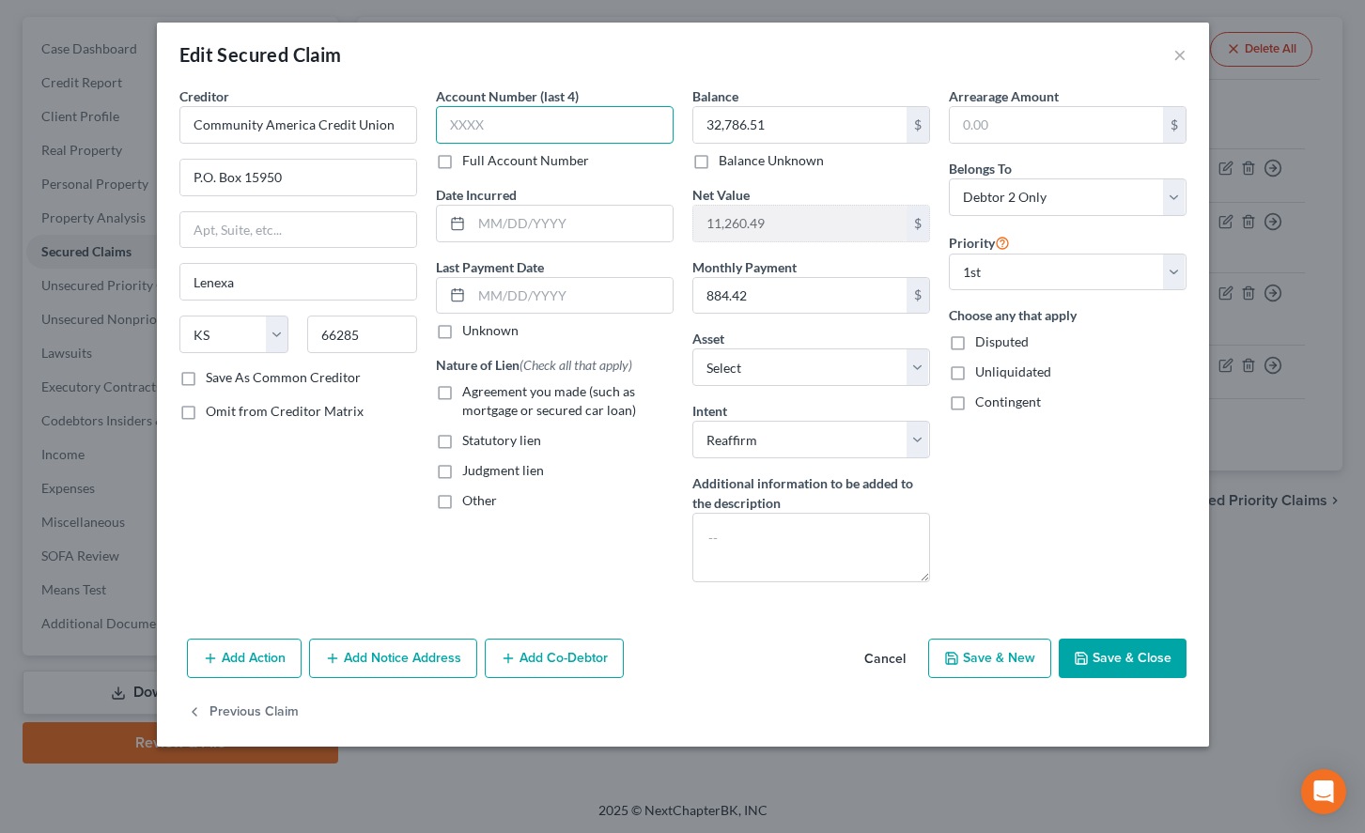
click at [552, 121] on input "text" at bounding box center [555, 125] width 238 height 38
click at [444, 409] on div "Agreement you made (such as mortgage or secured car loan)" at bounding box center [555, 401] width 238 height 38
click at [462, 394] on label "Agreement you made (such as mortgage or secured car loan)" at bounding box center [567, 401] width 211 height 38
click at [470, 394] on input "Agreement you made (such as mortgage or secured car loan)" at bounding box center [476, 388] width 12 height 12
checkbox input "true"
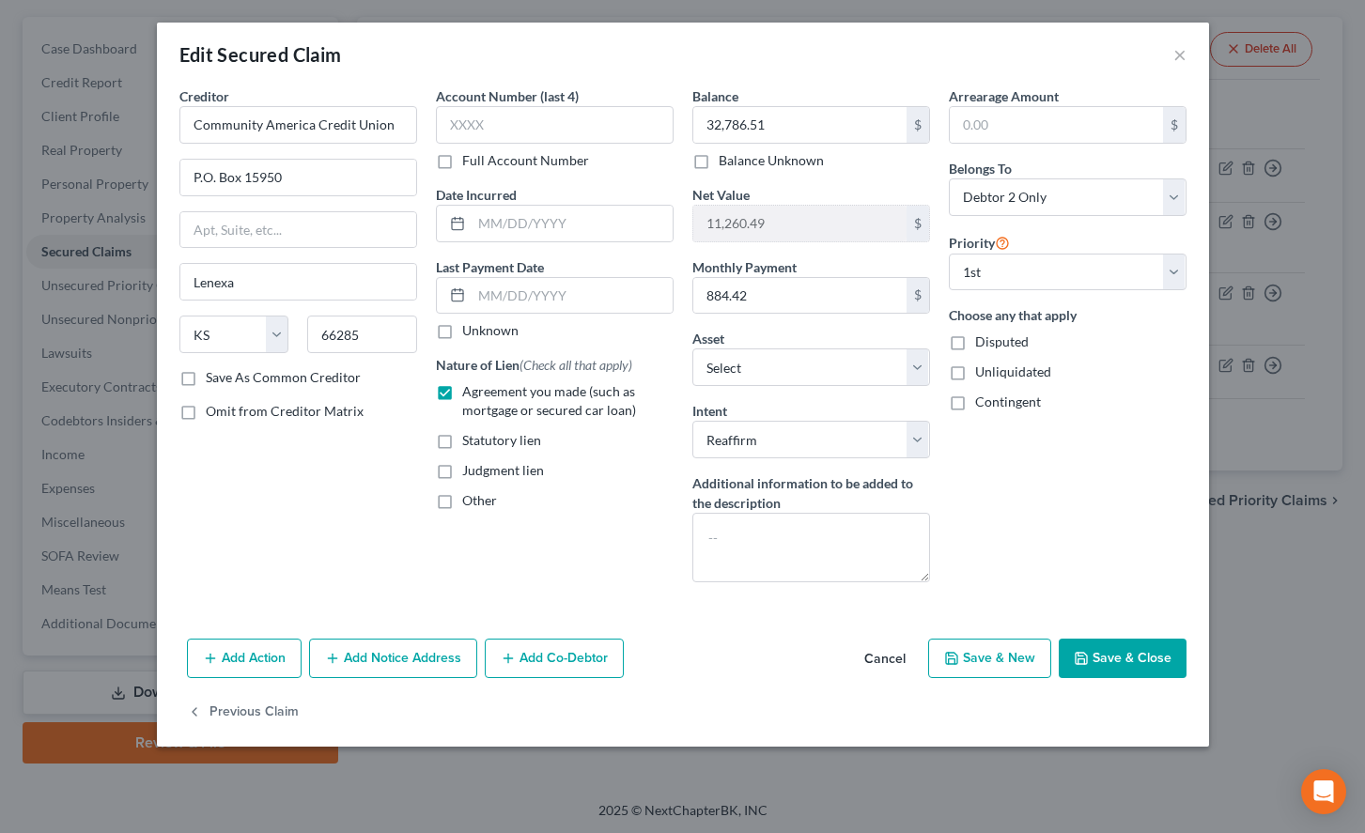
click at [462, 332] on label "Unknown" at bounding box center [490, 330] width 56 height 19
click at [470, 332] on input "Unknown" at bounding box center [476, 327] width 12 height 12
checkbox input "true"
click at [471, 135] on input "text" at bounding box center [555, 125] width 238 height 38
type input "6914"
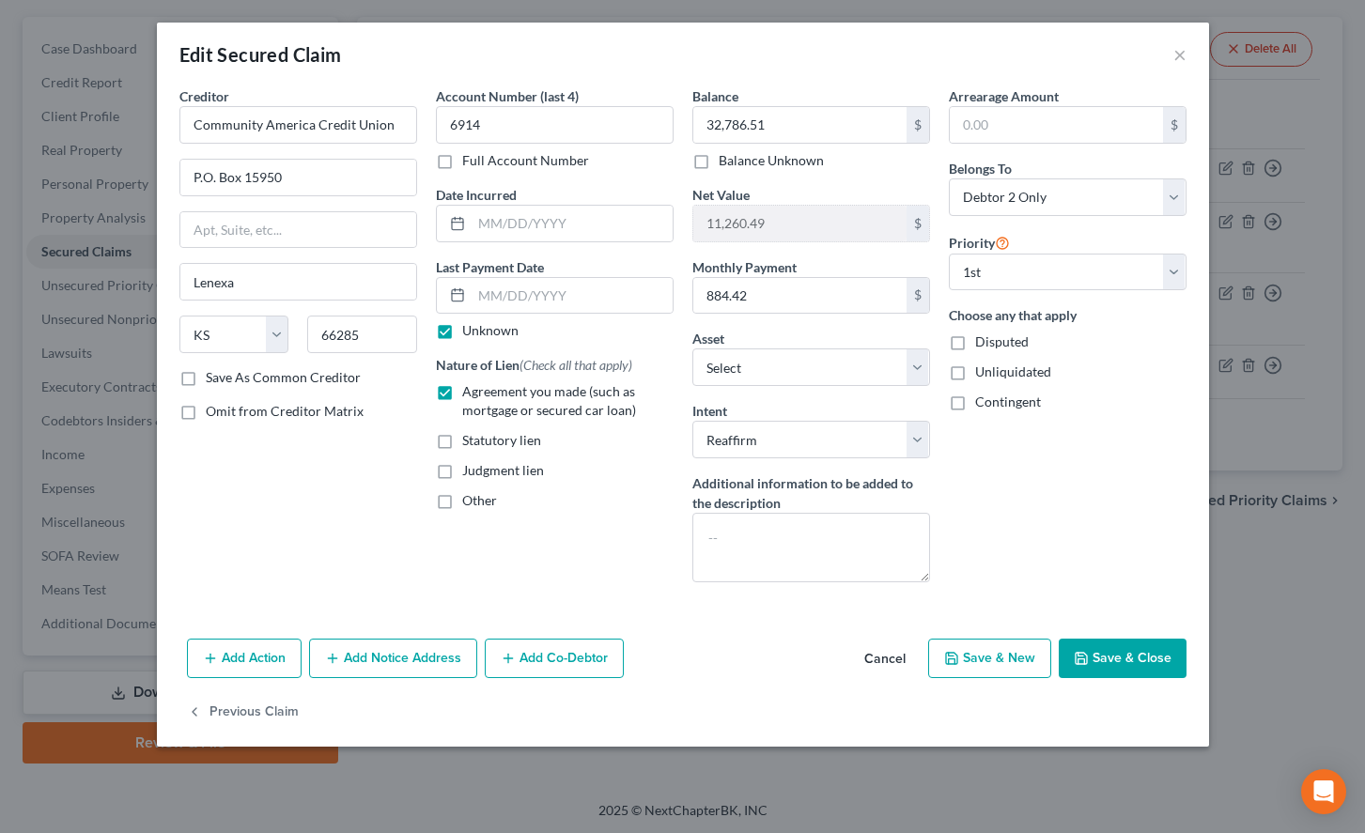
click at [1175, 666] on button "Save & Close" at bounding box center [1122, 658] width 128 height 39
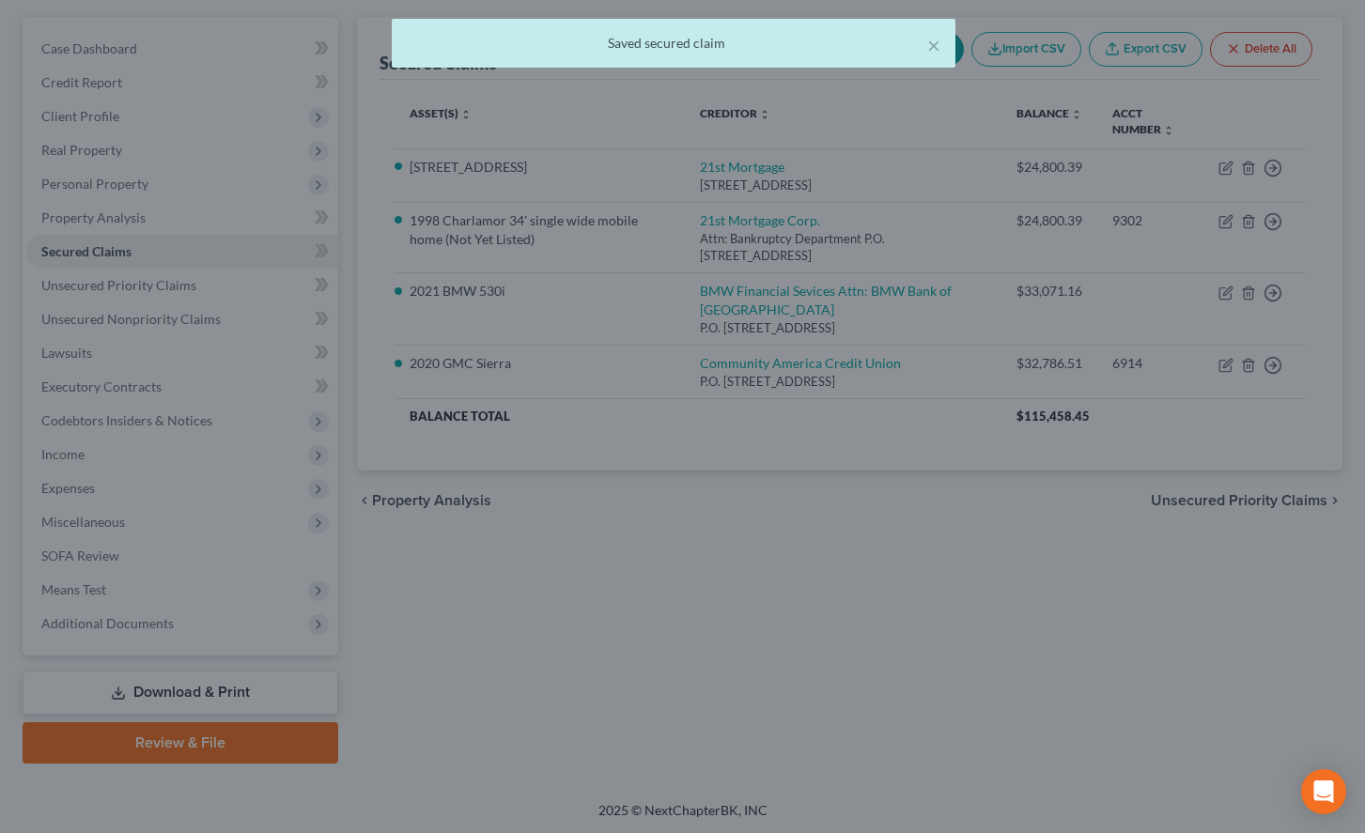
select select "5"
type input "0"
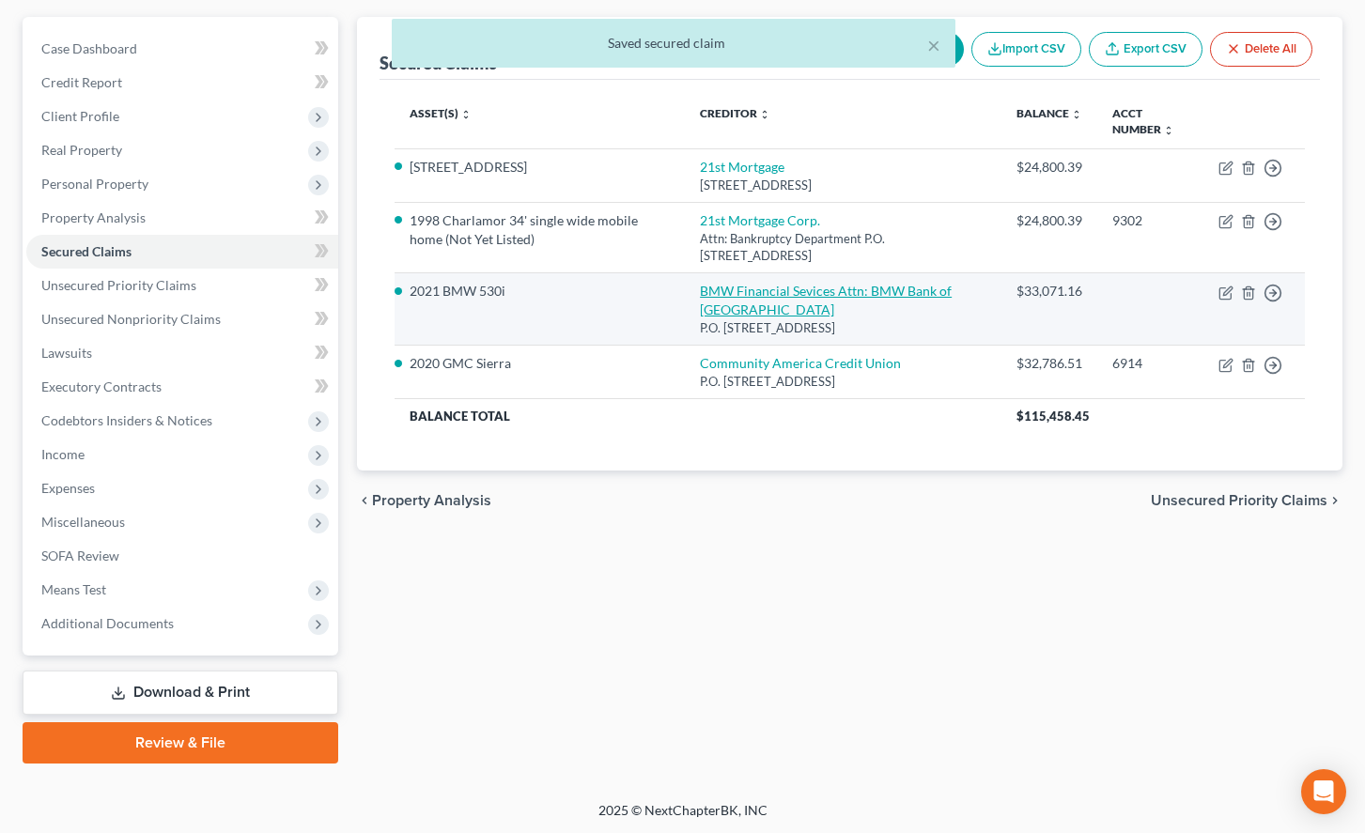
click at [830, 305] on link "BMW Financial Sevices Attn: BMW Bank of North America" at bounding box center [826, 300] width 252 height 35
select select "36"
select select "4"
select select "2"
select select "0"
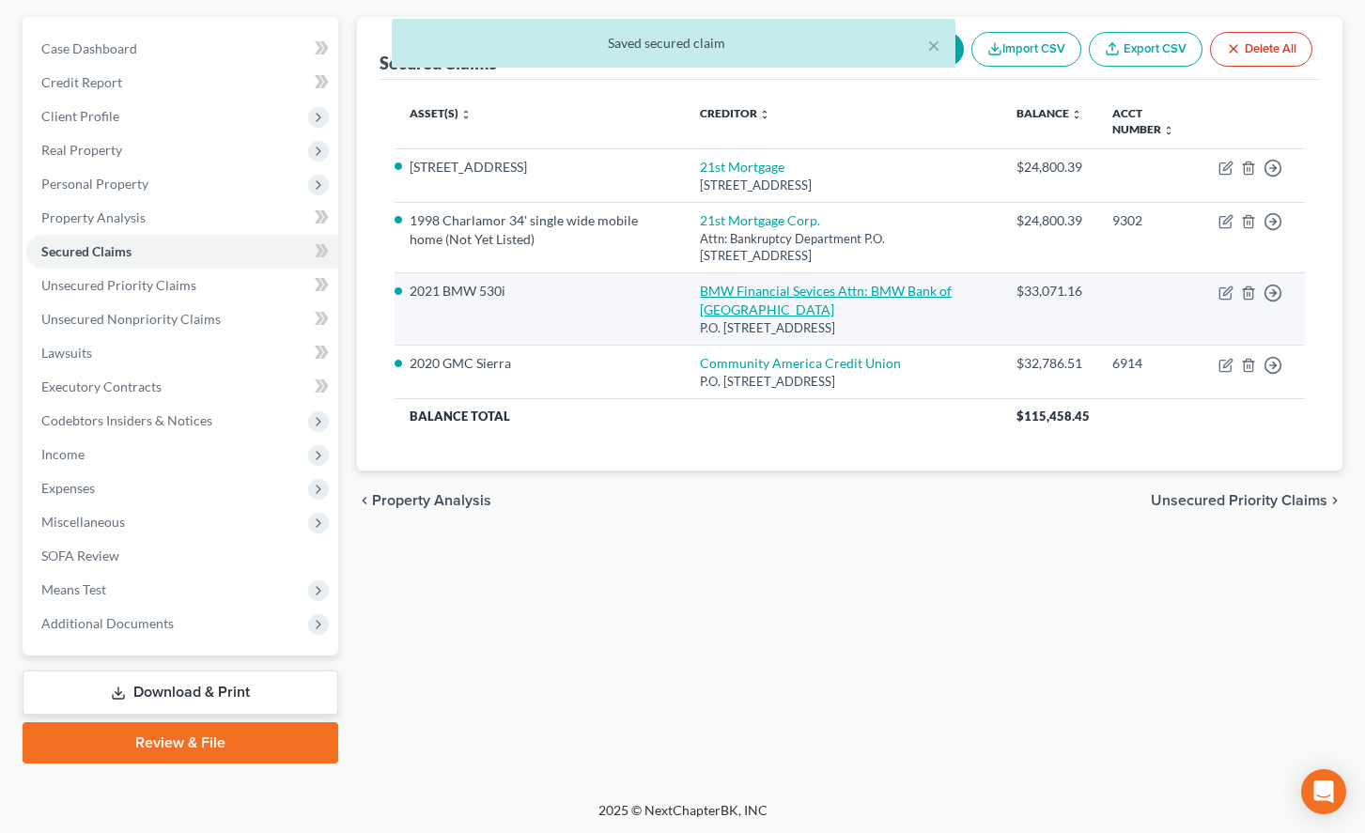
select select "0"
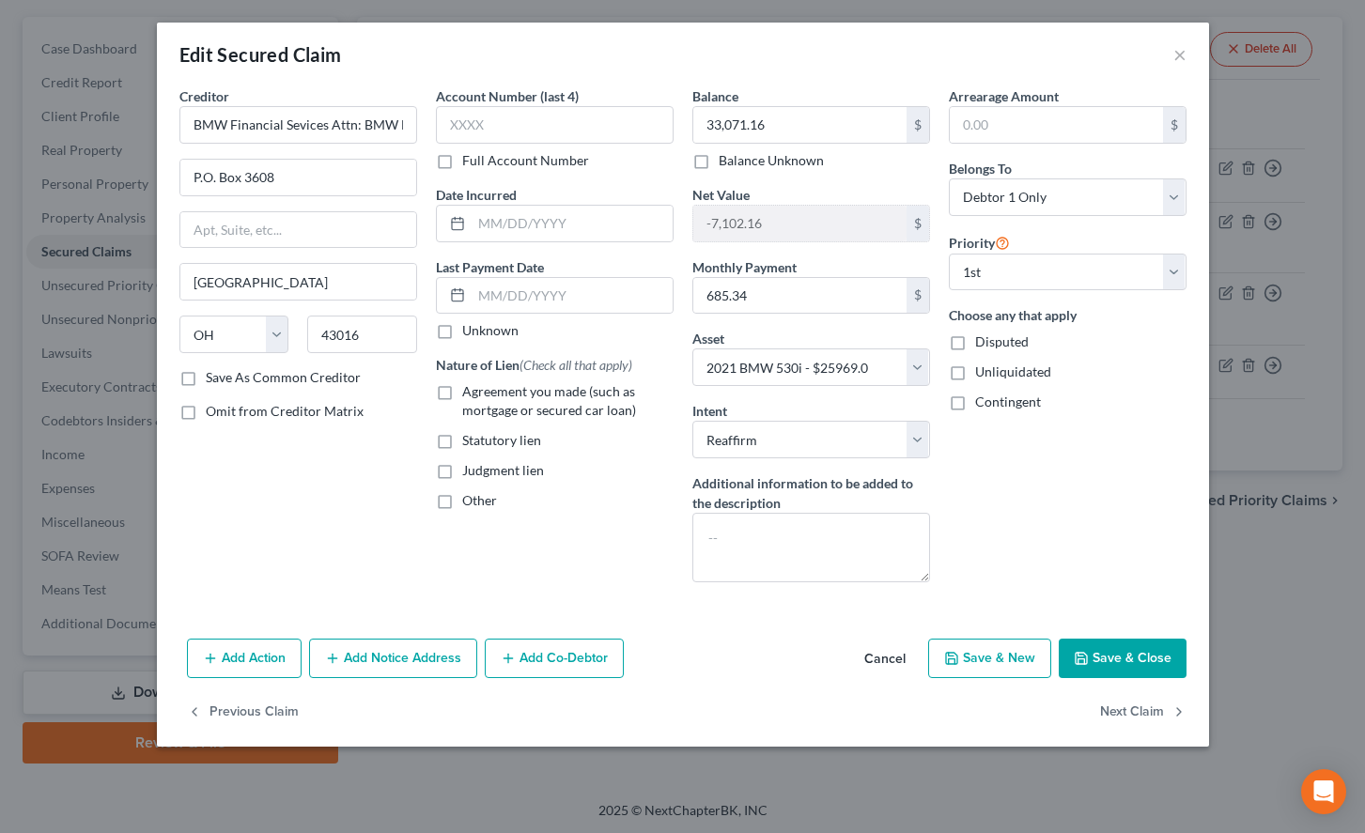
click at [955, 718] on div "Previous Claim Next Claim" at bounding box center [683, 720] width 1052 height 54
click at [891, 653] on button "Cancel" at bounding box center [884, 659] width 71 height 38
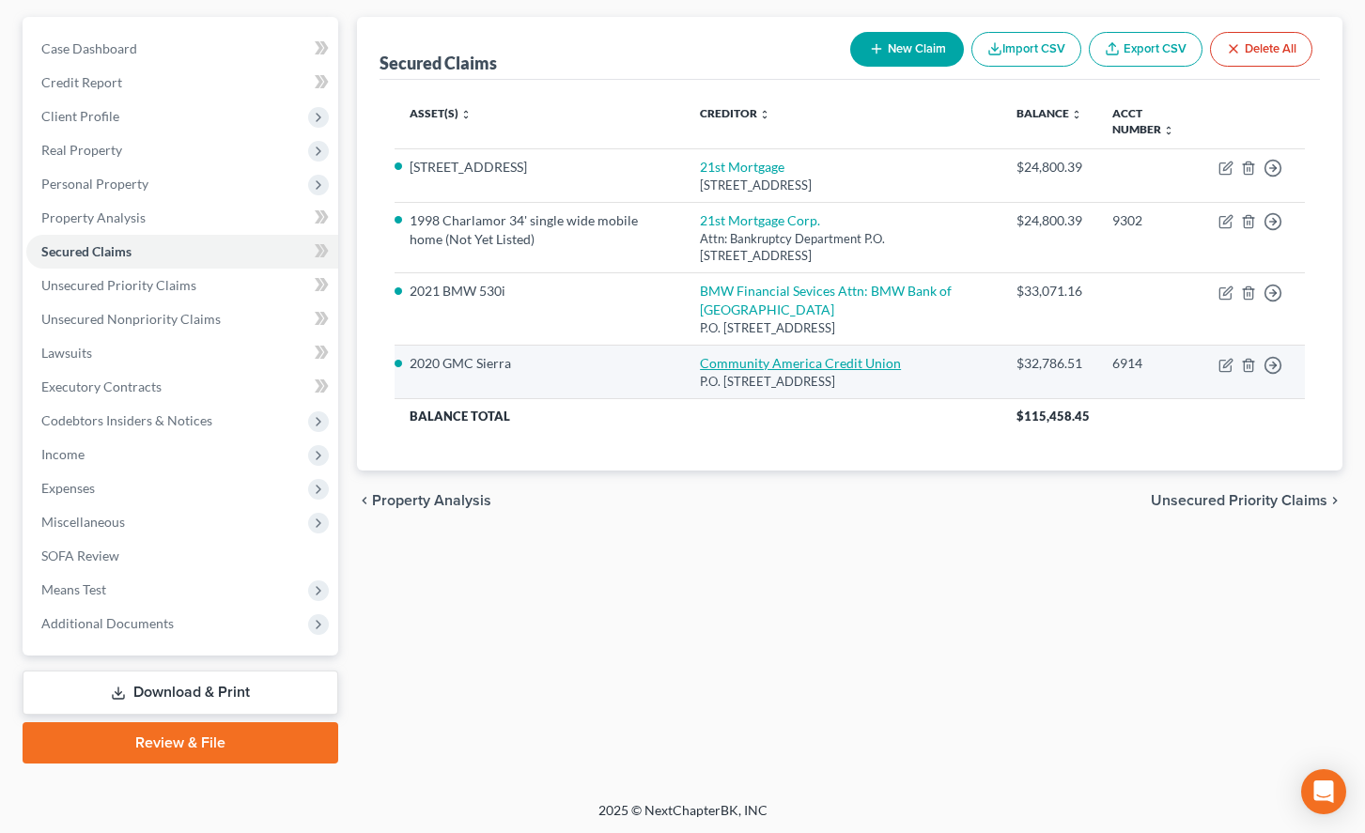
click at [872, 371] on link "Community America Credit Union" at bounding box center [800, 363] width 201 height 16
select select "17"
select select "5"
select select "2"
select select "1"
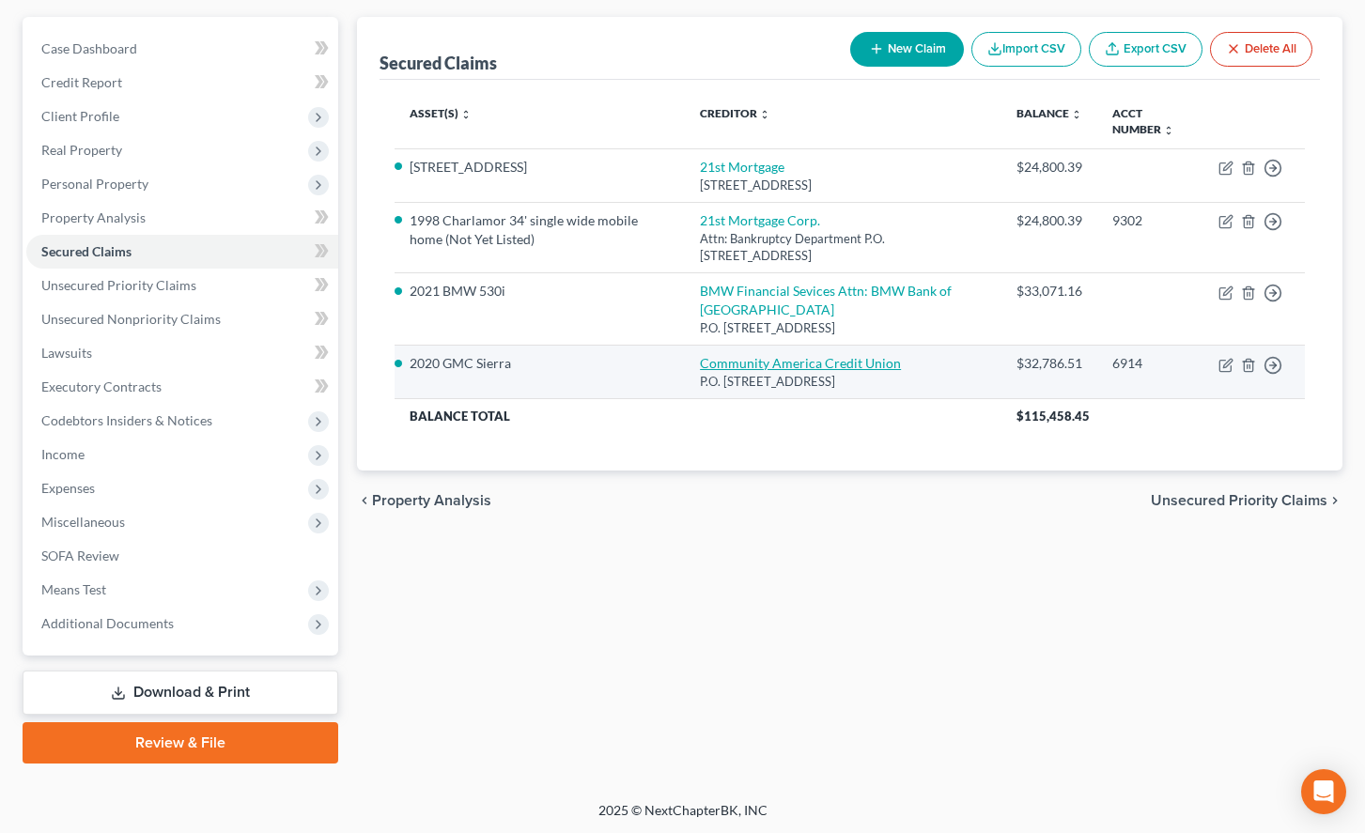
select select "0"
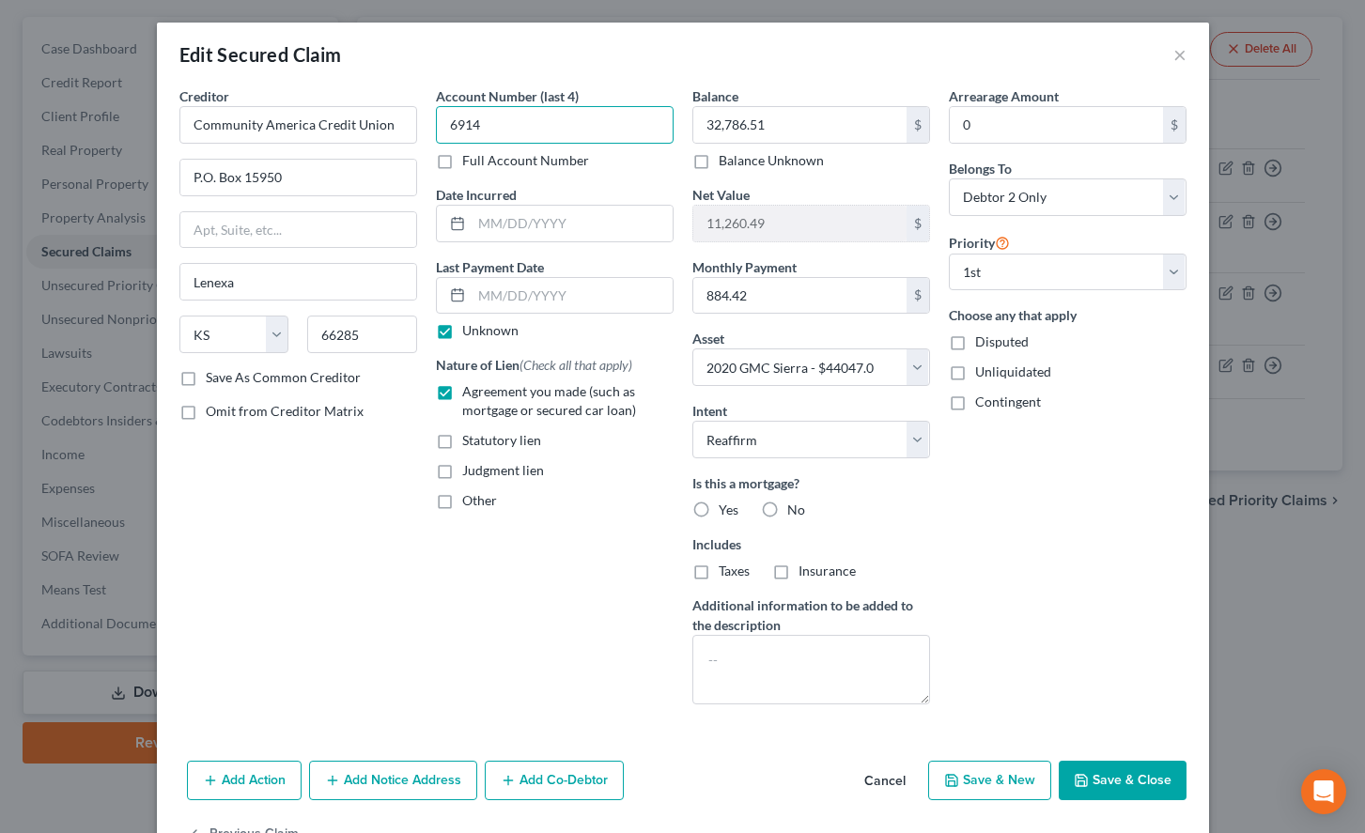
click at [535, 129] on input "6914" at bounding box center [555, 125] width 238 height 38
type input "6940"
click at [787, 510] on label "No" at bounding box center [796, 510] width 18 height 19
click at [795, 510] on input "No" at bounding box center [801, 507] width 12 height 12
radio input "true"
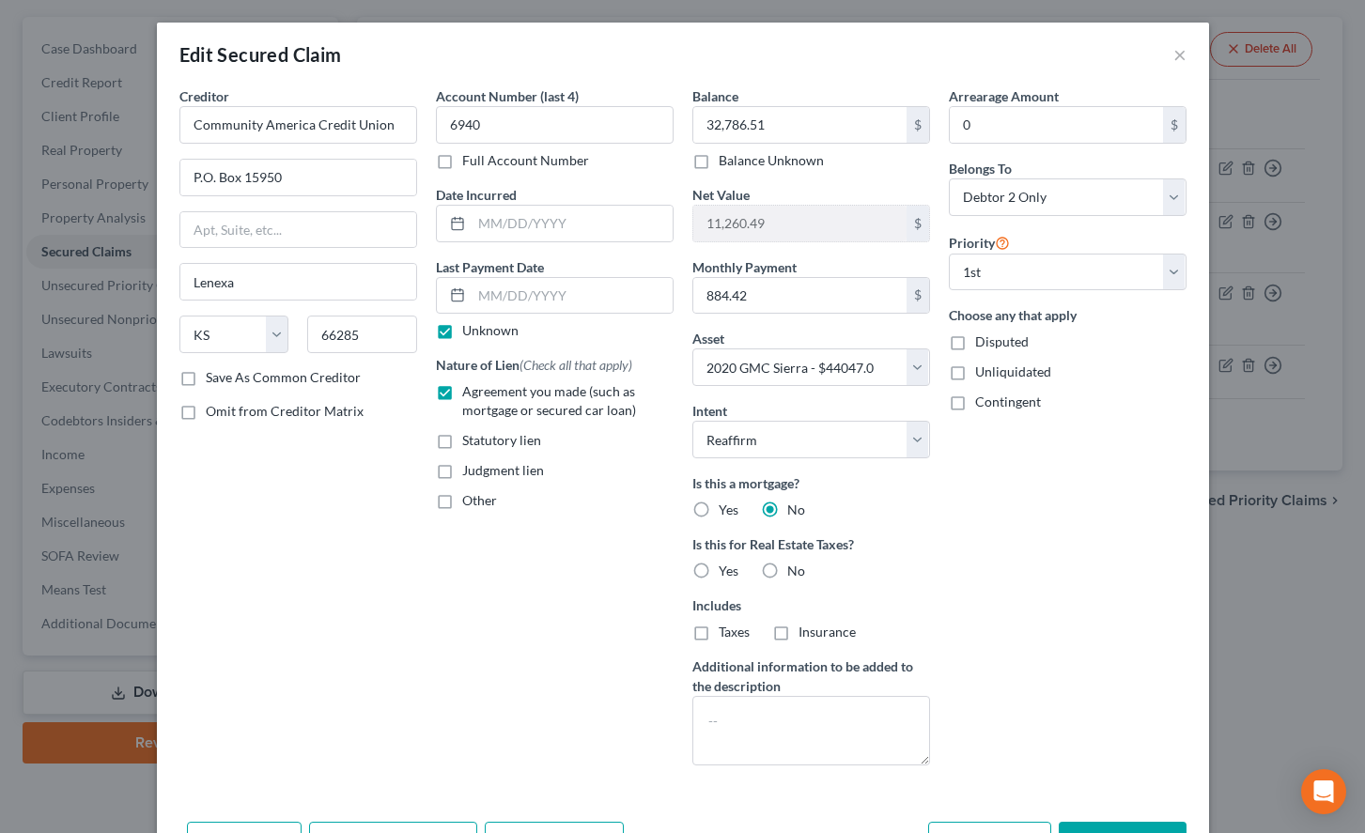
click at [787, 569] on label "No" at bounding box center [796, 571] width 18 height 19
click at [795, 569] on input "No" at bounding box center [801, 568] width 12 height 12
radio input "true"
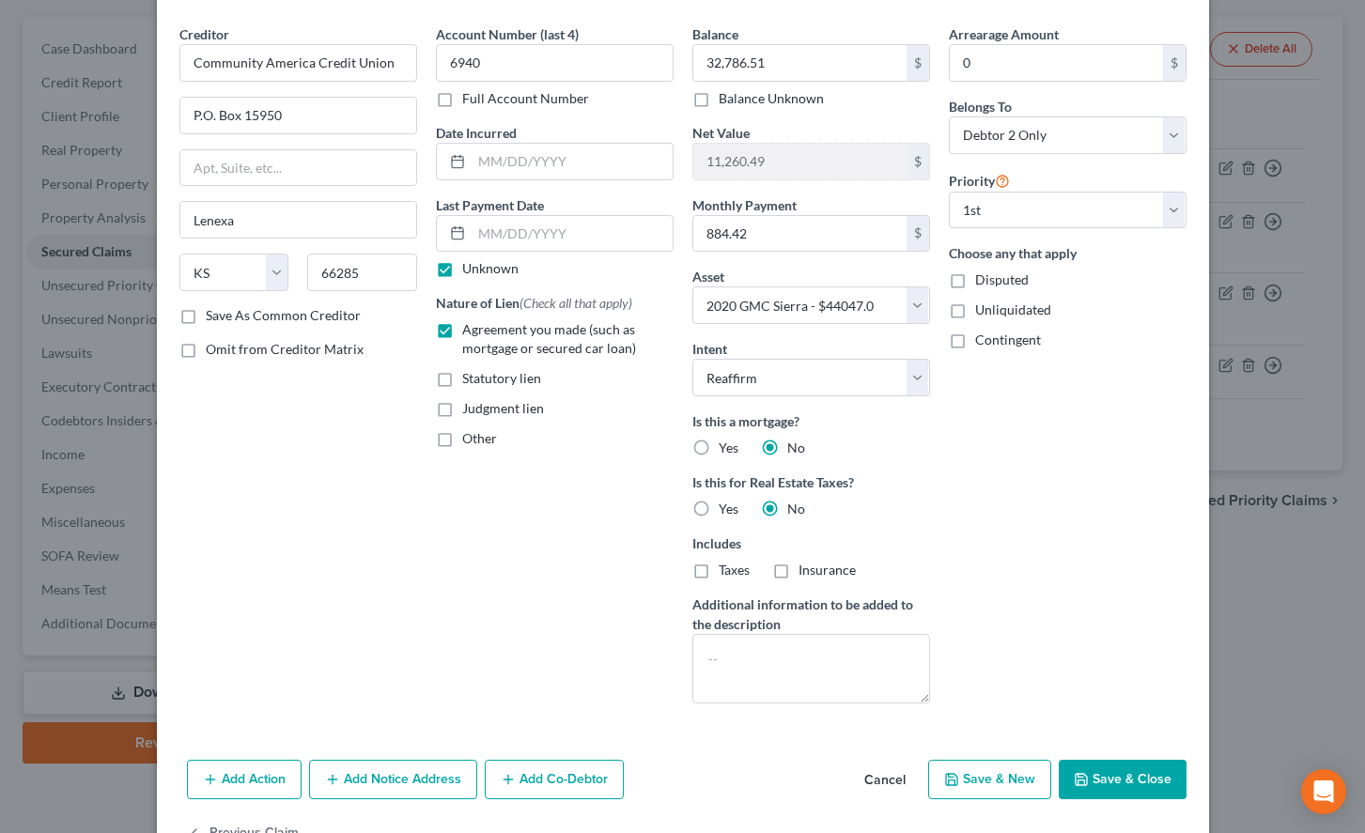
scroll to position [119, 0]
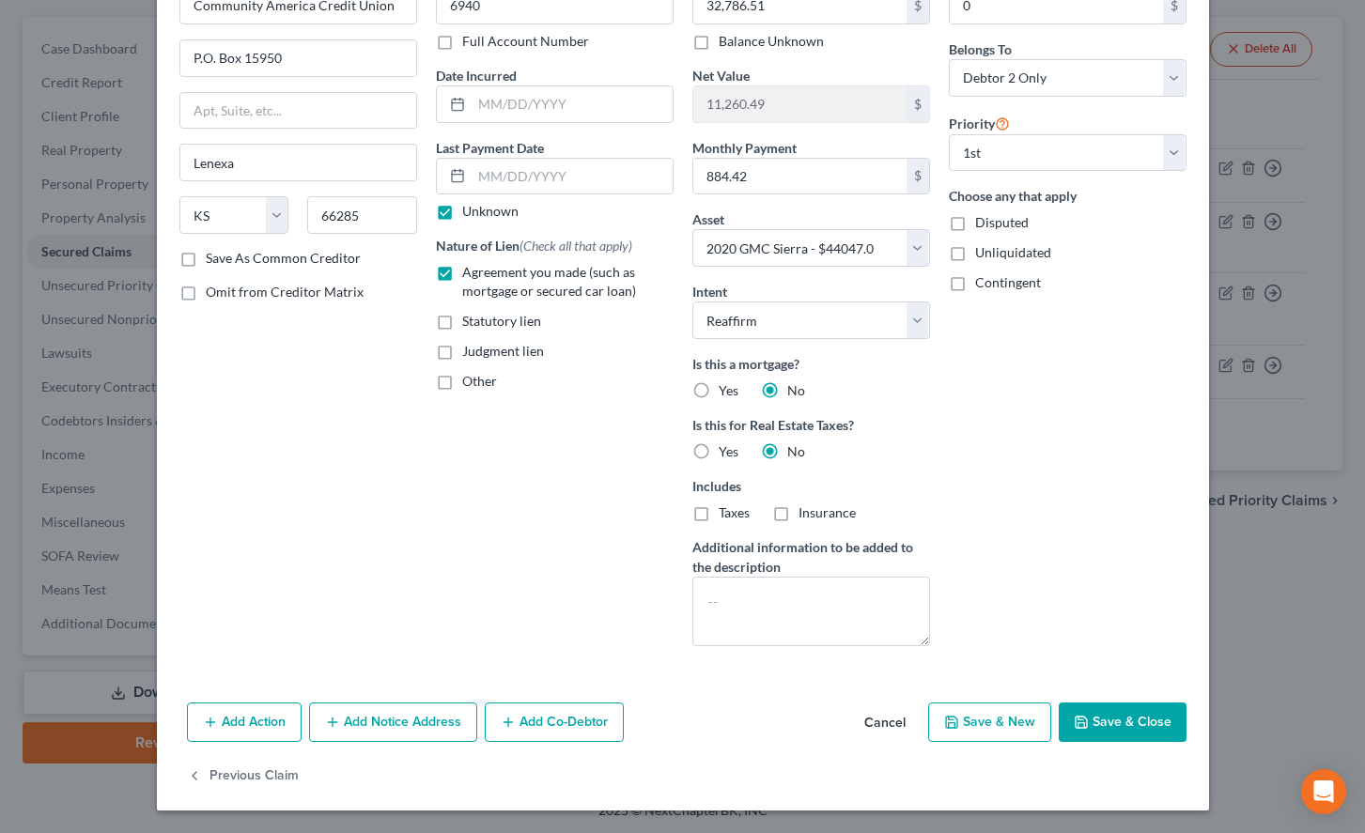
click at [1131, 714] on button "Save & Close" at bounding box center [1122, 721] width 128 height 39
select select
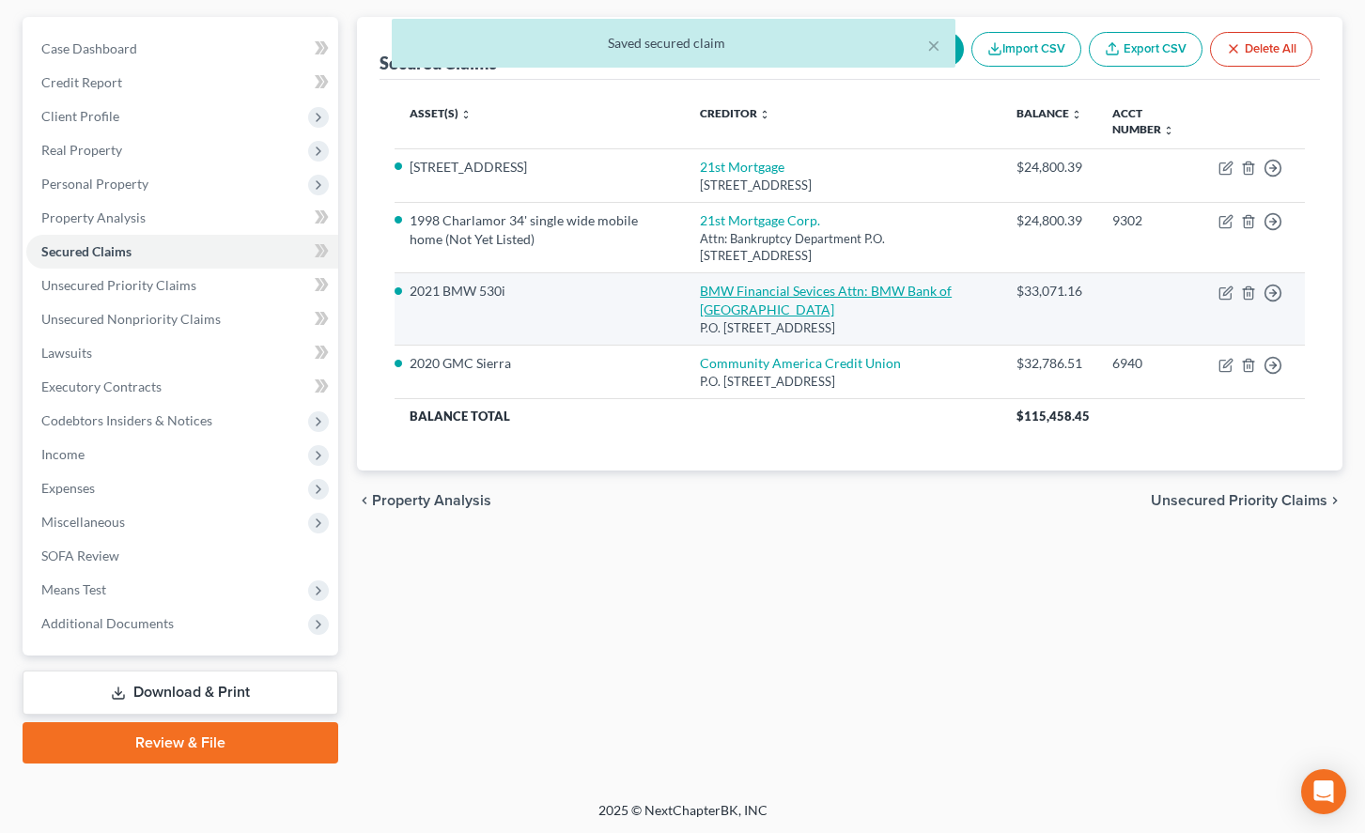
click at [872, 301] on link "BMW Financial Sevices Attn: BMW Bank of North America" at bounding box center [826, 300] width 252 height 35
select select "36"
select select "2"
select select "0"
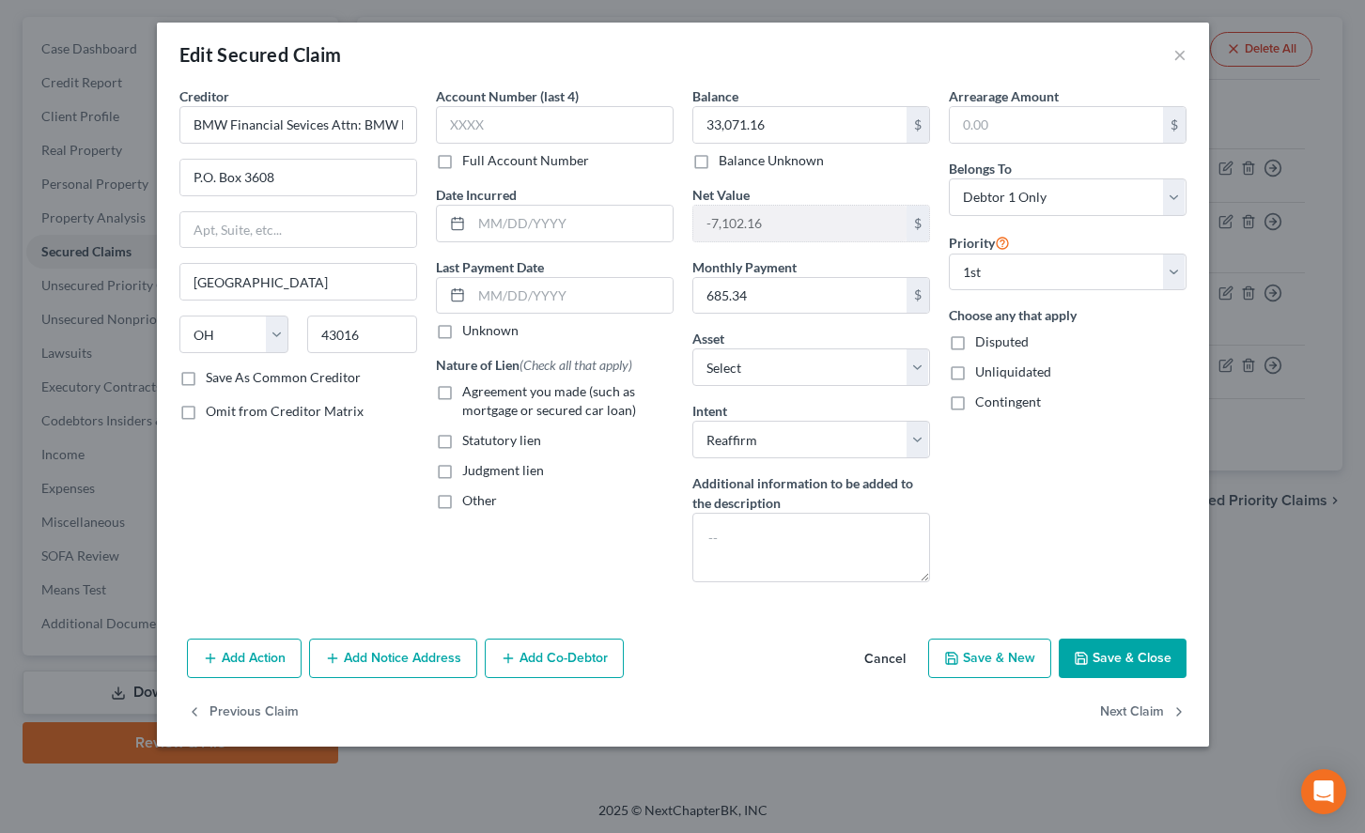
click at [1056, 564] on div "Arrearage Amount $ Belongs To * Select Debtor 1 Only Debtor 2 Only Debtor 1 And…" at bounding box center [1067, 341] width 256 height 511
click at [887, 661] on button "Cancel" at bounding box center [884, 659] width 71 height 38
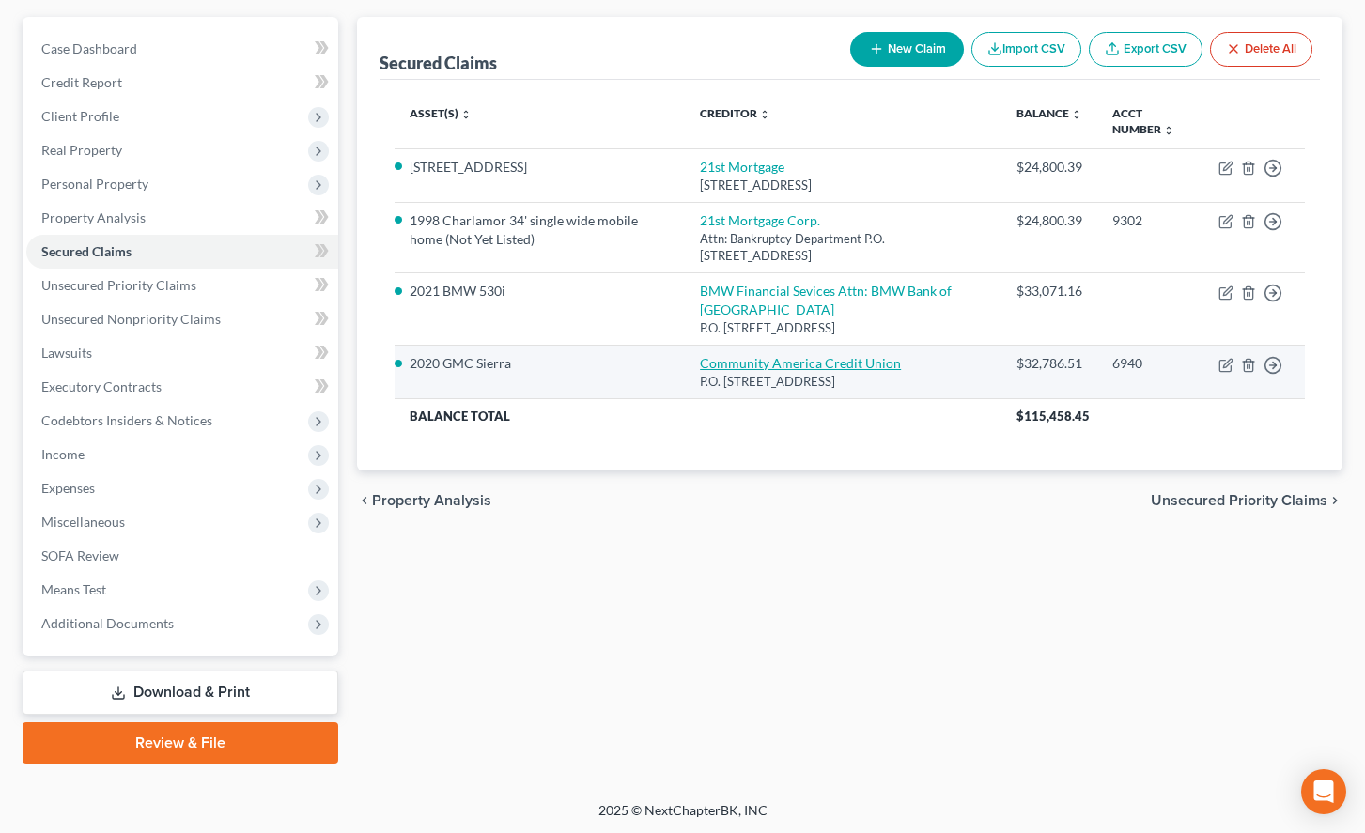
click at [835, 371] on link "Community America Credit Union" at bounding box center [800, 363] width 201 height 16
select select "17"
select select "5"
select select "2"
select select "1"
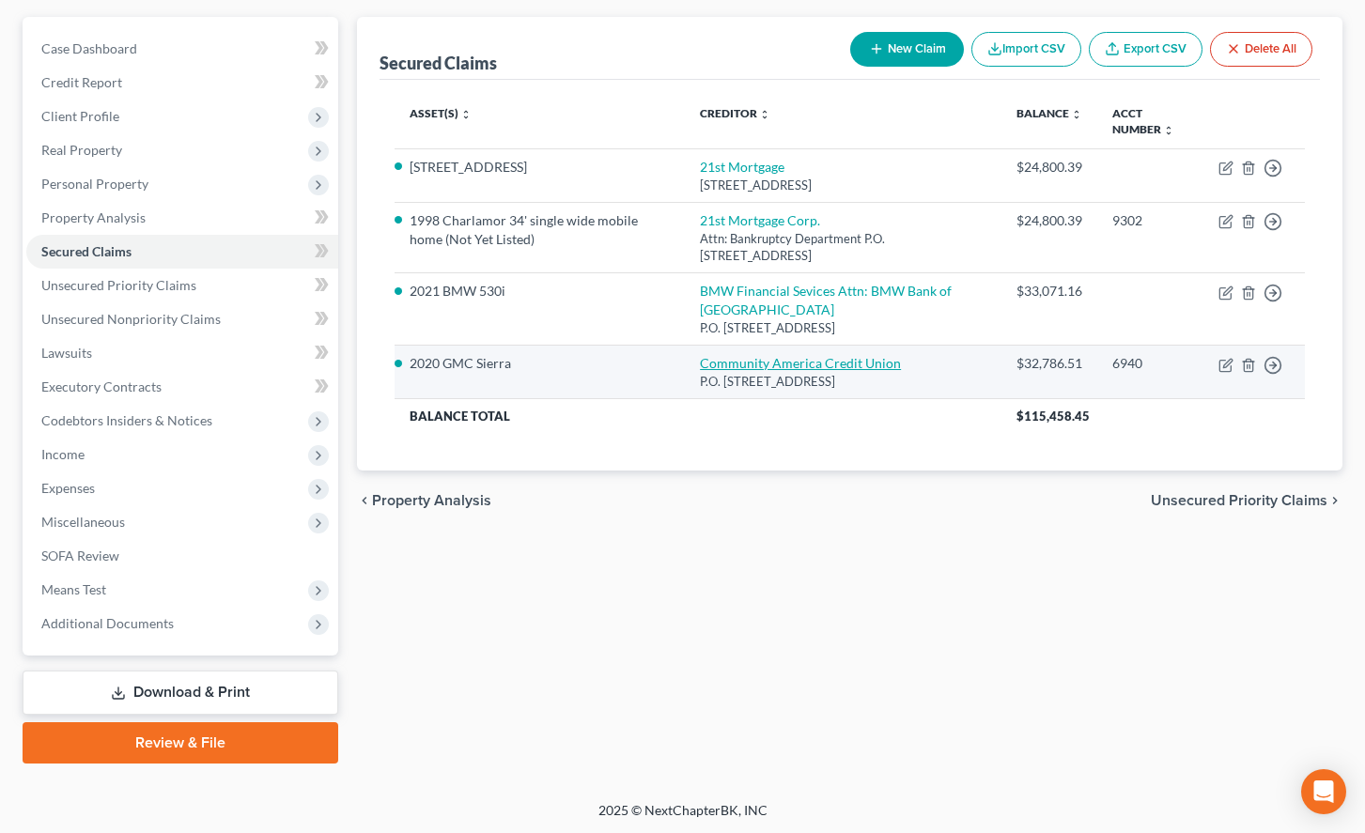
select select "0"
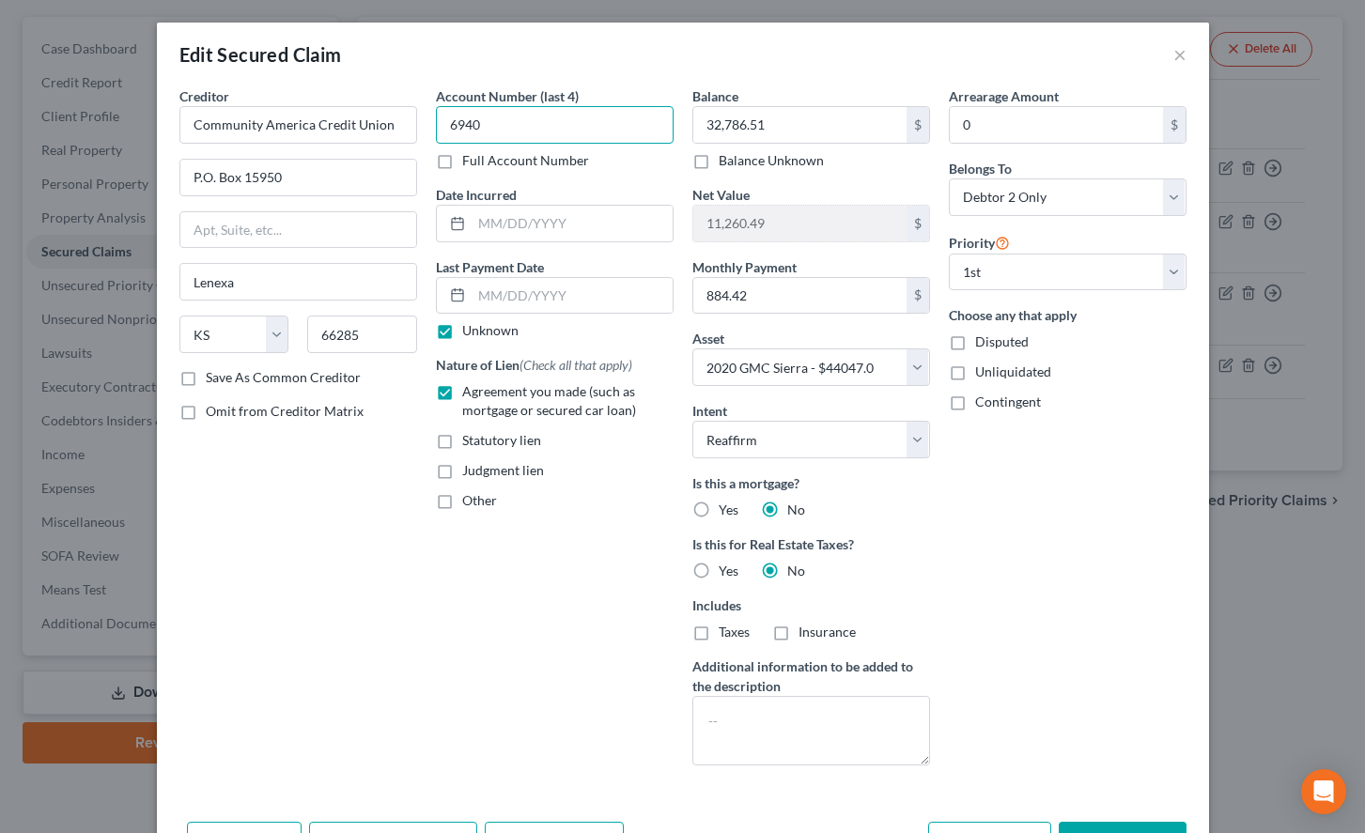
click at [550, 116] on input "6940" at bounding box center [555, 125] width 238 height 38
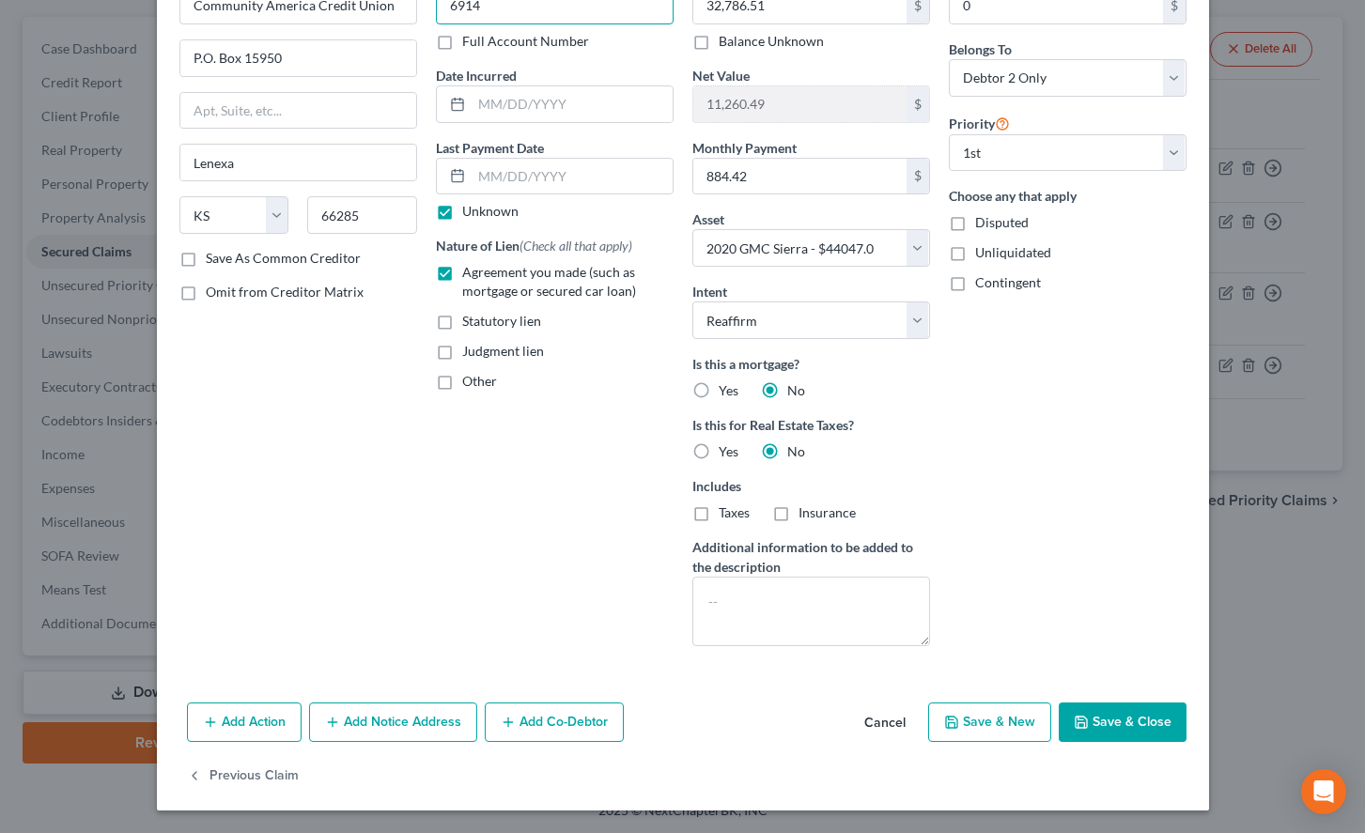
type input "6914"
click at [1072, 739] on button "Save & Close" at bounding box center [1122, 721] width 128 height 39
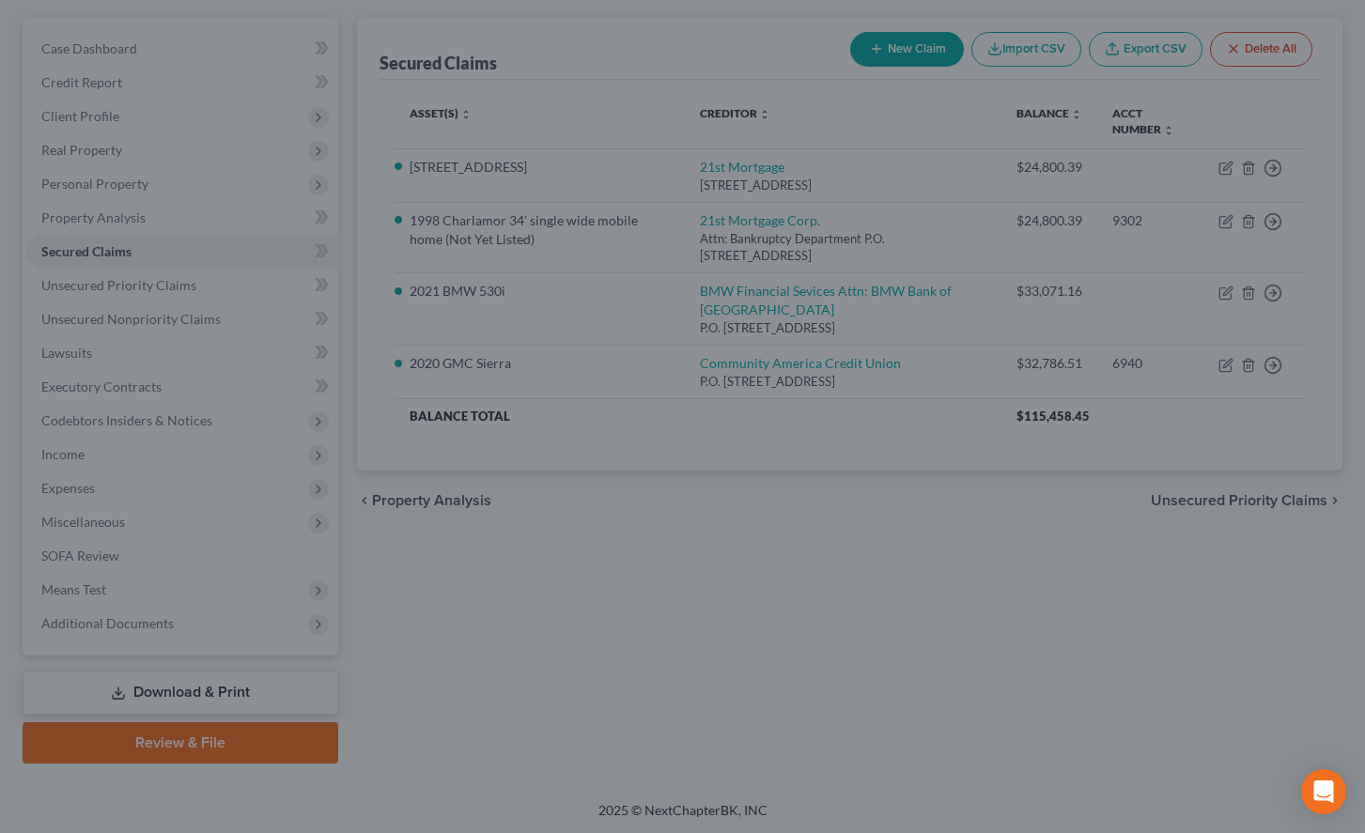
select select "5"
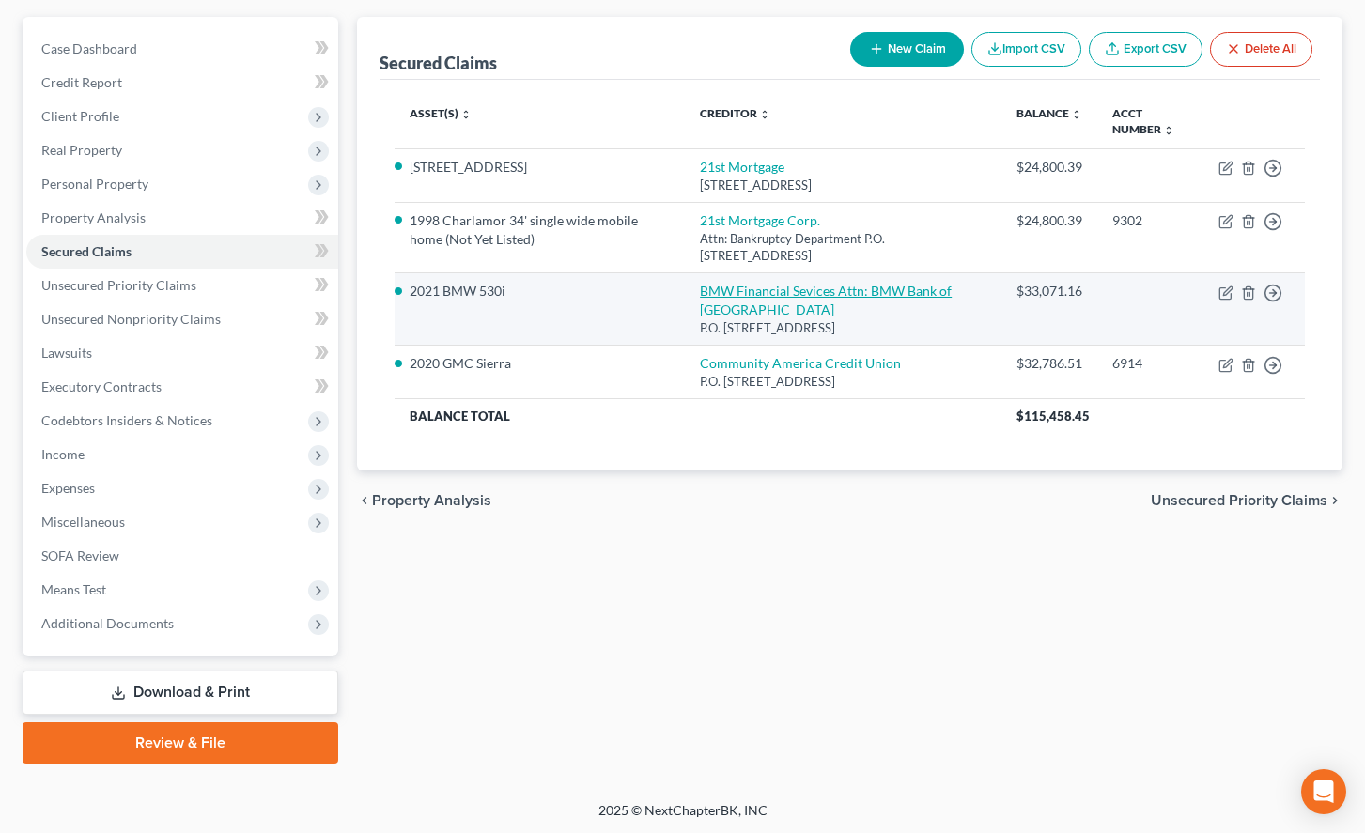
click at [909, 303] on link "BMW Financial Sevices Attn: BMW Bank of North America" at bounding box center [826, 300] width 252 height 35
select select "36"
select select "2"
select select "0"
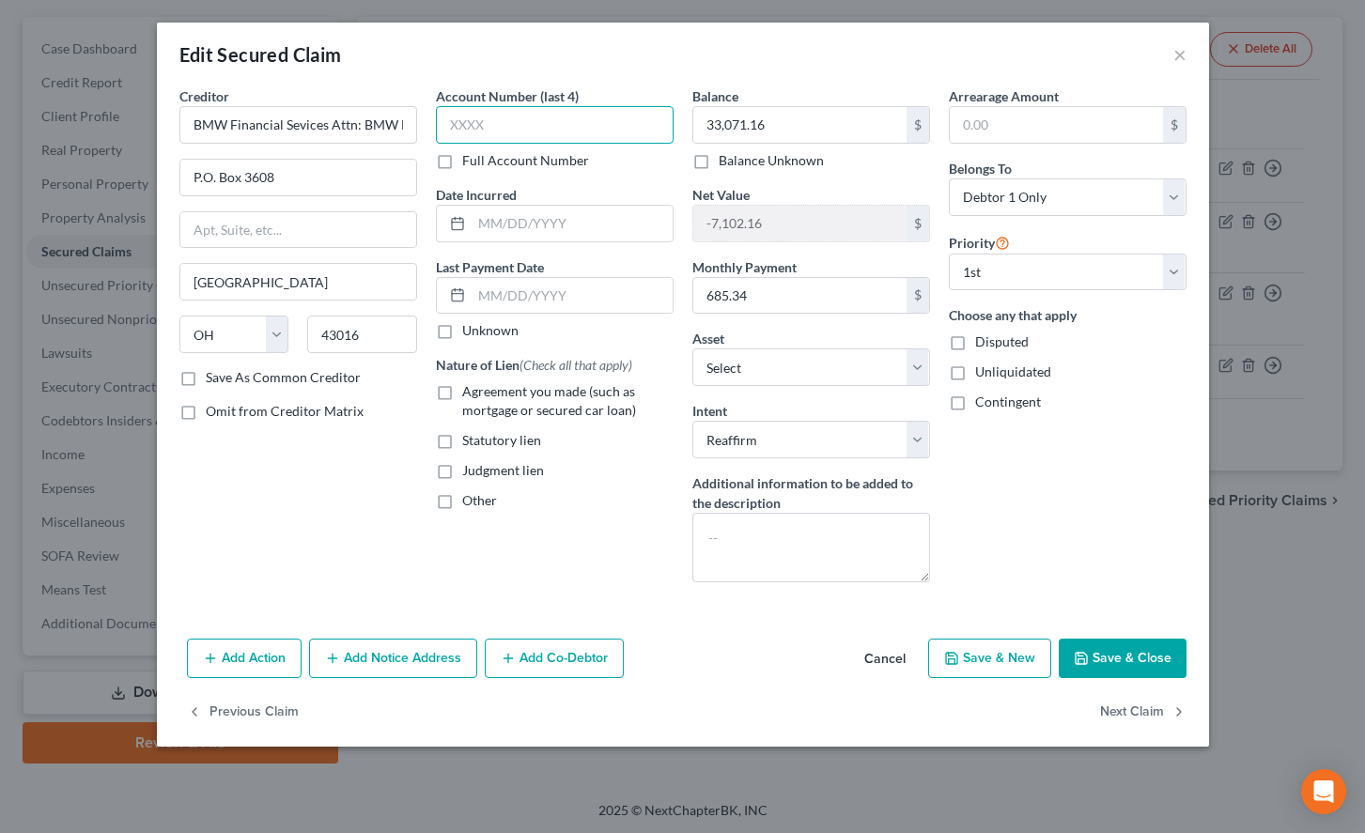
click at [650, 118] on input "text" at bounding box center [555, 125] width 238 height 38
type input "5990"
click at [462, 323] on label "Unknown" at bounding box center [490, 330] width 56 height 19
click at [470, 323] on input "Unknown" at bounding box center [476, 327] width 12 height 12
checkbox input "true"
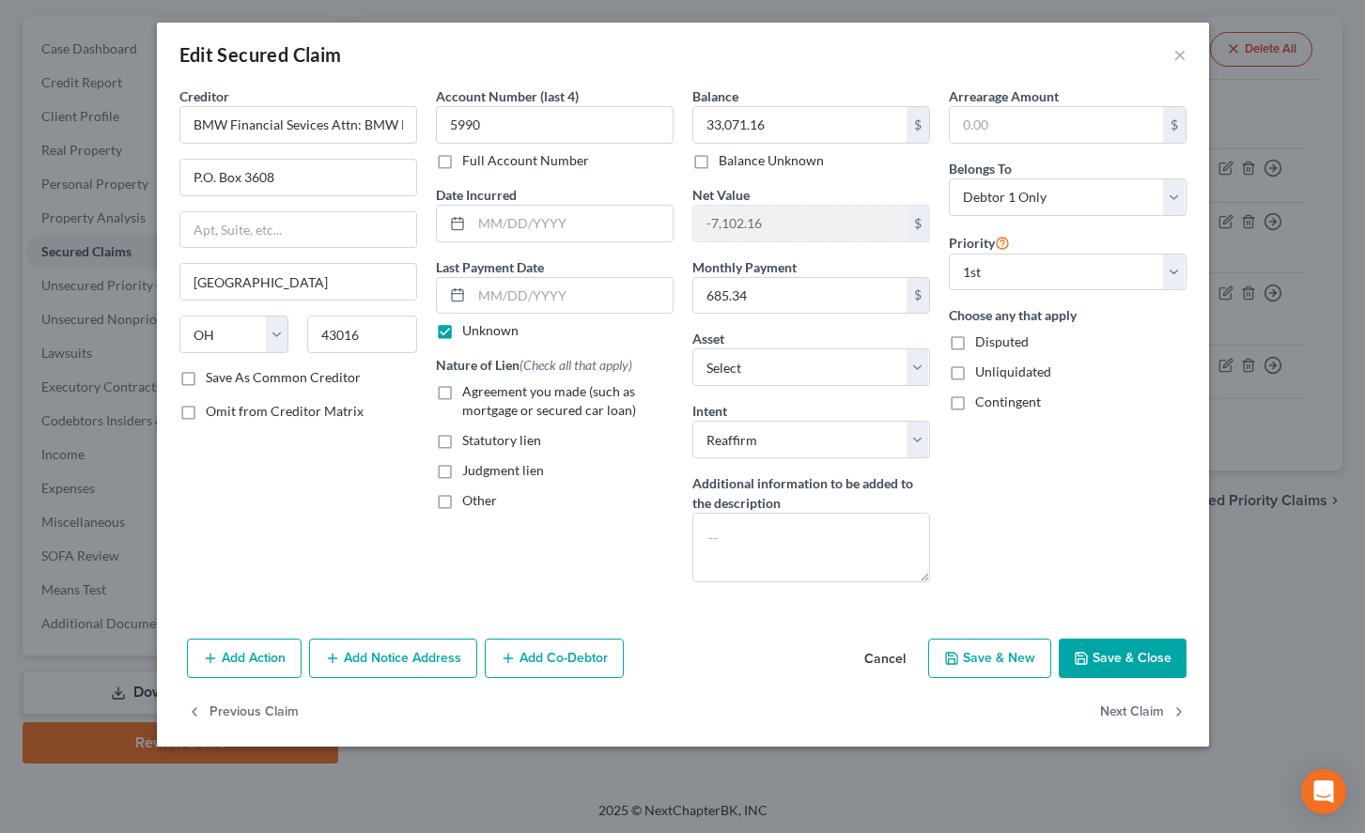
click at [462, 386] on label "Agreement you made (such as mortgage or secured car loan)" at bounding box center [567, 401] width 211 height 38
click at [470, 386] on input "Agreement you made (such as mortgage or secured car loan)" at bounding box center [476, 388] width 12 height 12
checkbox input "true"
click at [1114, 646] on button "Save & Close" at bounding box center [1122, 658] width 128 height 39
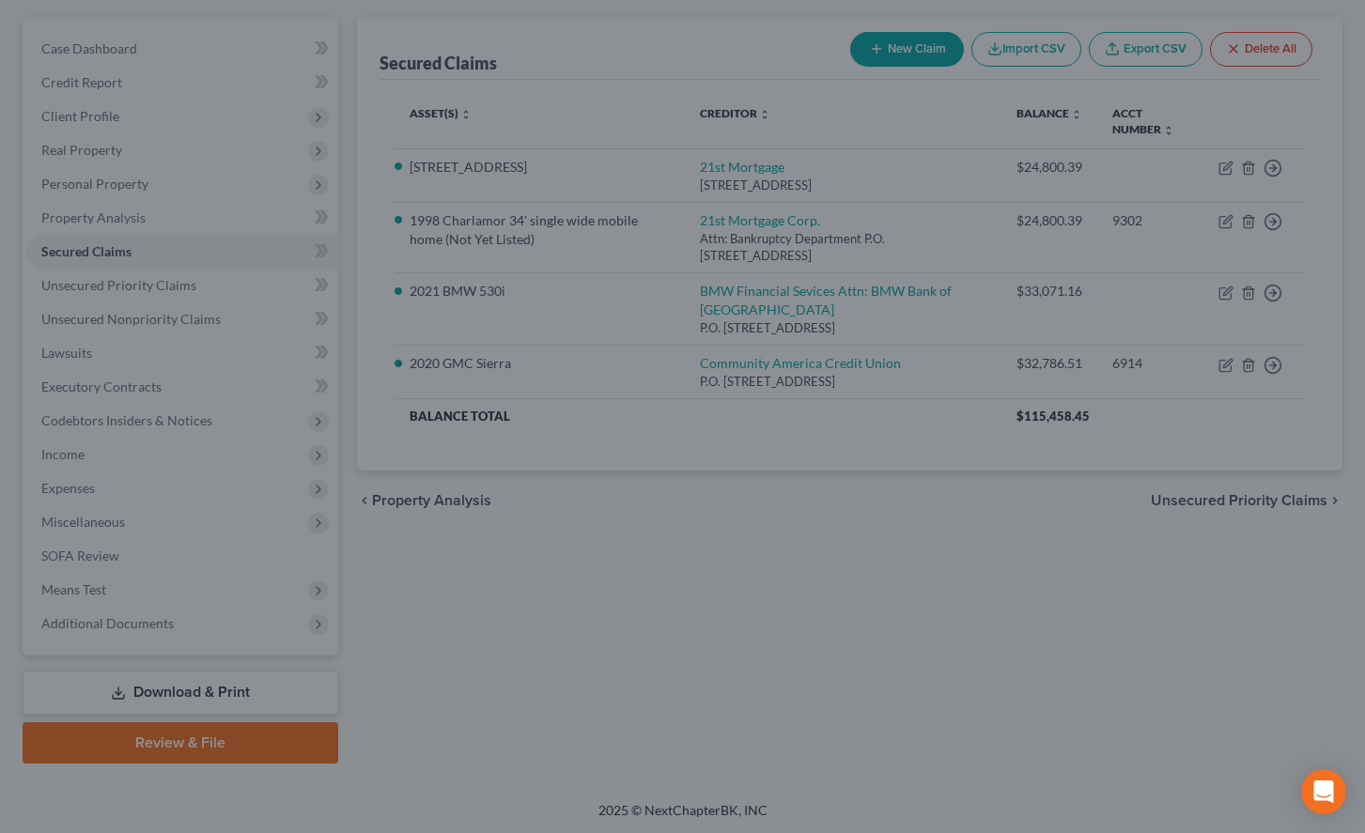
select select "4"
type input "0"
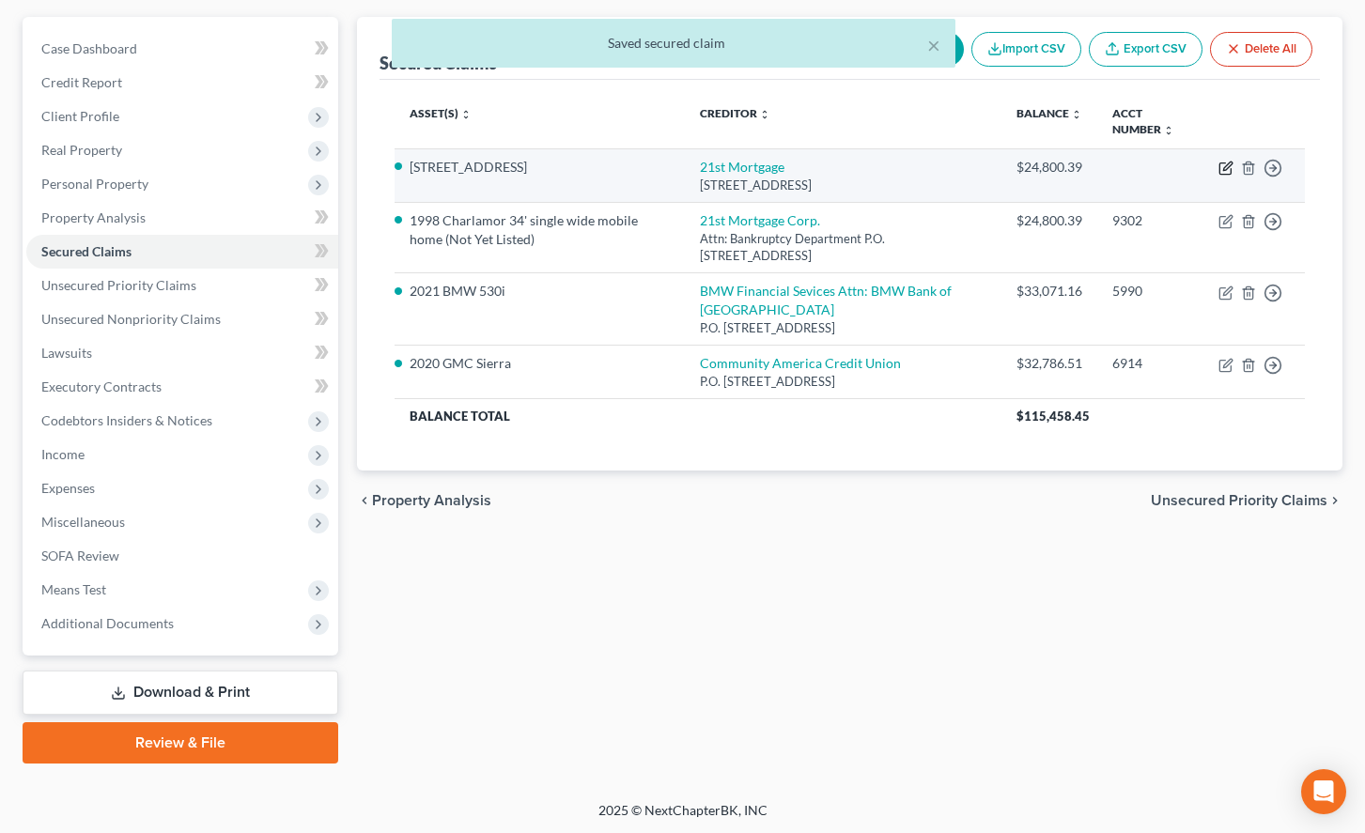
click at [1222, 167] on icon "button" at bounding box center [1225, 168] width 15 height 15
select select "44"
select select "2"
select select "1"
select select "0"
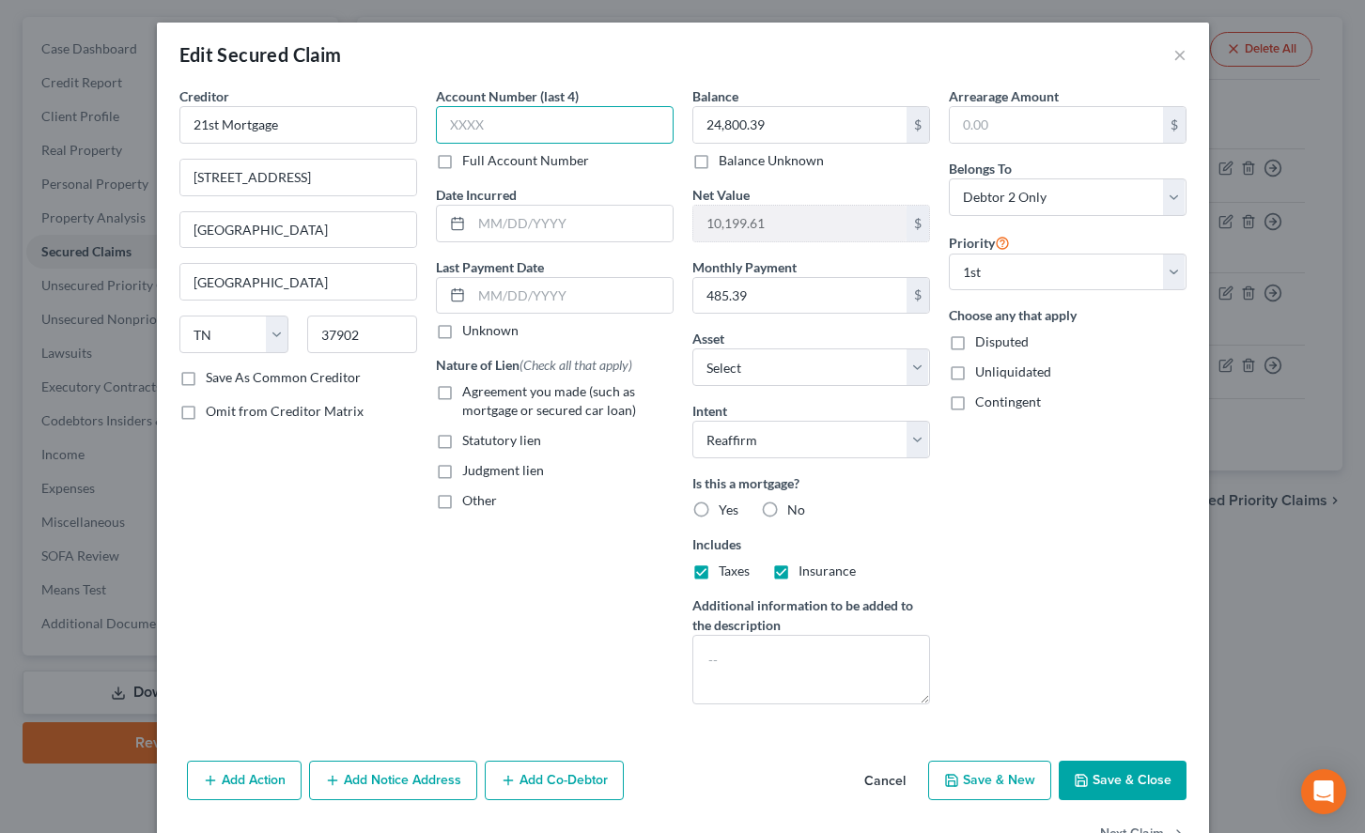
click at [567, 139] on input "text" at bounding box center [555, 125] width 238 height 38
type input "9302"
click at [462, 334] on label "Unknown" at bounding box center [490, 330] width 56 height 19
click at [470, 333] on input "Unknown" at bounding box center [476, 327] width 12 height 12
checkbox input "true"
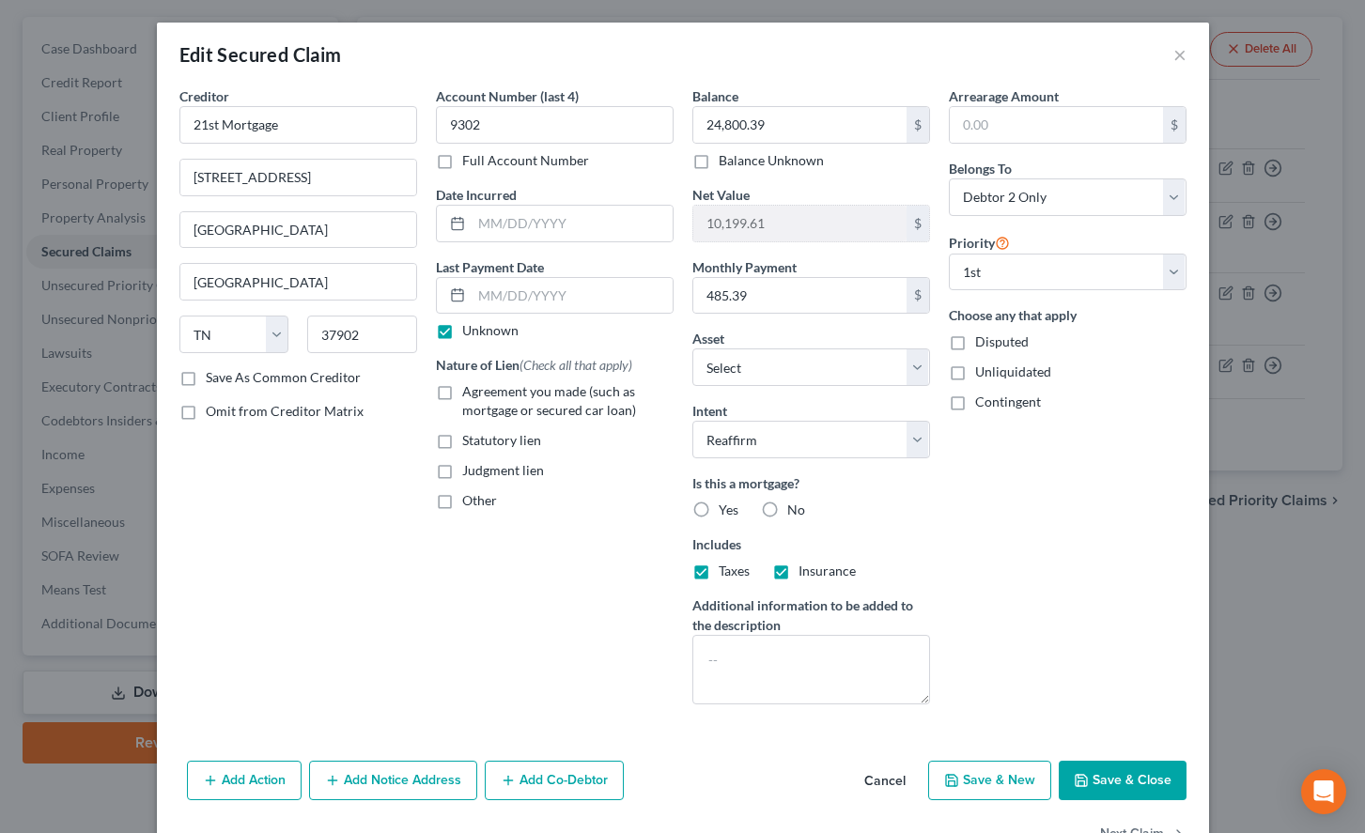
click at [462, 393] on label "Agreement you made (such as mortgage or secured car loan)" at bounding box center [567, 401] width 211 height 38
click at [470, 393] on input "Agreement you made (such as mortgage or secured car loan)" at bounding box center [476, 388] width 12 height 12
checkbox input "true"
click at [718, 513] on div "Yes" at bounding box center [715, 510] width 46 height 19
click at [718, 506] on label "Yes" at bounding box center [728, 510] width 20 height 19
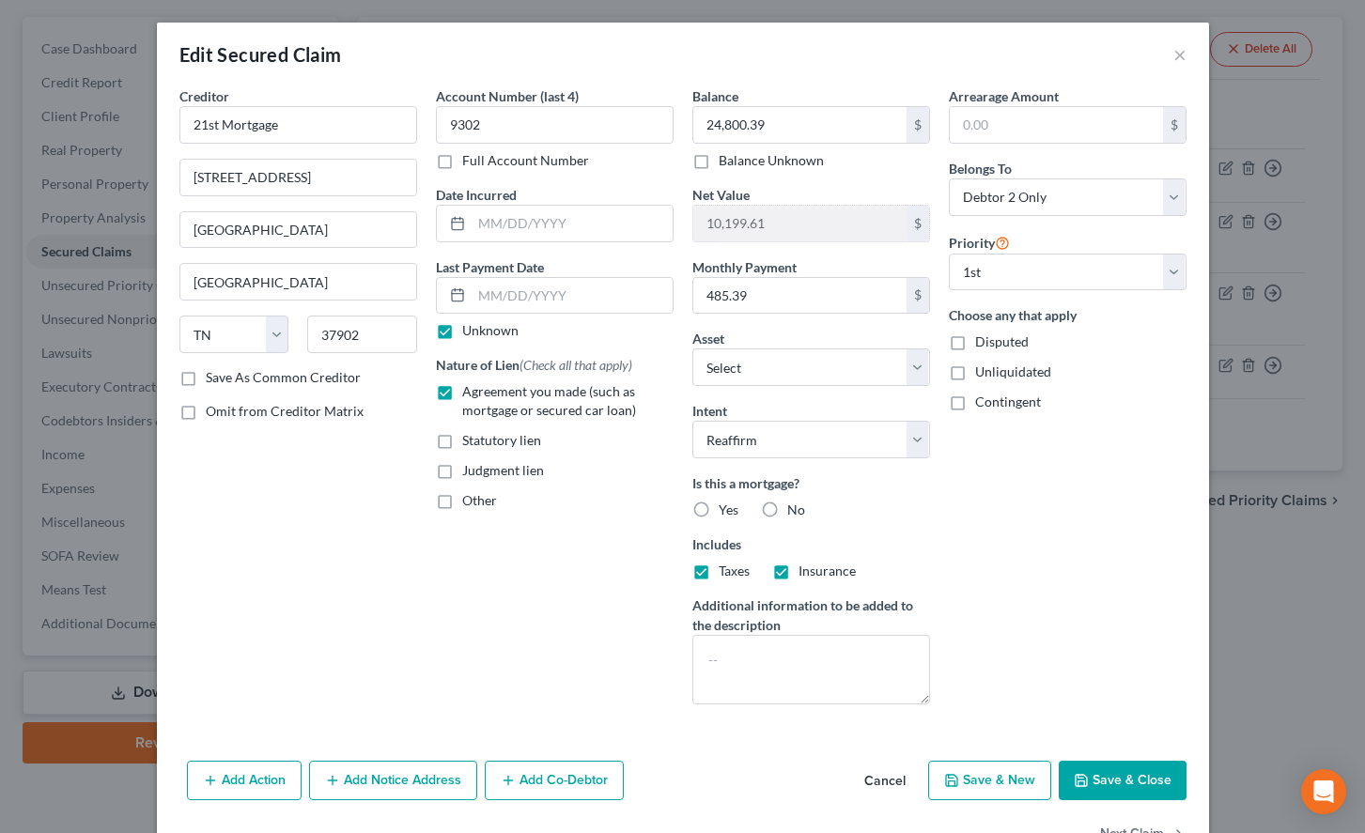
click at [726, 506] on input "Yes" at bounding box center [732, 507] width 12 height 12
radio input "true"
click at [1157, 771] on button "Save & Close" at bounding box center [1122, 780] width 128 height 39
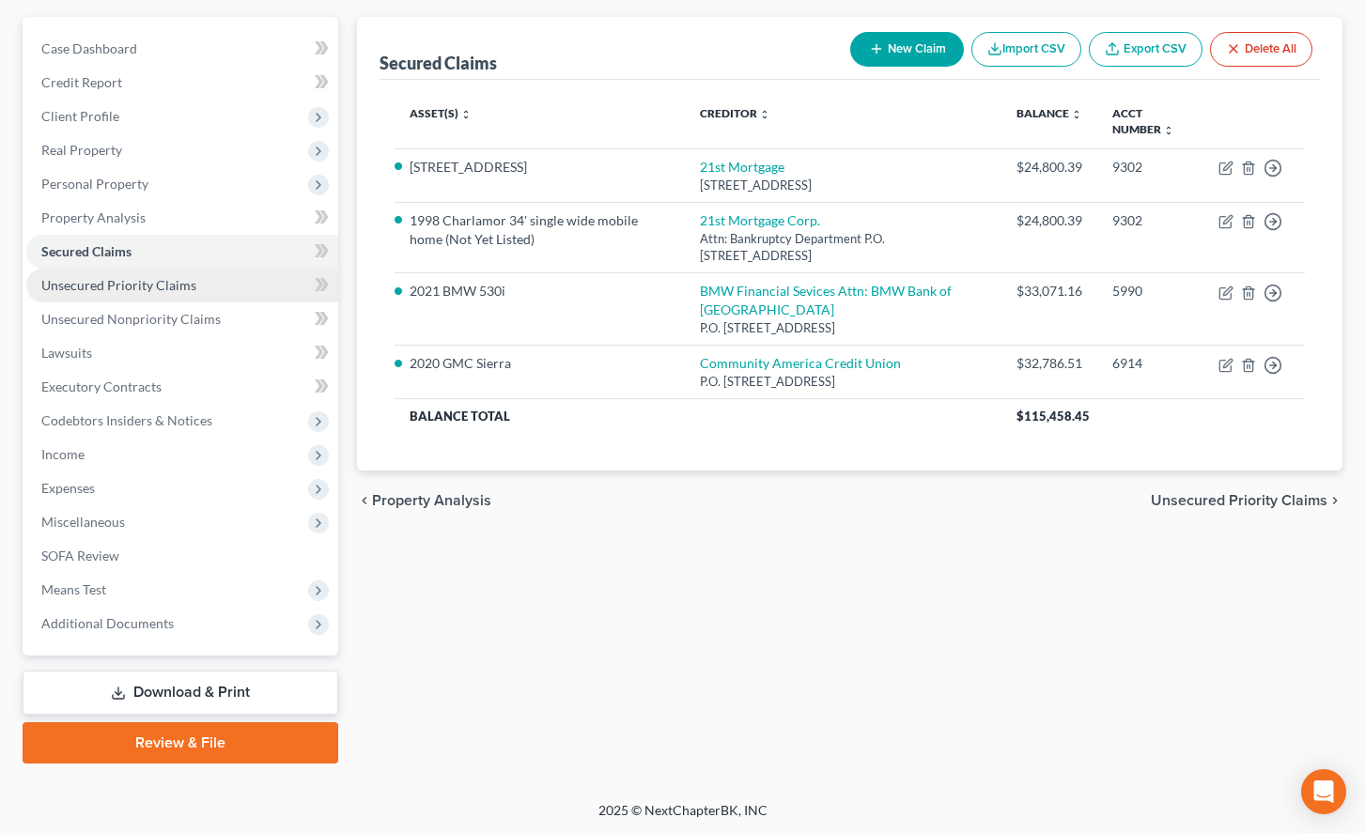
click at [189, 301] on link "Unsecured Priority Claims" at bounding box center [182, 286] width 312 height 34
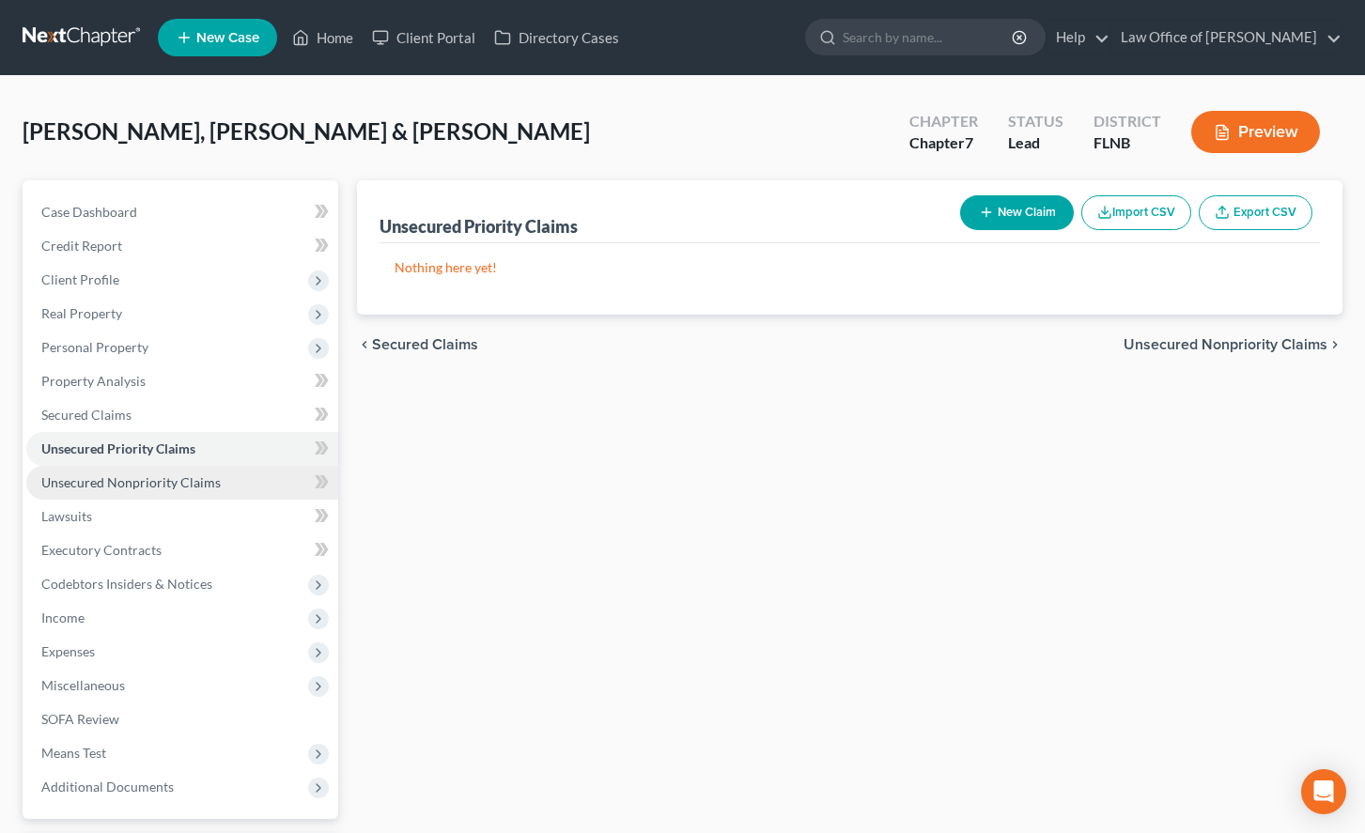
click at [159, 481] on span "Unsecured Nonpriority Claims" at bounding box center [130, 482] width 179 height 16
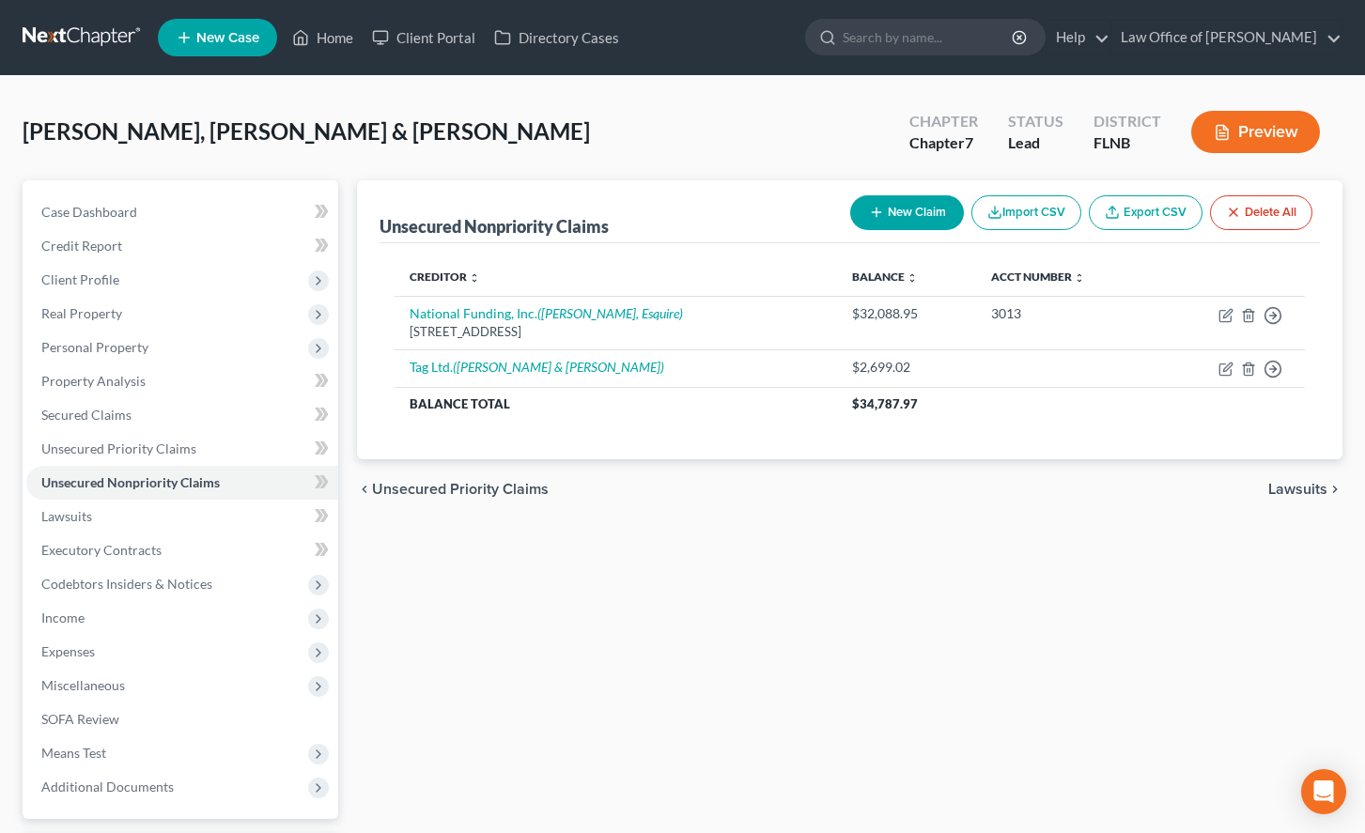
click at [1281, 628] on div "Unsecured Nonpriority Claims New Claim Import CSV Export CSV Delete All Credito…" at bounding box center [849, 553] width 1004 height 747
